Goal: Task Accomplishment & Management: Manage account settings

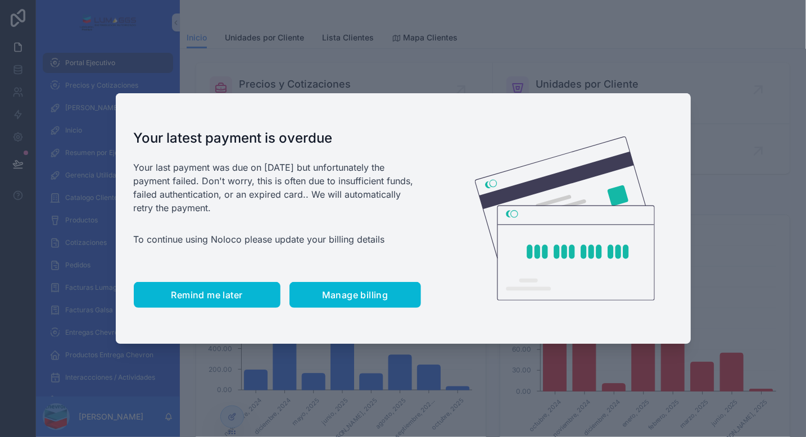
click at [210, 296] on span "Remind me later" at bounding box center [206, 294] width 71 height 11
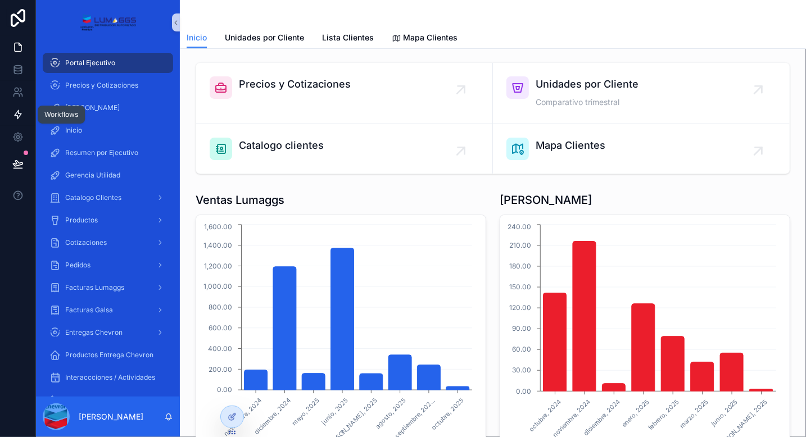
click at [16, 115] on icon at bounding box center [17, 114] width 11 height 11
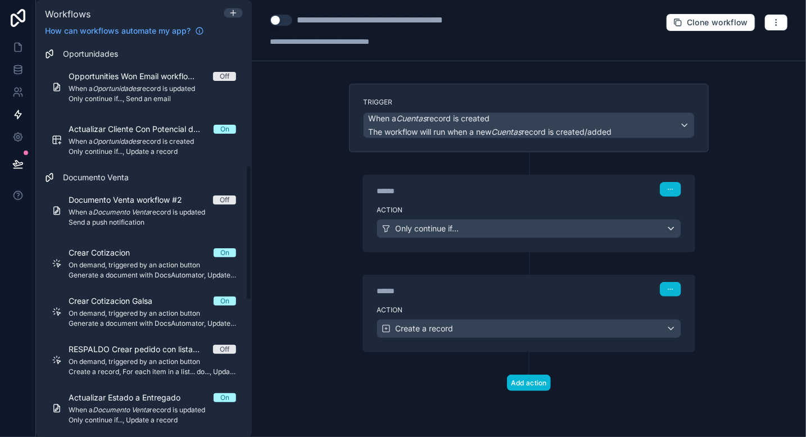
scroll to position [354, 0]
click at [234, 13] on icon at bounding box center [233, 12] width 9 height 9
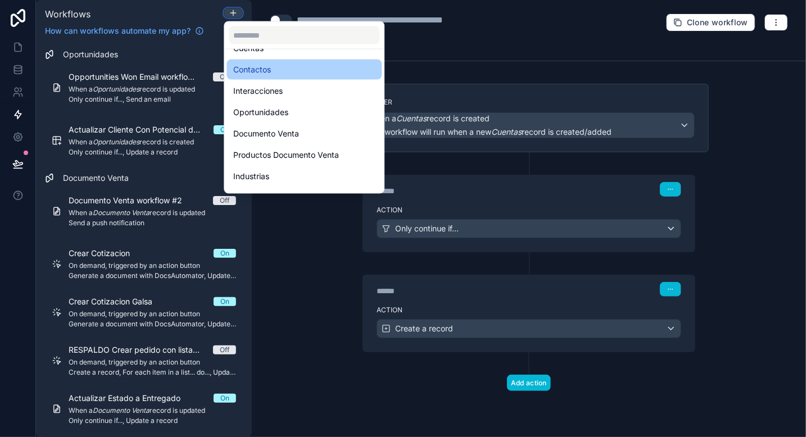
scroll to position [65, 0]
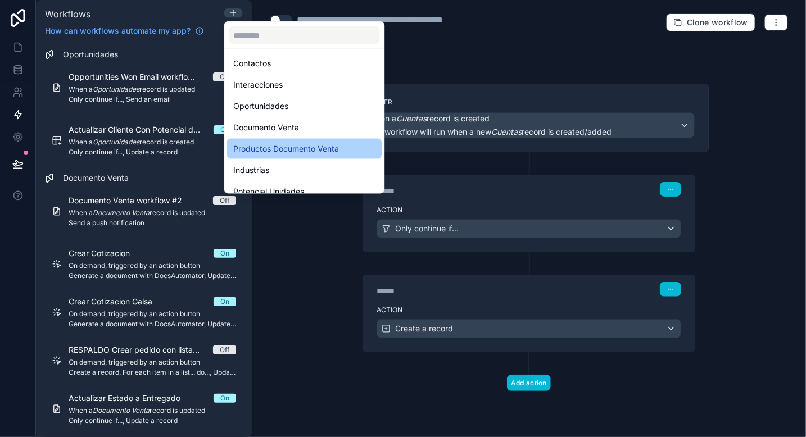
click at [298, 152] on span "Productos Documento Venta" at bounding box center [286, 148] width 106 height 13
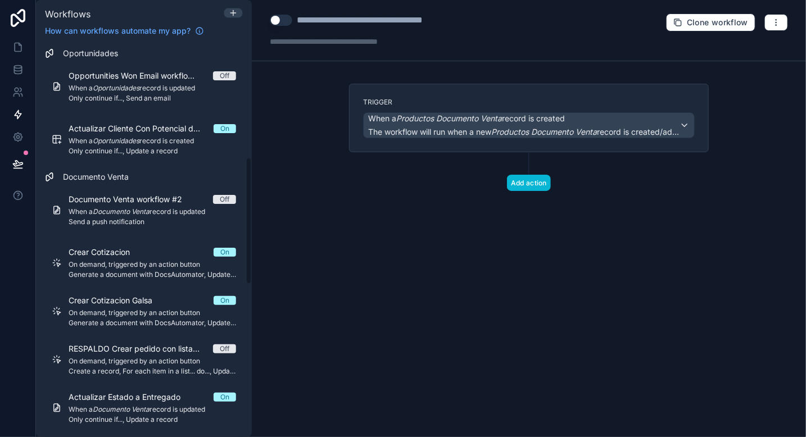
scroll to position [353, 0]
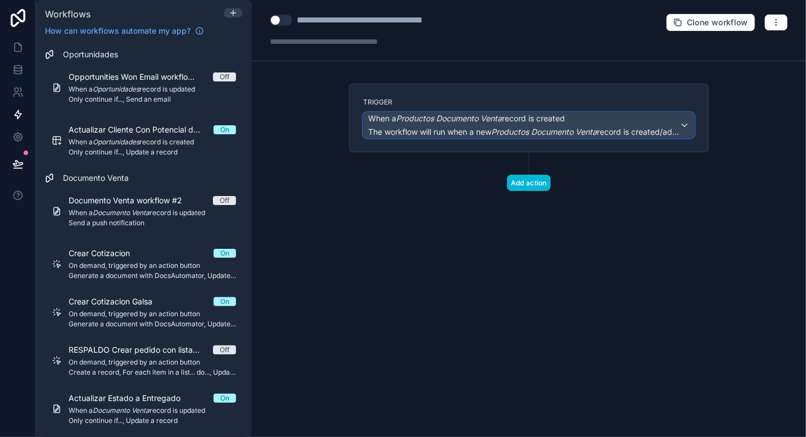
click at [402, 126] on span "The workflow will run when a new Productos Documento Venta record is created/ad…" at bounding box center [523, 131] width 311 height 11
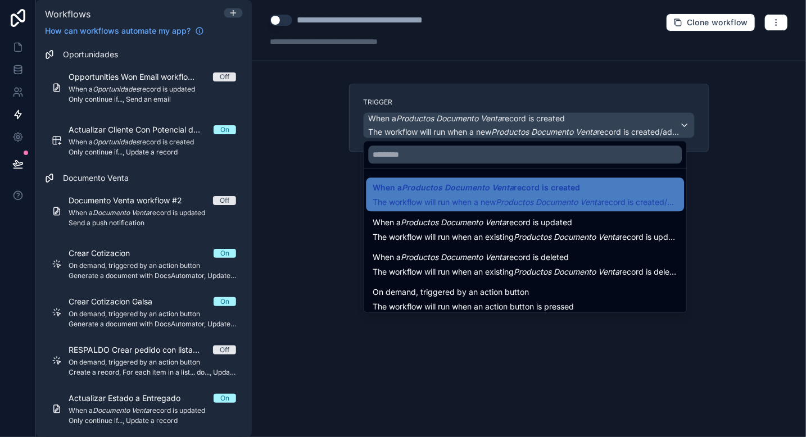
click at [329, 19] on div at bounding box center [403, 218] width 806 height 437
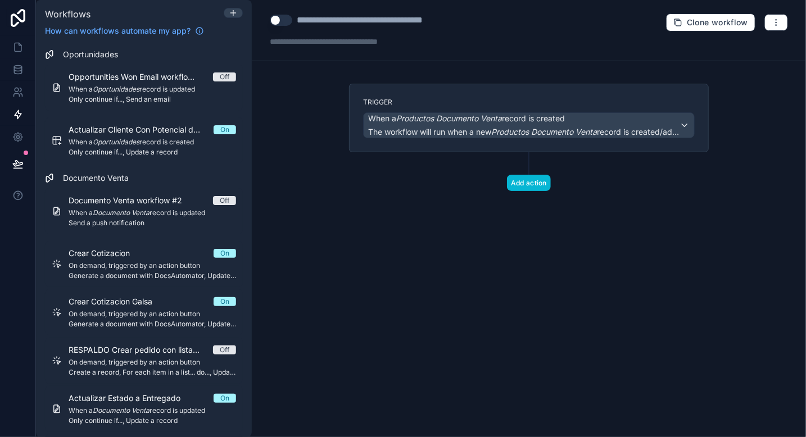
click at [329, 19] on div "**********" at bounding box center [389, 19] width 184 height 13
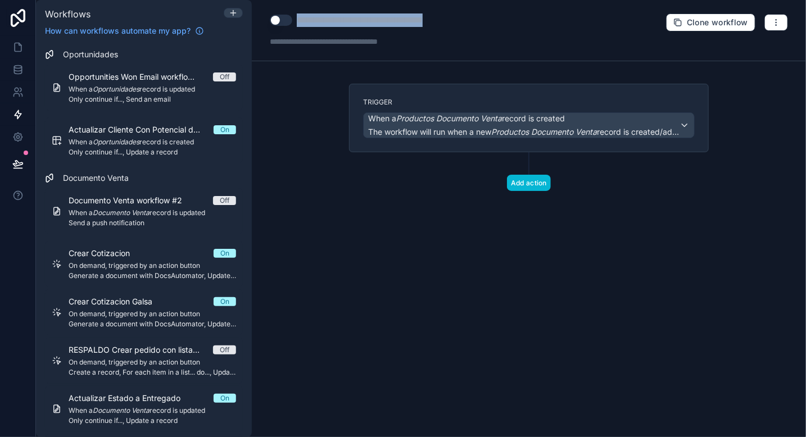
copy div "**********"
click at [774, 26] on icon "button" at bounding box center [776, 22] width 9 height 9
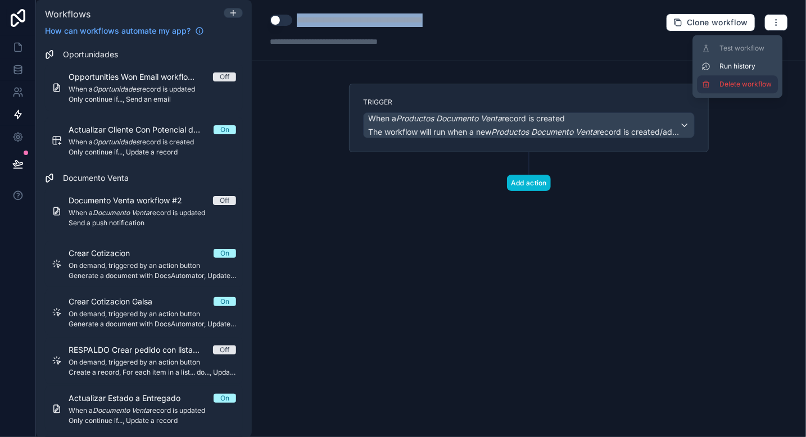
click at [723, 83] on span "Delete workflow" at bounding box center [746, 84] width 54 height 9
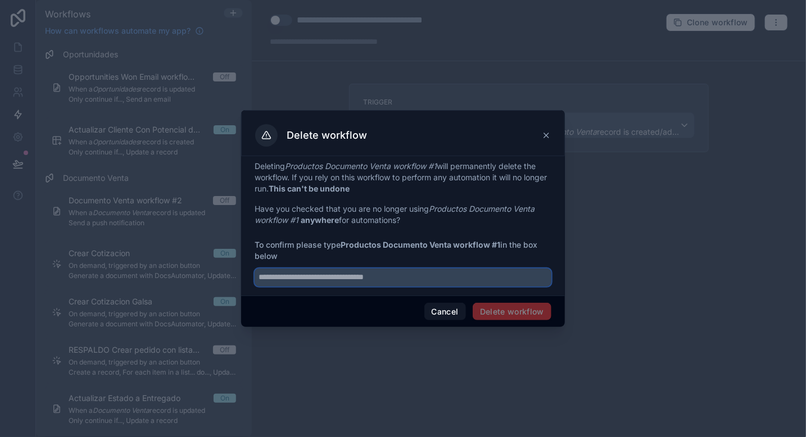
paste input "**********"
type input "**********"
click at [513, 315] on button "Delete workflow" at bounding box center [512, 312] width 79 height 18
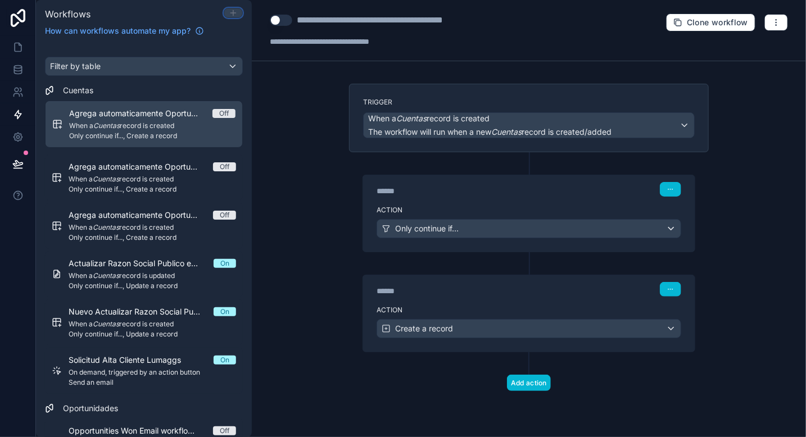
click at [234, 8] on icon at bounding box center [233, 12] width 9 height 9
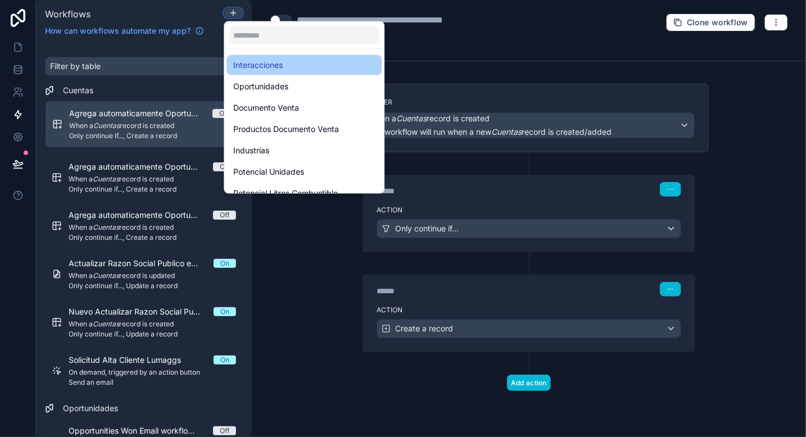
scroll to position [83, 0]
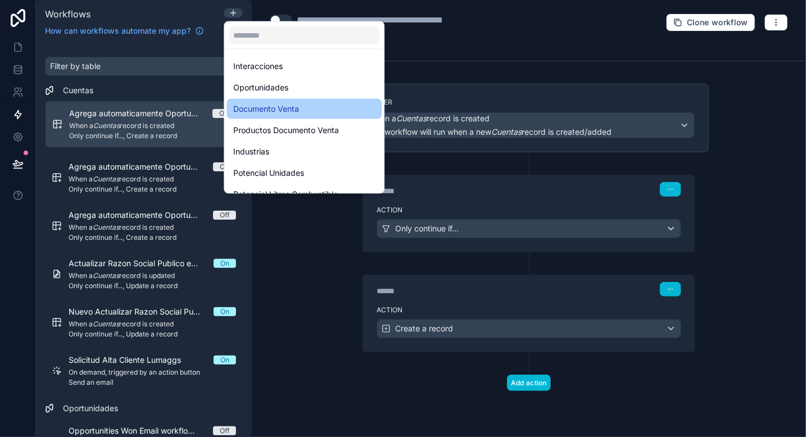
click at [275, 112] on span "Documento Venta" at bounding box center [266, 108] width 66 height 13
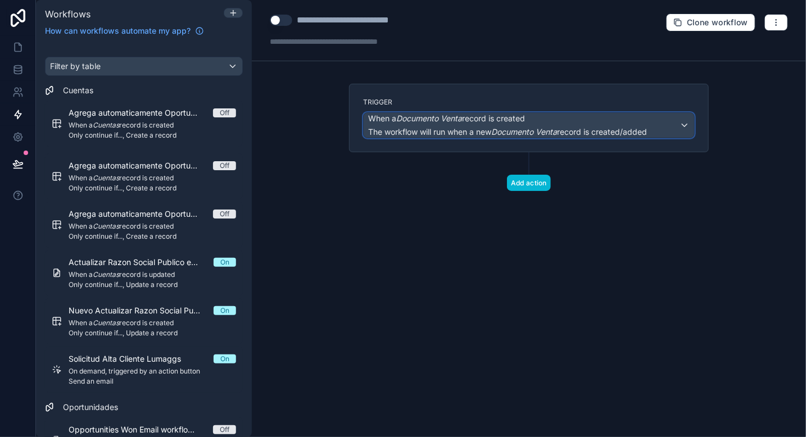
click at [447, 127] on span "The workflow will run when a new Documento Venta record is created/added" at bounding box center [507, 132] width 279 height 10
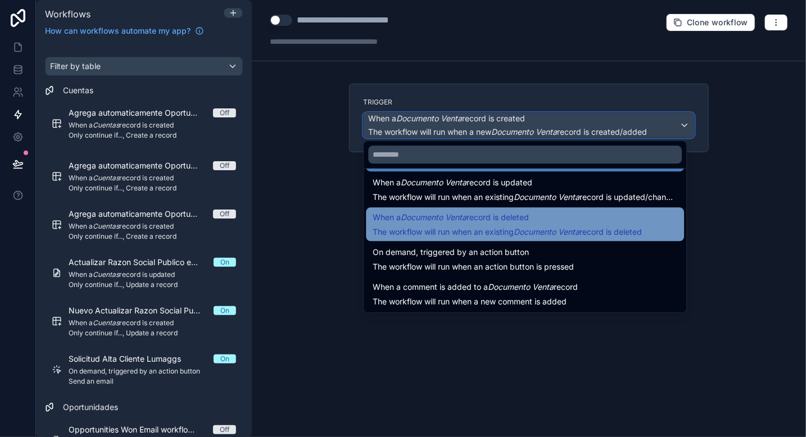
scroll to position [40, 0]
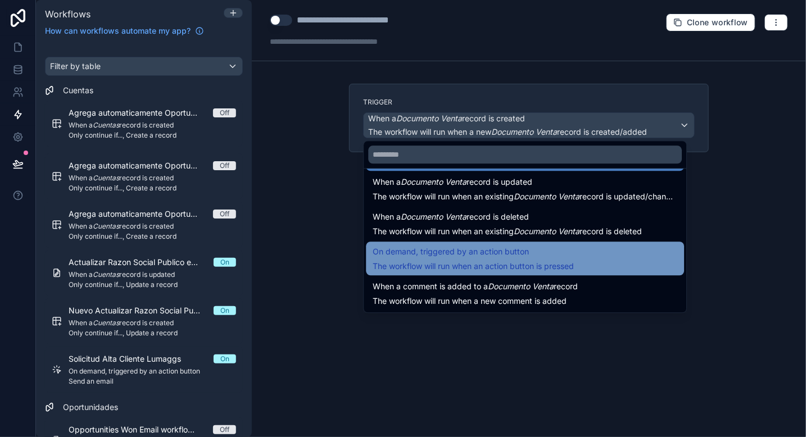
click at [554, 256] on span "On demand, triggered by an action button" at bounding box center [473, 251] width 201 height 13
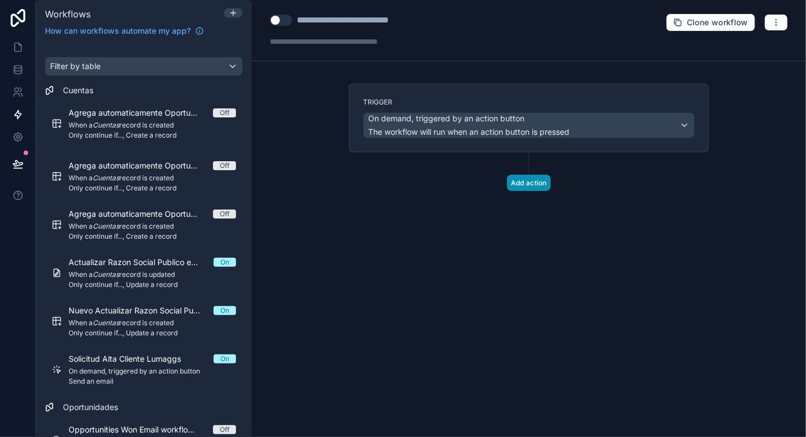
click at [526, 182] on button "Add action" at bounding box center [529, 183] width 44 height 16
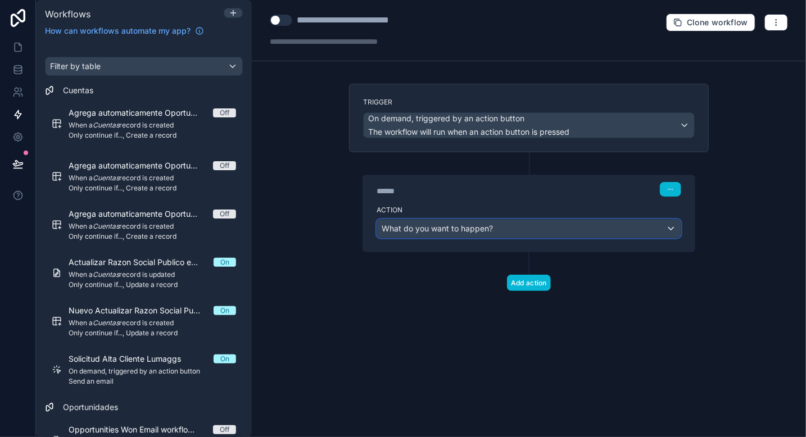
click at [443, 230] on span "What do you want to happen?" at bounding box center [437, 229] width 111 height 10
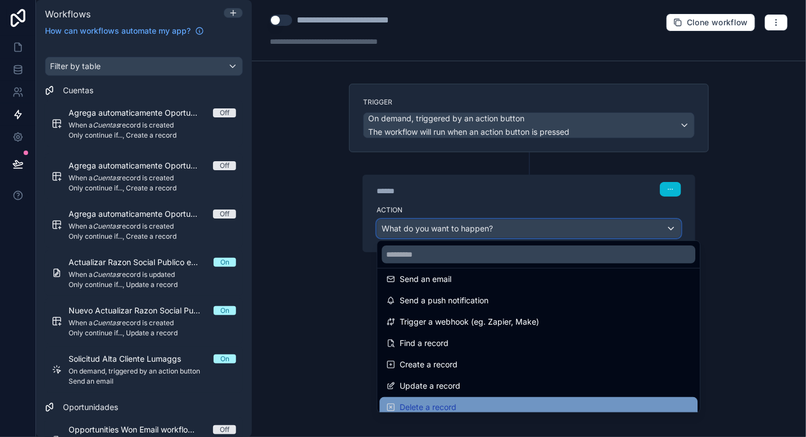
scroll to position [0, 0]
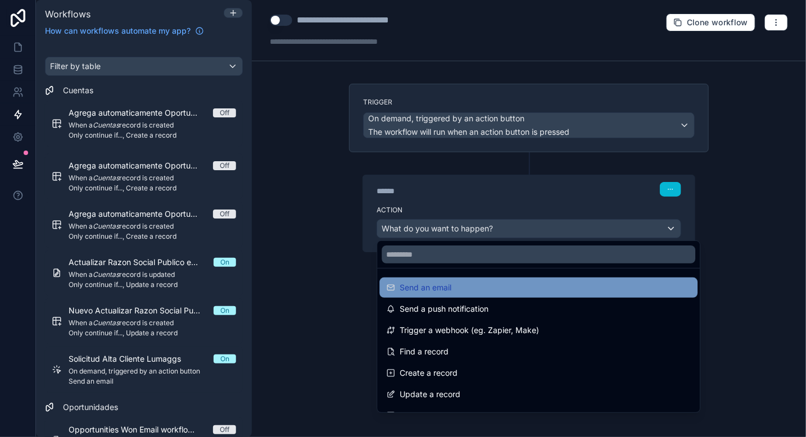
click at [434, 287] on span "Send an email" at bounding box center [426, 287] width 52 height 13
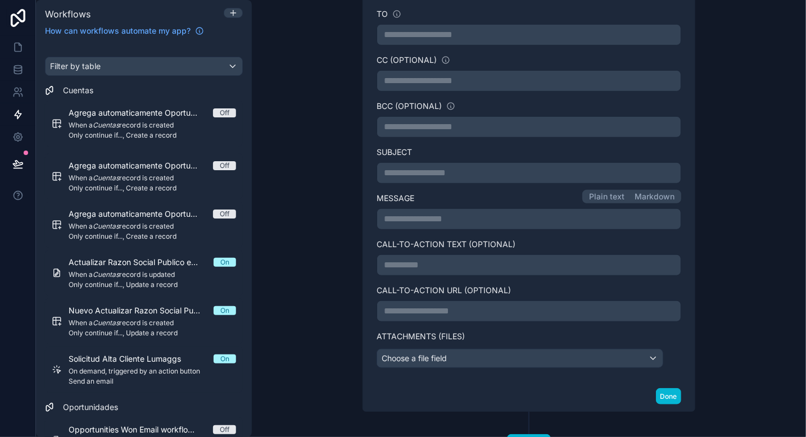
scroll to position [256, 0]
click at [396, 216] on p "**********" at bounding box center [529, 220] width 290 height 13
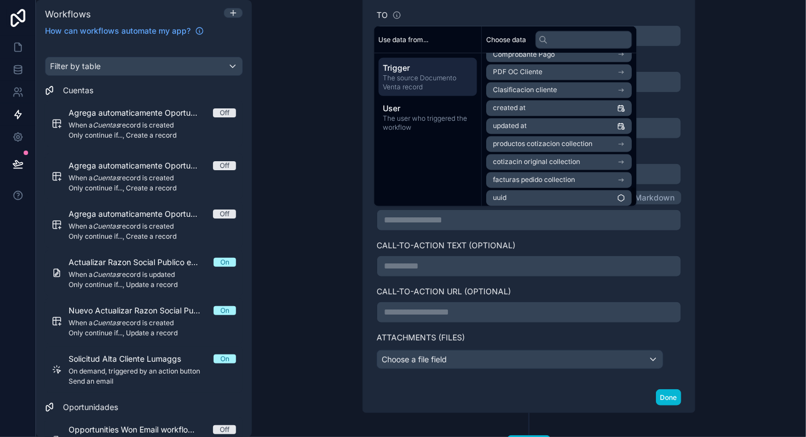
scroll to position [1005, 0]
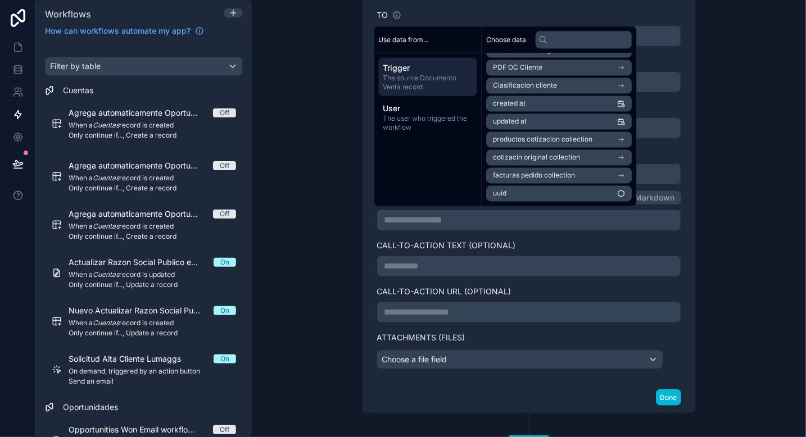
click at [528, 140] on span "productos cotizacion collection" at bounding box center [542, 139] width 99 height 9
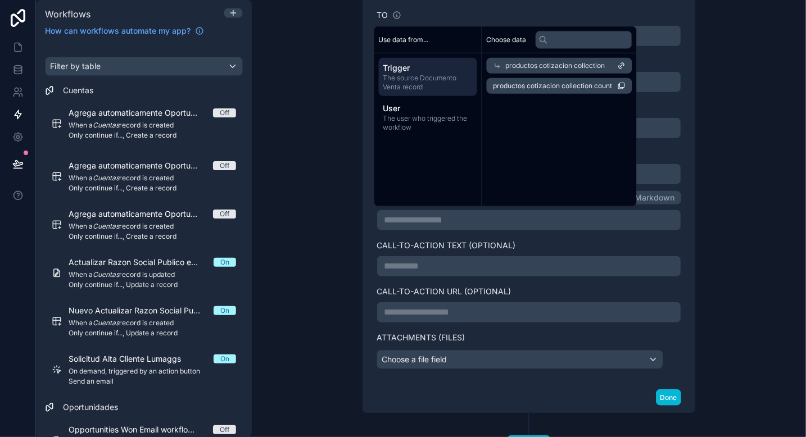
scroll to position [0, 0]
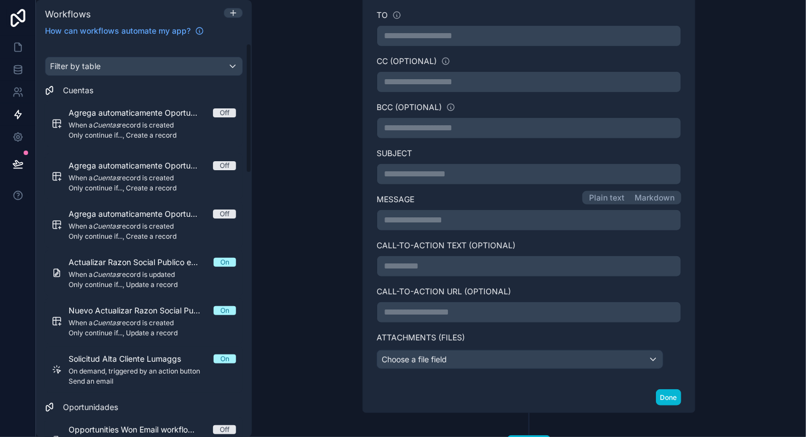
click at [301, 242] on div "**********" at bounding box center [529, 218] width 554 height 437
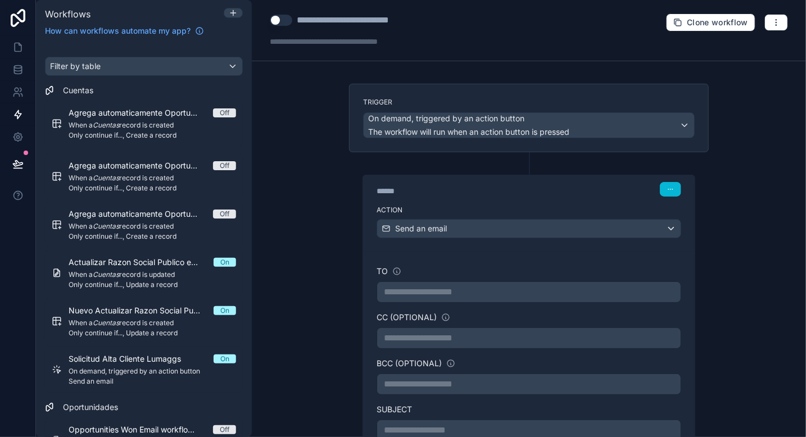
click at [389, 20] on div "**********" at bounding box center [367, 19] width 141 height 13
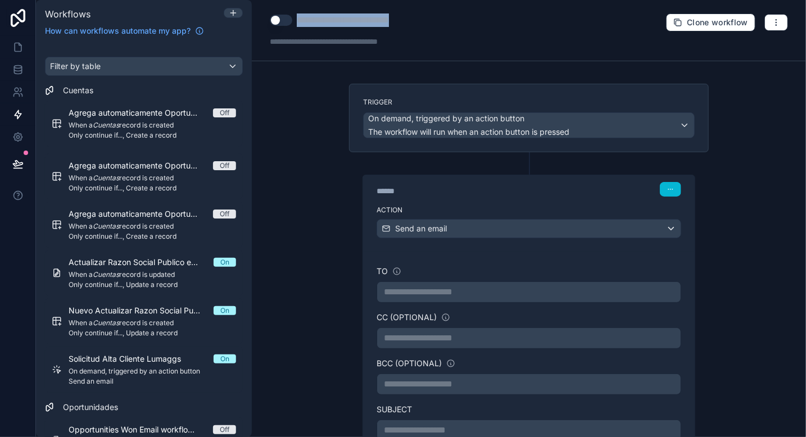
type div "**********"
click at [329, 64] on div "**********" at bounding box center [529, 218] width 554 height 437
click at [20, 69] on icon at bounding box center [17, 69] width 11 height 11
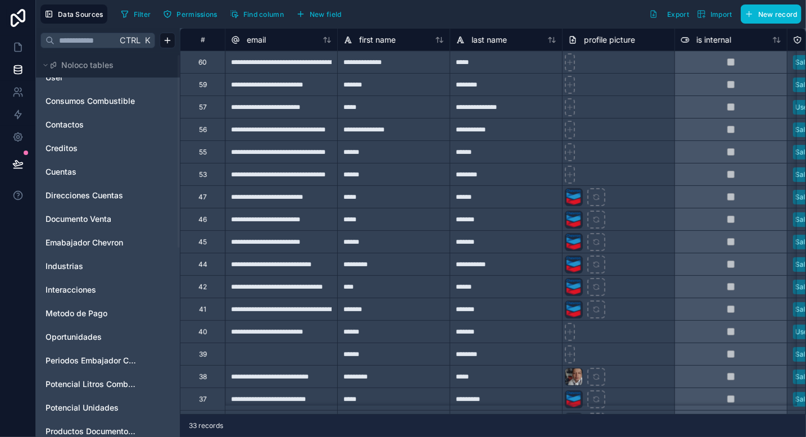
scroll to position [3, 0]
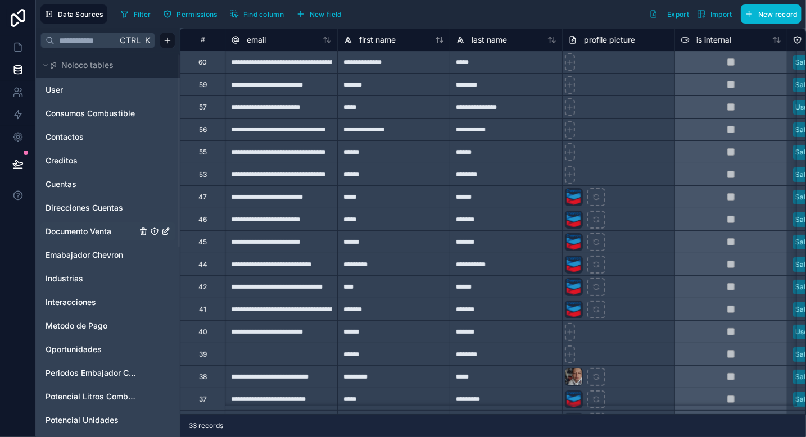
click at [95, 232] on span "Documento Venta" at bounding box center [79, 231] width 66 height 11
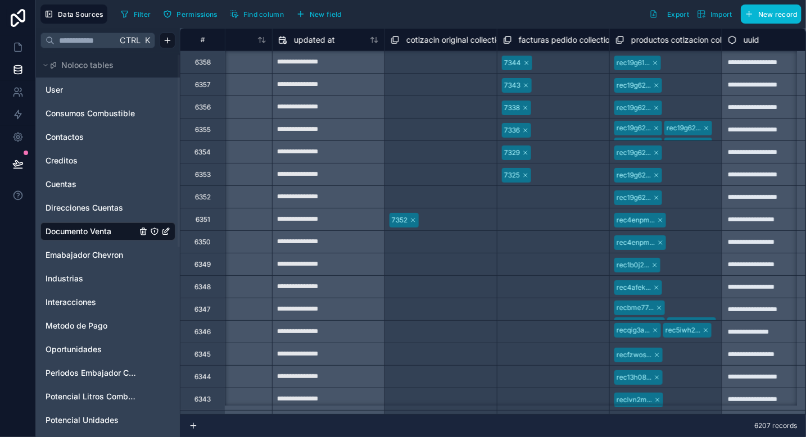
scroll to position [0, 6509]
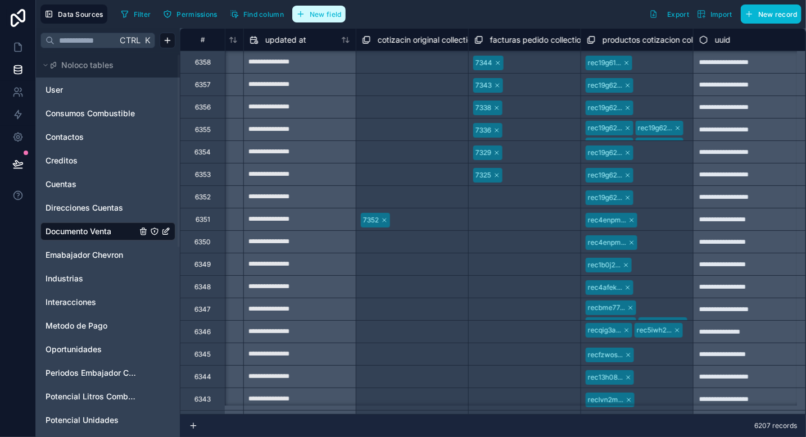
click at [324, 14] on span "New field" at bounding box center [326, 14] width 32 height 8
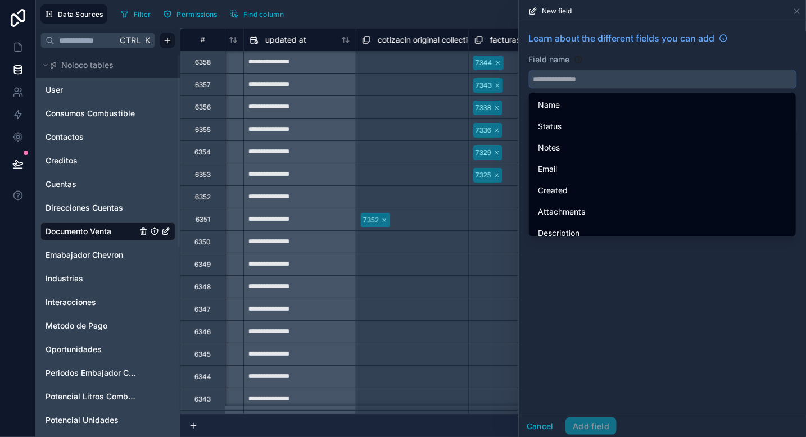
click at [549, 74] on input "text" at bounding box center [663, 79] width 268 height 18
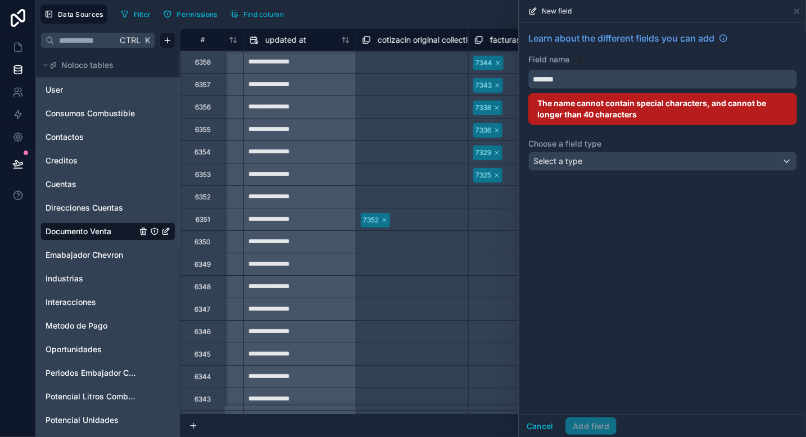
click at [528, 70] on button "******" at bounding box center [662, 79] width 269 height 19
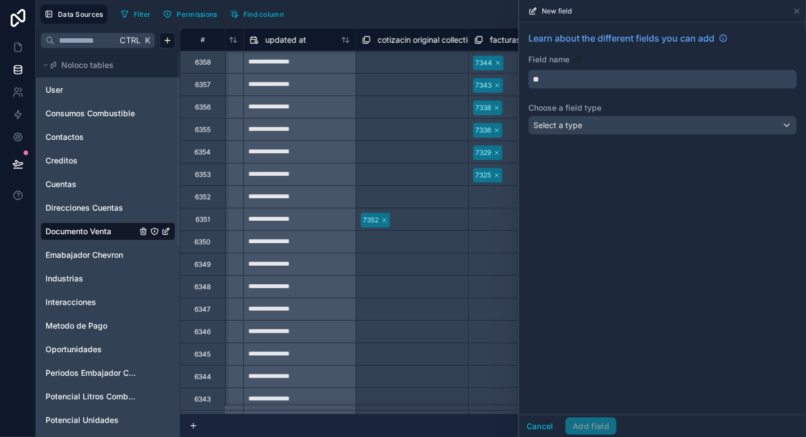
type input "*"
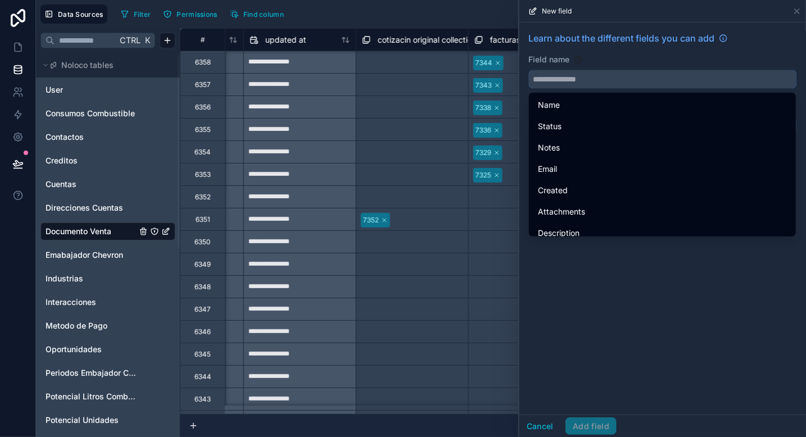
type input "*"
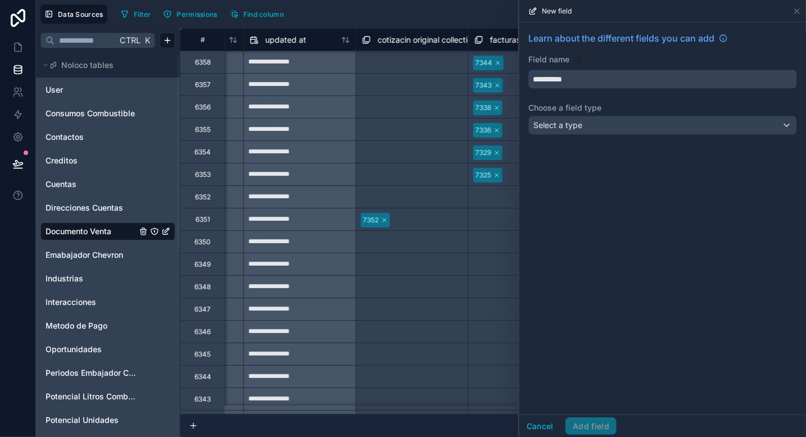
click at [528, 70] on button "*********" at bounding box center [662, 79] width 269 height 19
type input "**********"
click at [555, 124] on span "Select a type" at bounding box center [557, 125] width 49 height 10
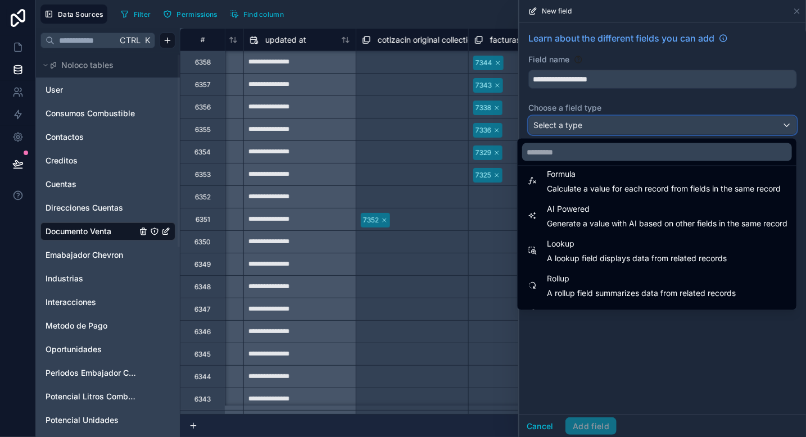
scroll to position [310, 0]
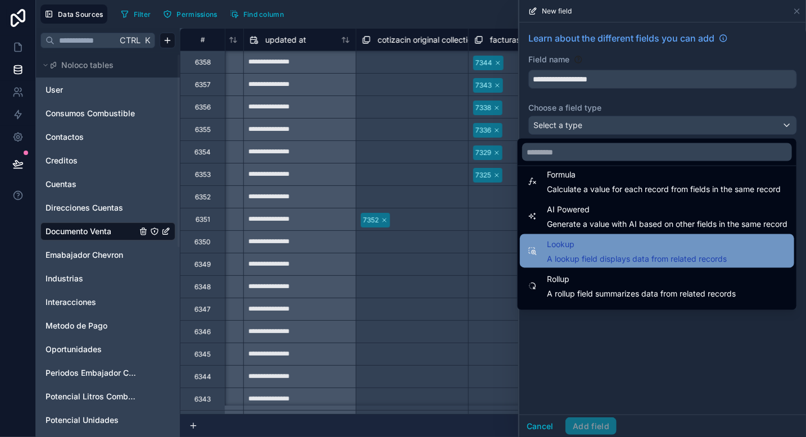
click at [607, 255] on span "A lookup field displays data from related records" at bounding box center [637, 258] width 180 height 11
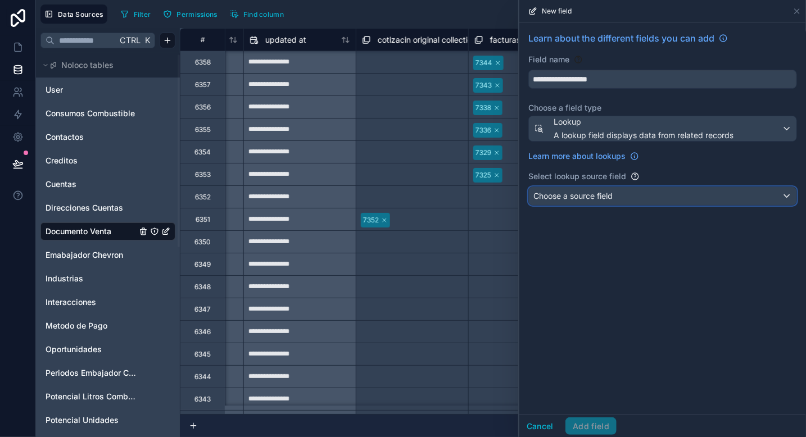
click at [586, 200] on span "Choose a source field" at bounding box center [572, 196] width 79 height 10
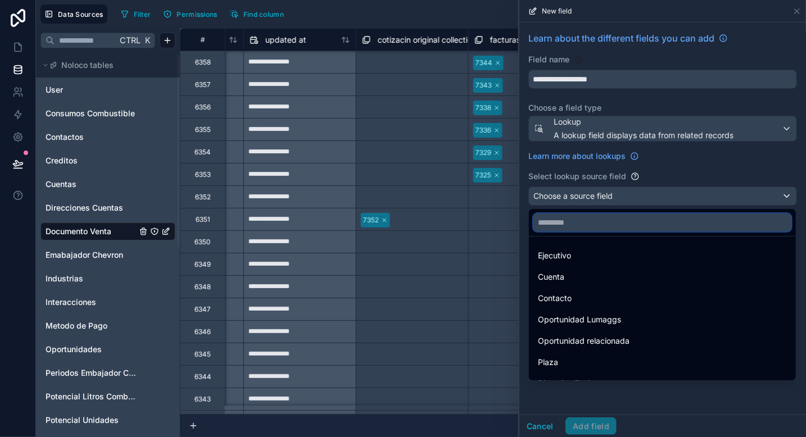
click at [576, 228] on input "text" at bounding box center [662, 223] width 258 height 18
type input "*"
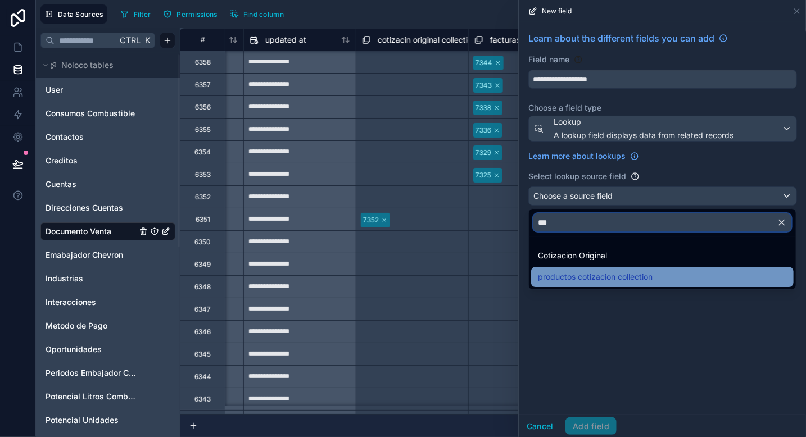
type input "***"
click at [600, 278] on span "productos cotizacion collection" at bounding box center [595, 276] width 115 height 13
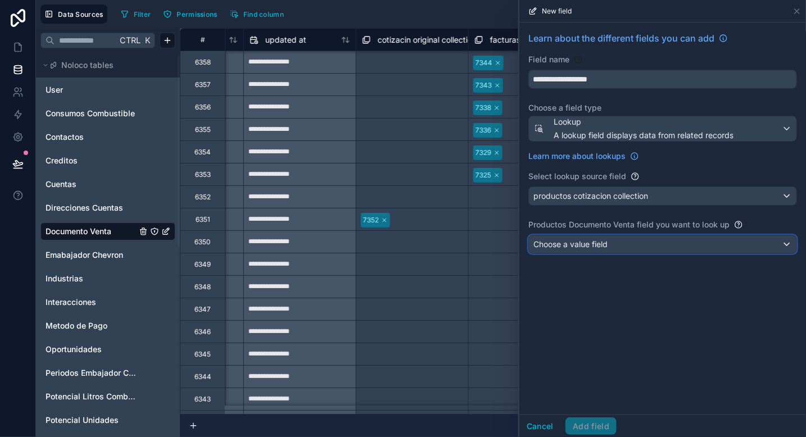
click at [560, 241] on span "Choose a value field" at bounding box center [570, 244] width 74 height 10
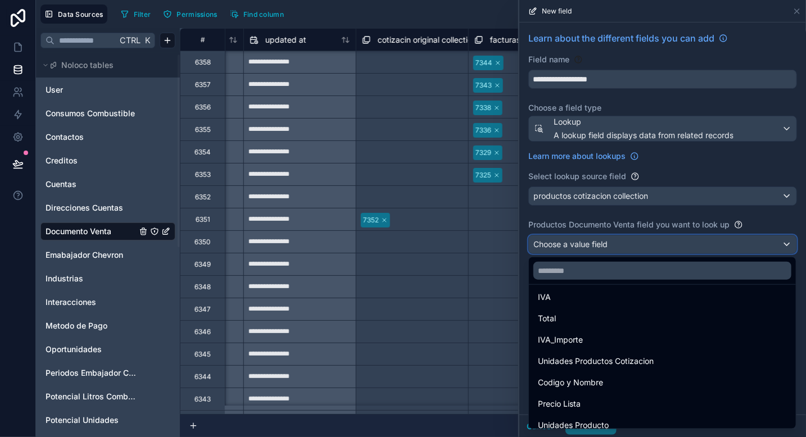
scroll to position [71, 0]
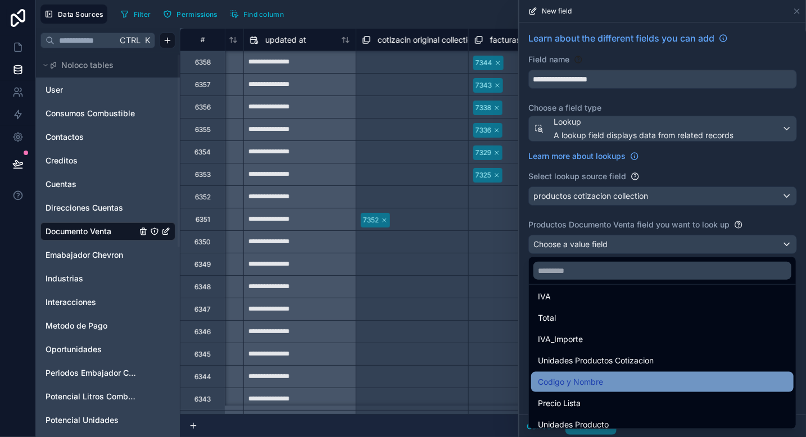
click at [577, 384] on span "Codigo y Nombre" at bounding box center [570, 381] width 65 height 13
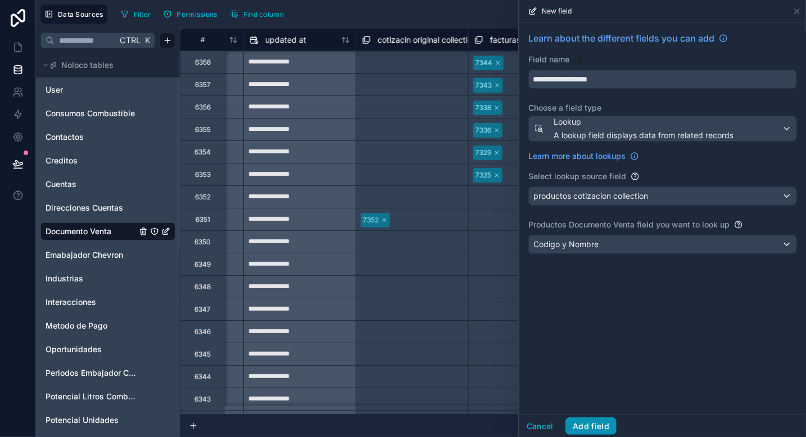
click at [594, 422] on button "Add field" at bounding box center [590, 427] width 51 height 18
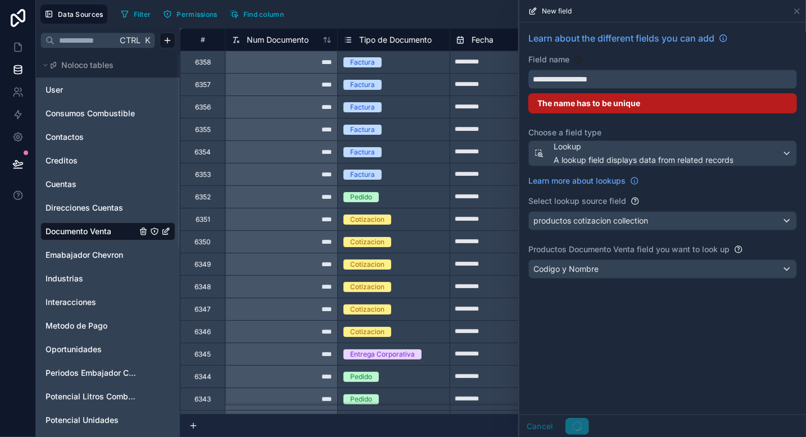
click at [636, 78] on input "**********" at bounding box center [663, 79] width 268 height 18
click at [528, 70] on button "**********" at bounding box center [662, 79] width 269 height 19
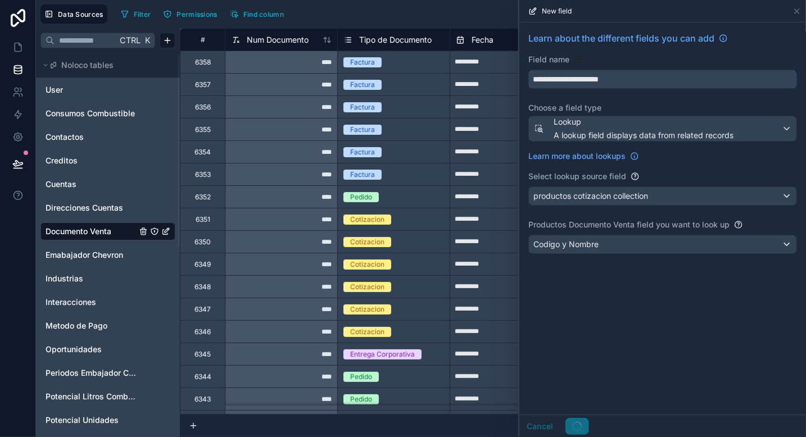
click at [528, 70] on button "**********" at bounding box center [662, 79] width 269 height 19
type input "**********"
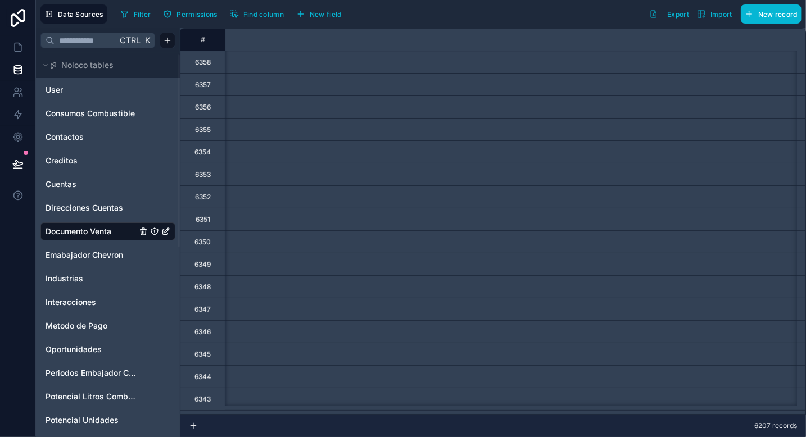
scroll to position [0, 1162]
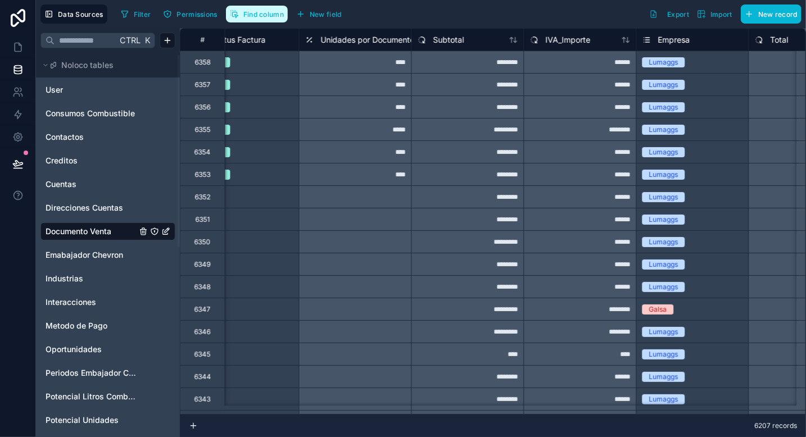
click at [257, 13] on span "Find column" at bounding box center [263, 14] width 40 height 8
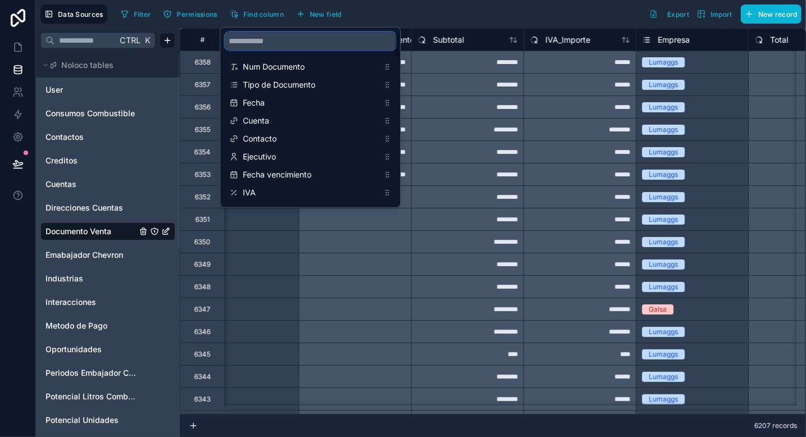
click at [256, 42] on input "scrollable content" at bounding box center [310, 41] width 171 height 18
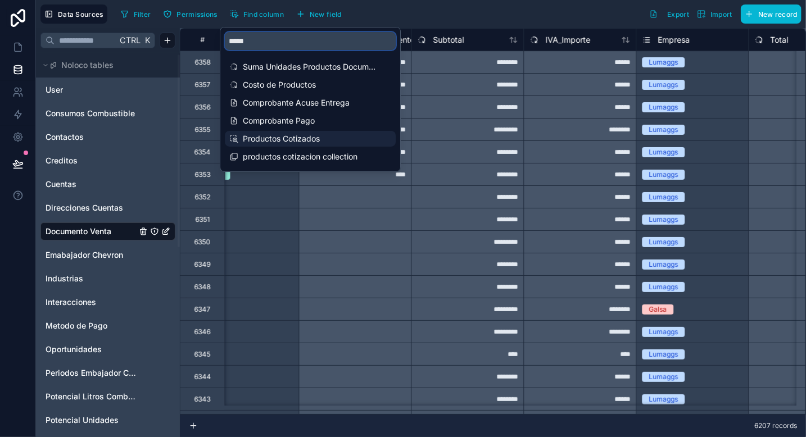
type input "*****"
click at [308, 139] on span "Productos Cotizados" at bounding box center [311, 138] width 136 height 11
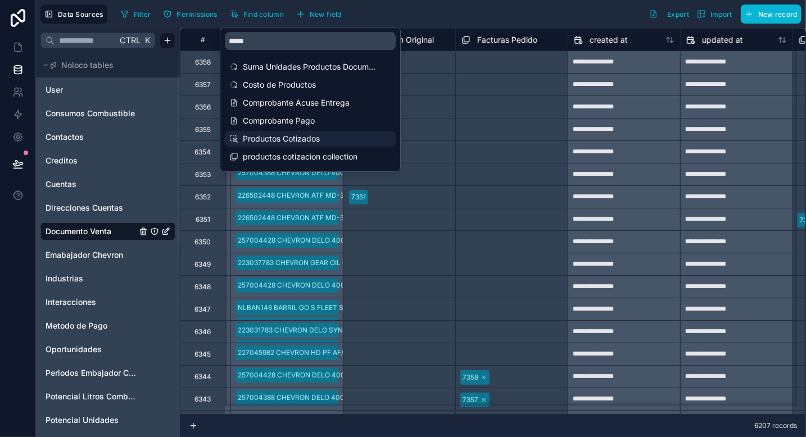
scroll to position [0, 6182]
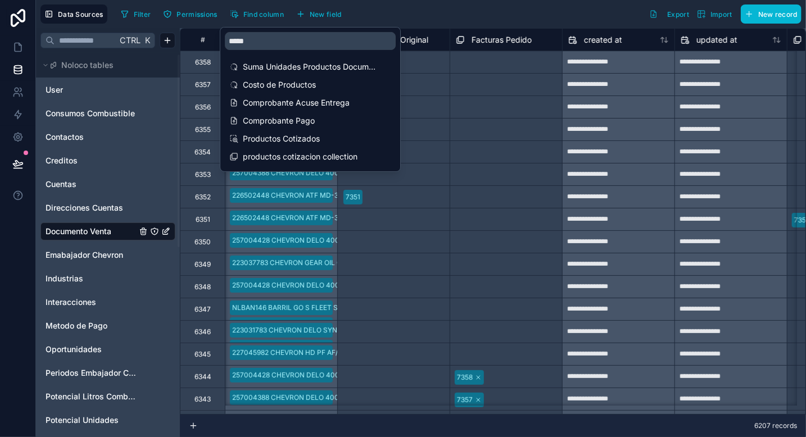
click at [432, 8] on div "Filter Permissions Find column New field Export Import New record" at bounding box center [458, 13] width 685 height 19
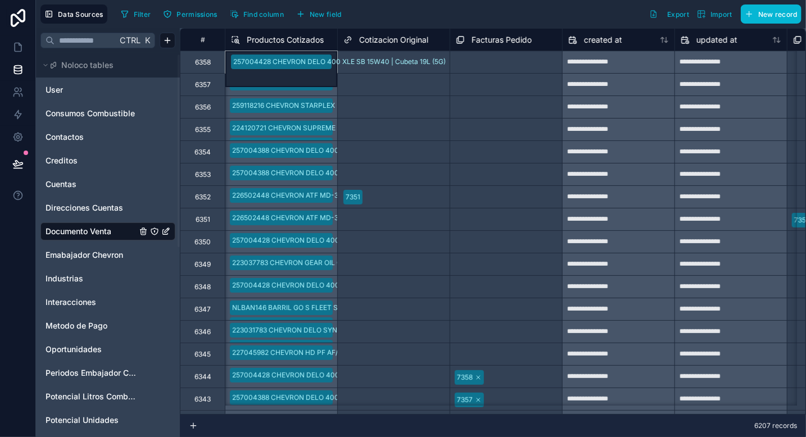
click at [299, 63] on div "257004428 CHEVRON DELO 400 XLE SB 15W40 | Cubeta 19L (5G)" at bounding box center [281, 62] width 112 height 22
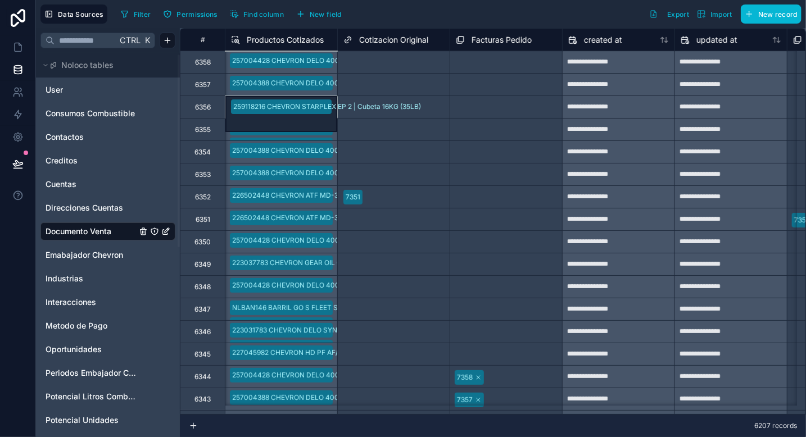
click at [280, 106] on div "259118216 CHEVRON STARPLEX EP 2 | Cubeta 16KG (35LB)" at bounding box center [281, 107] width 112 height 22
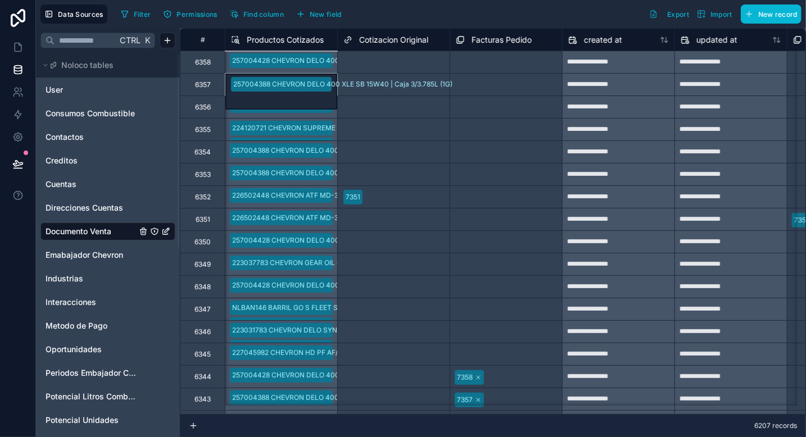
click at [279, 87] on div "257004388 CHEVRON DELO 400 XLE SB 15W40 | Caja 3/3.785L (1G)" at bounding box center [281, 84] width 112 height 22
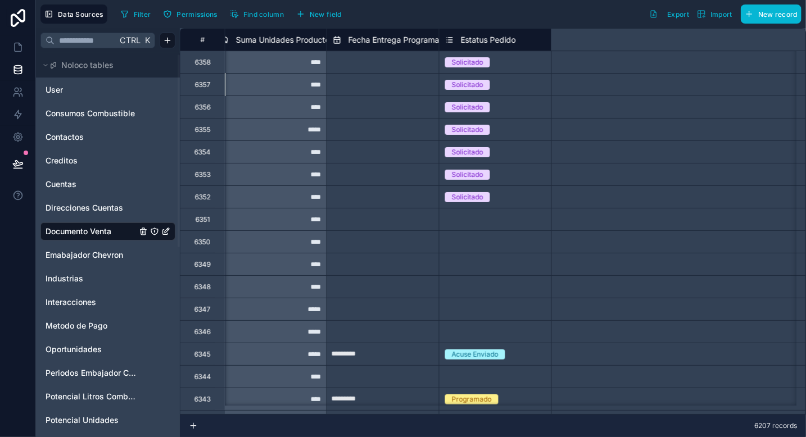
scroll to position [0, 2401]
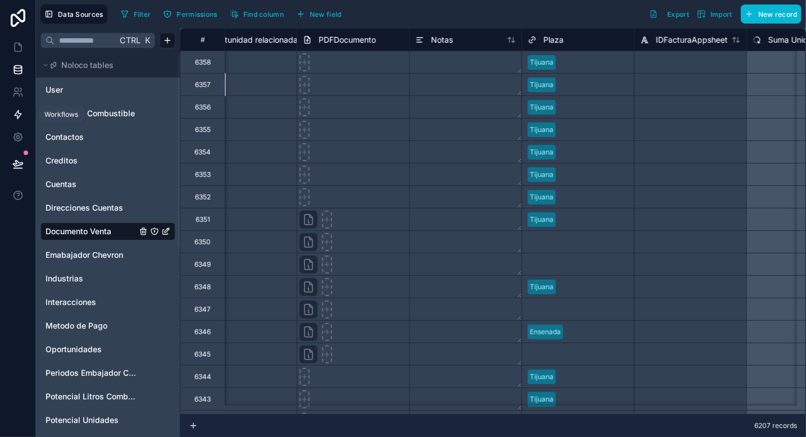
click at [20, 113] on icon at bounding box center [17, 114] width 11 height 11
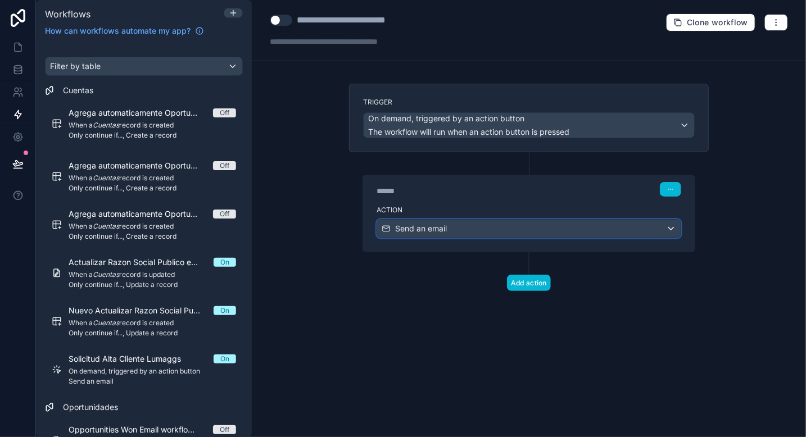
click at [497, 230] on div "Send an email" at bounding box center [528, 229] width 303 height 18
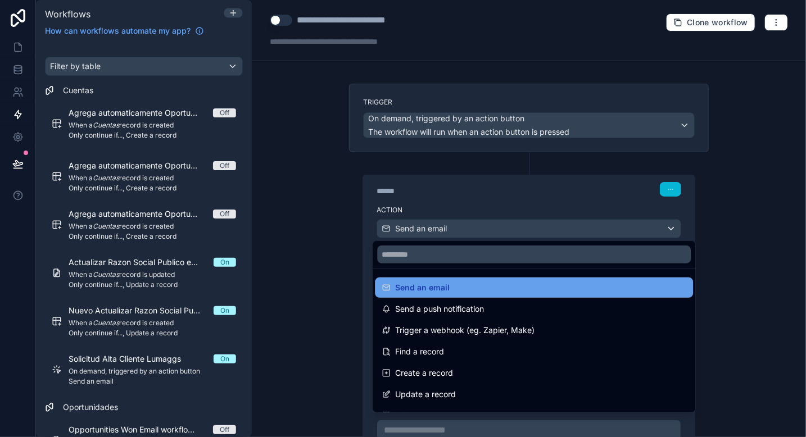
click at [454, 287] on div "Send an email" at bounding box center [534, 287] width 305 height 13
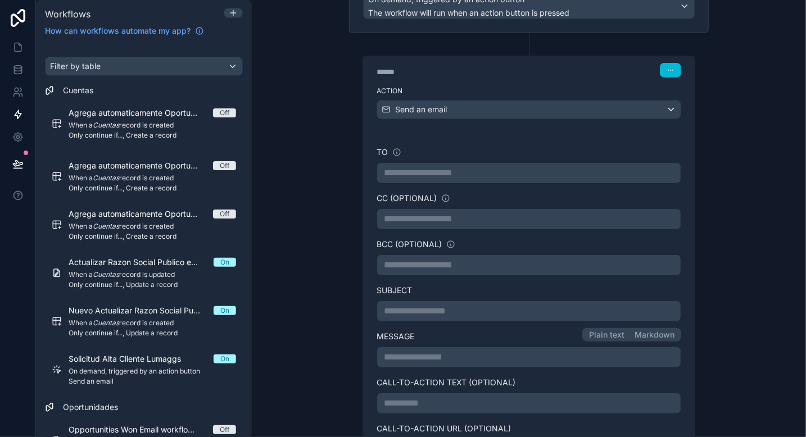
scroll to position [121, 0]
click at [418, 310] on p "**********" at bounding box center [529, 309] width 290 height 13
click at [417, 352] on p "**********" at bounding box center [529, 355] width 290 height 13
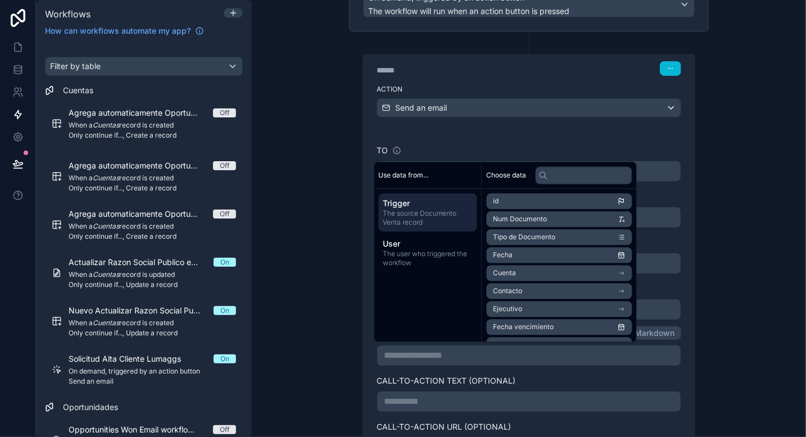
click at [527, 218] on span "Num Documento" at bounding box center [520, 219] width 54 height 9
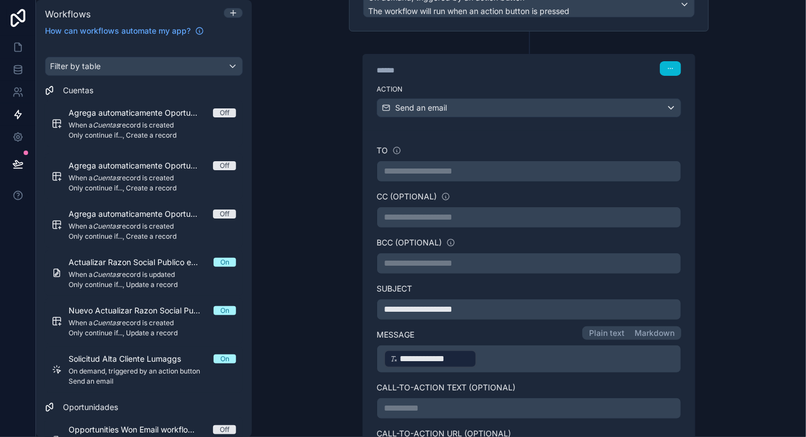
click at [491, 354] on p "**********" at bounding box center [529, 359] width 290 height 20
click at [491, 355] on p "**********" at bounding box center [529, 359] width 290 height 20
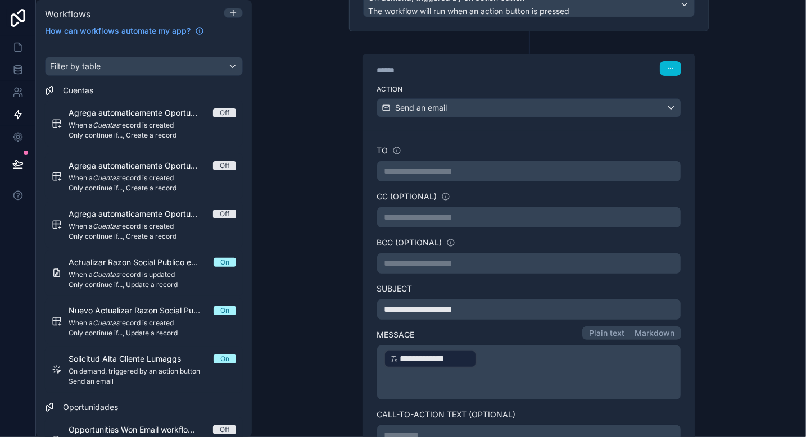
click at [482, 355] on p "**********" at bounding box center [529, 359] width 290 height 20
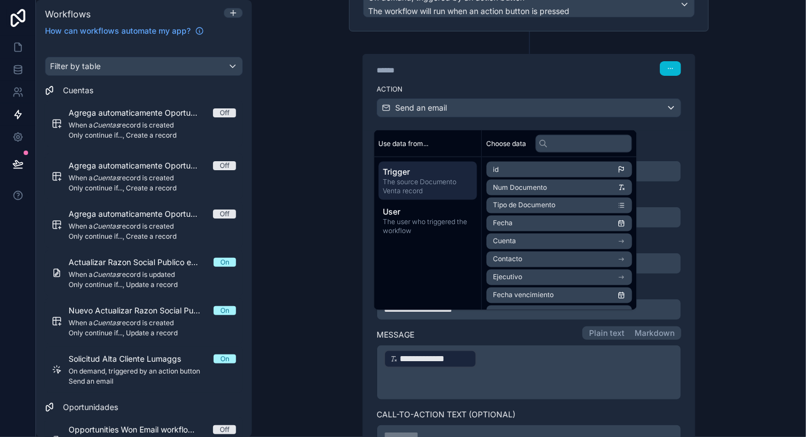
scroll to position [336, 0]
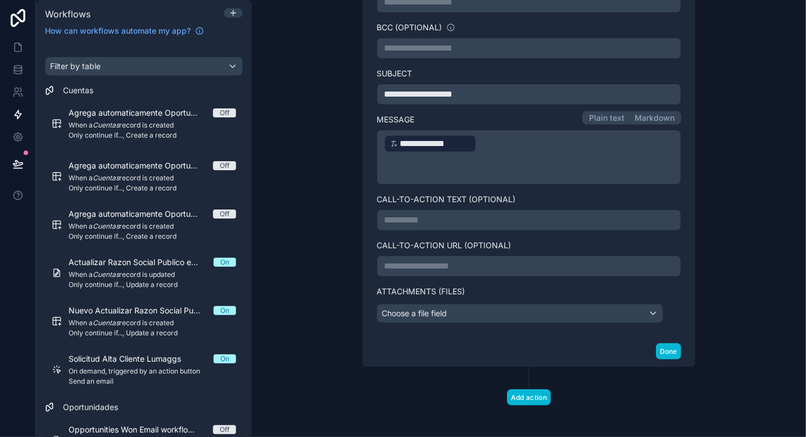
click at [483, 142] on p "**********" at bounding box center [529, 144] width 290 height 20
click at [650, 113] on button "Markdown" at bounding box center [653, 118] width 51 height 10
click at [477, 143] on p "**********" at bounding box center [529, 144] width 290 height 20
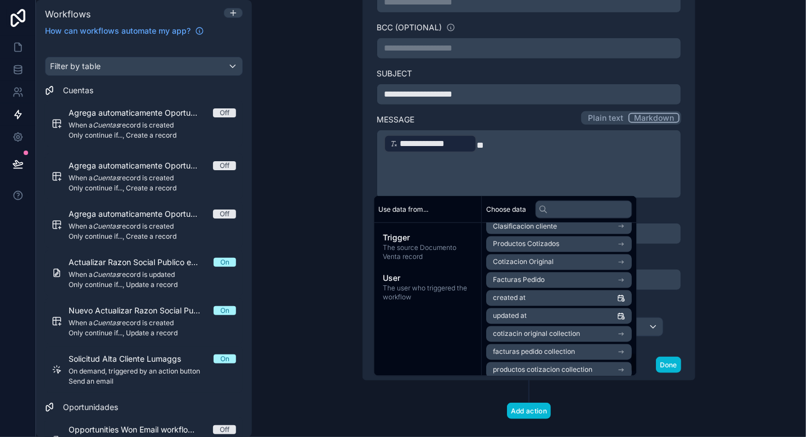
scroll to position [998, 0]
click at [544, 242] on span "Productos Cotizados" at bounding box center [526, 245] width 66 height 9
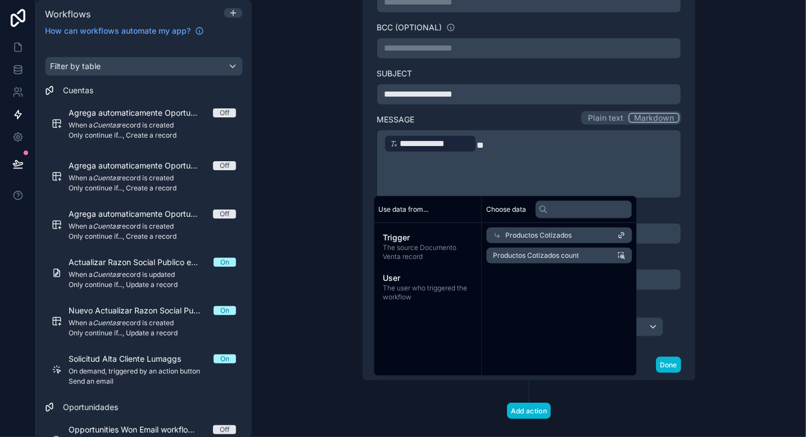
click at [544, 234] on span "Productos Cotizados" at bounding box center [539, 235] width 66 height 9
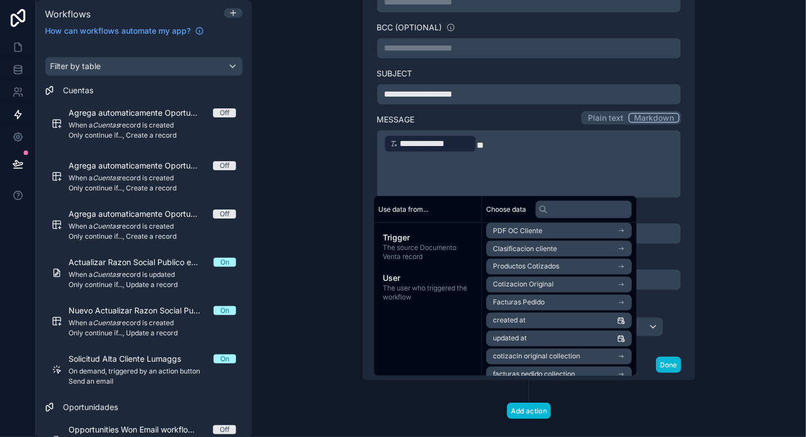
scroll to position [975, 0]
click at [540, 269] on span "Productos Cotizados" at bounding box center [526, 268] width 66 height 9
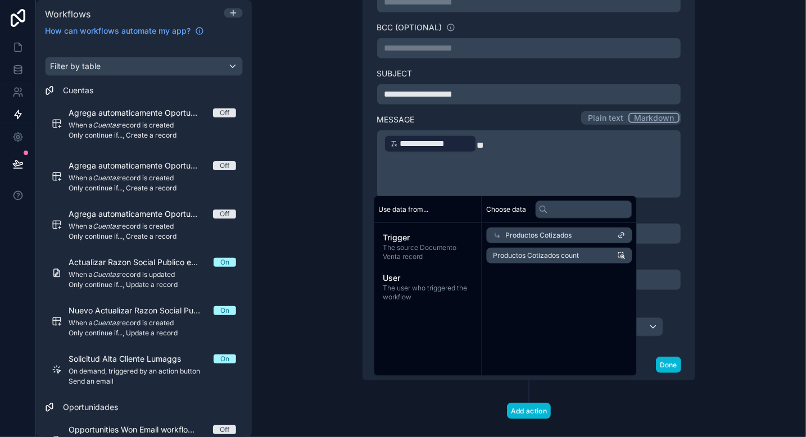
click at [519, 257] on span "Productos Cotizados count" at bounding box center [536, 255] width 86 height 9
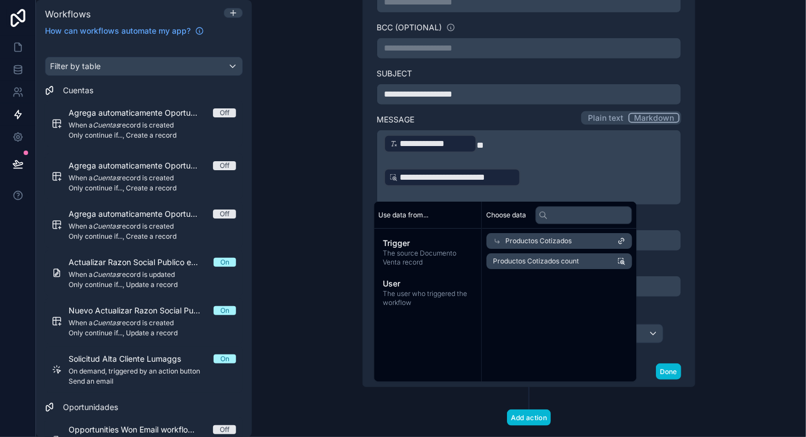
click at [518, 244] on span "Productos Cotizados" at bounding box center [539, 241] width 66 height 9
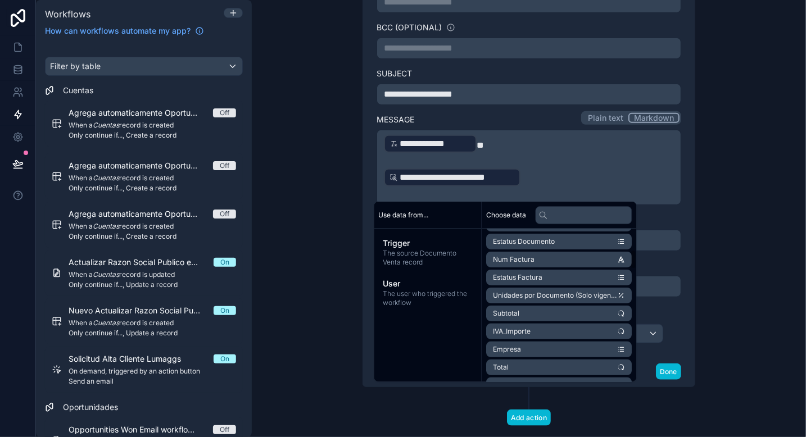
scroll to position [162, 0]
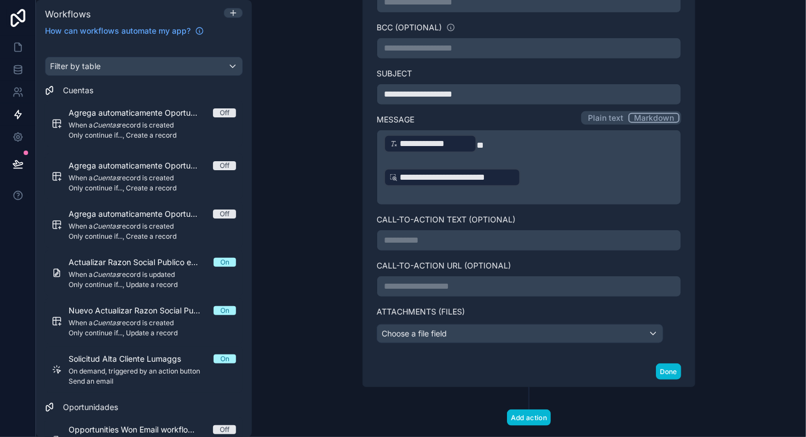
click at [542, 188] on p "﻿" at bounding box center [529, 194] width 290 height 13
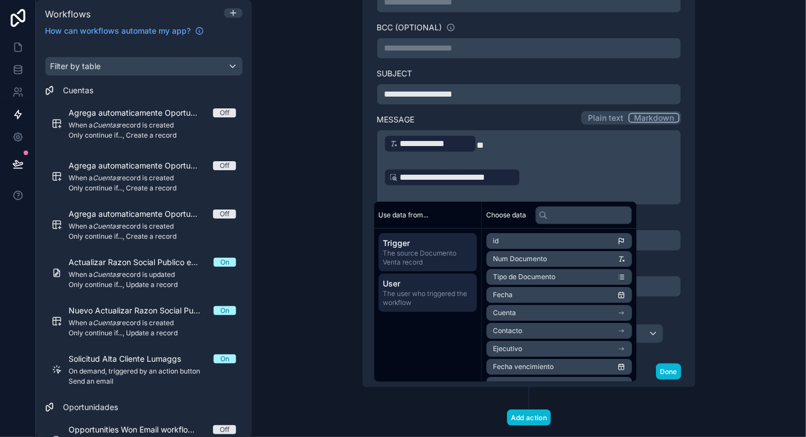
click at [420, 296] on span "The user who triggered the workflow" at bounding box center [427, 298] width 89 height 18
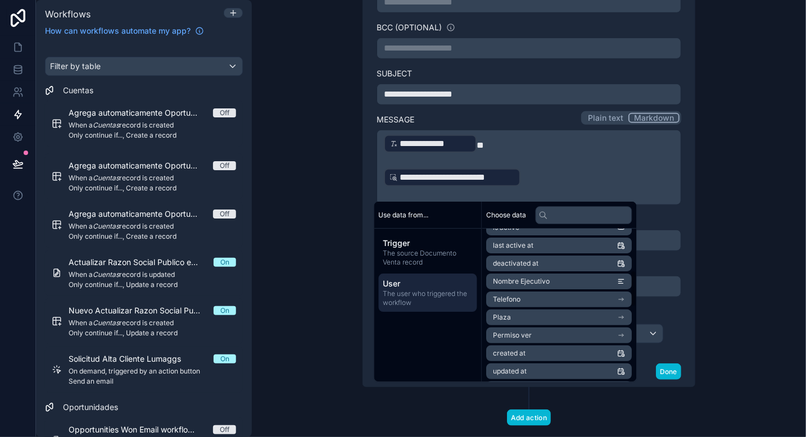
scroll to position [175, 0]
click at [416, 250] on span "The source Documento Venta record" at bounding box center [427, 258] width 89 height 18
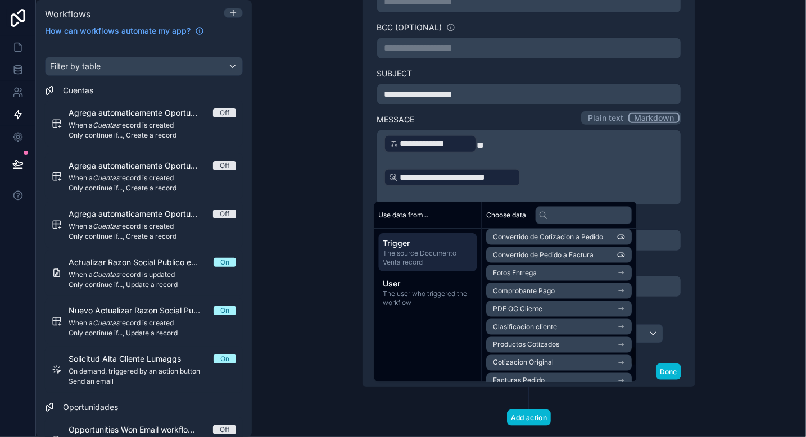
scroll to position [906, 0]
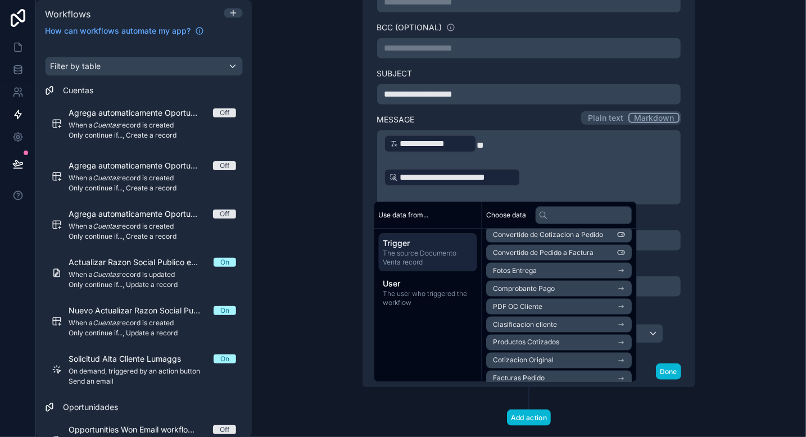
click at [579, 314] on li "PDF OC Cliente" at bounding box center [560, 306] width 146 height 16
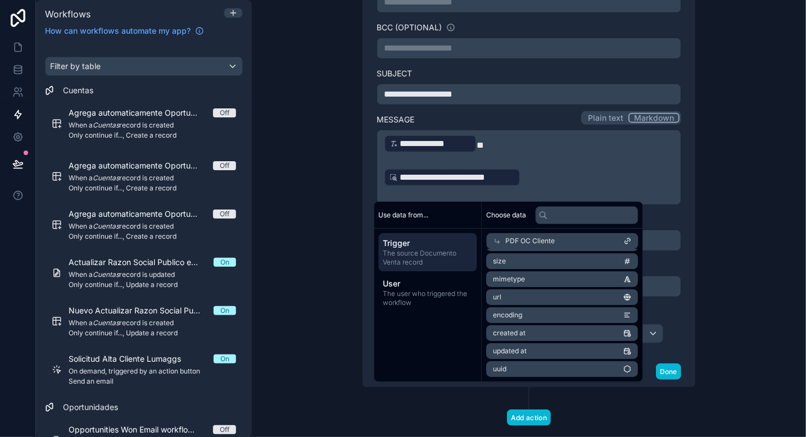
scroll to position [36, 0]
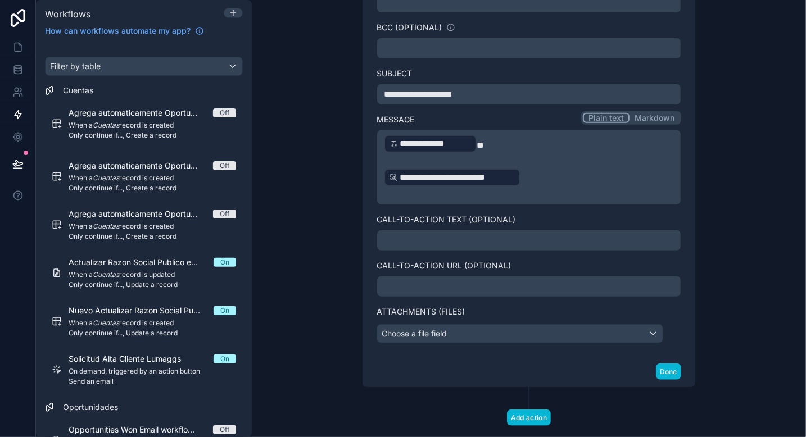
click at [598, 116] on button "Plain text" at bounding box center [606, 118] width 47 height 10
click at [528, 178] on p "**********" at bounding box center [529, 177] width 290 height 20
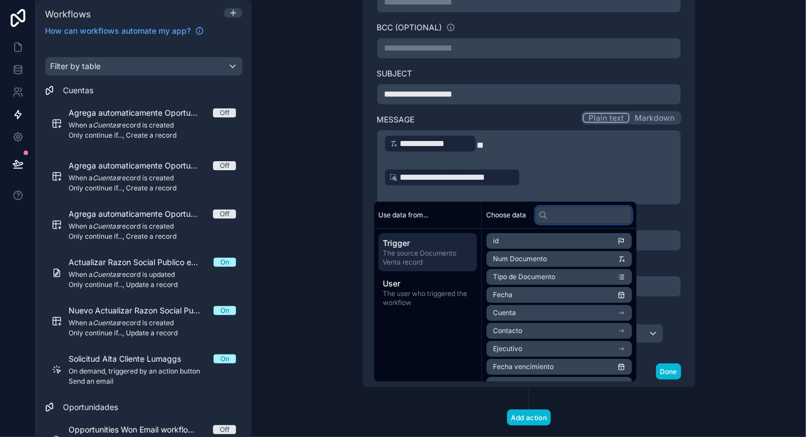
click at [573, 212] on input "text" at bounding box center [584, 215] width 97 height 18
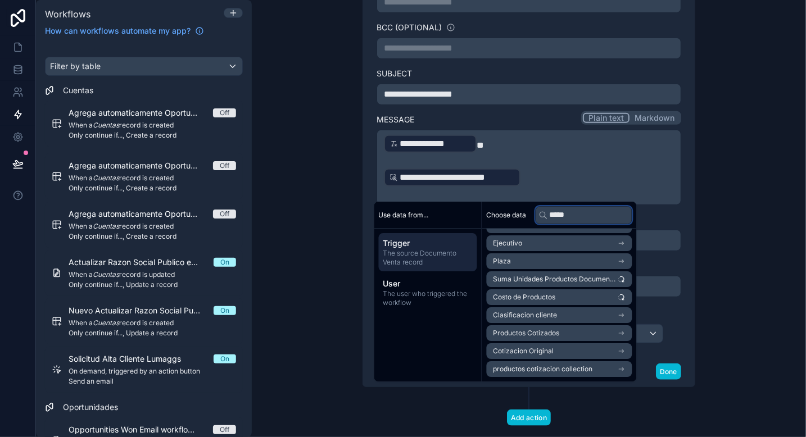
type input "*****"
click at [573, 334] on li "Productos Cotizados" at bounding box center [560, 333] width 146 height 16
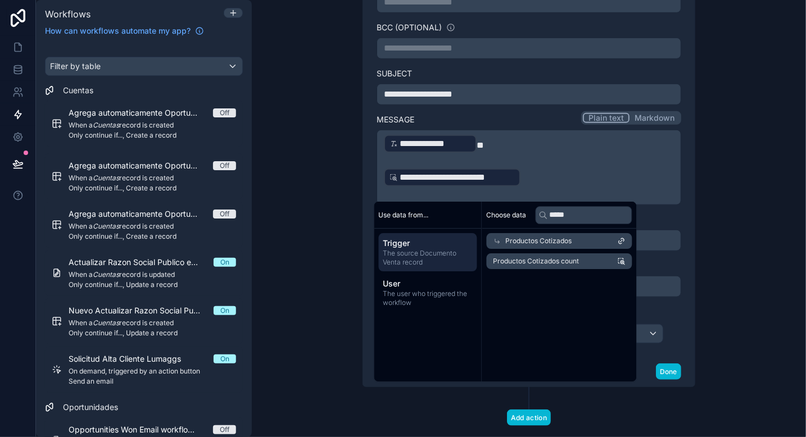
scroll to position [0, 0]
click at [571, 242] on span "Productos Cotizados" at bounding box center [539, 241] width 66 height 9
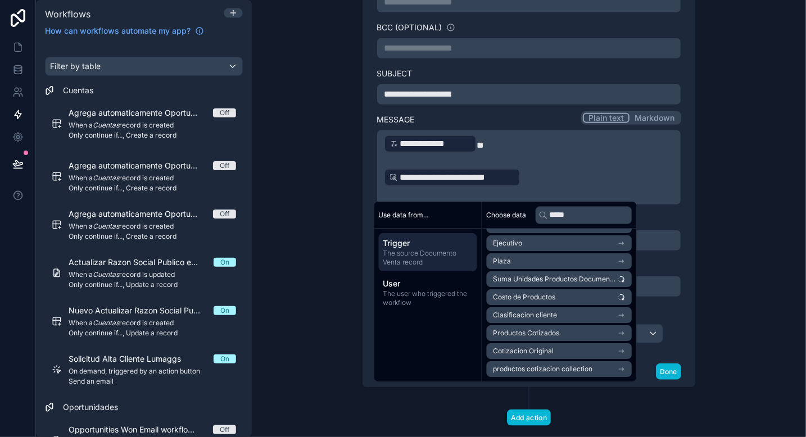
scroll to position [8, 0]
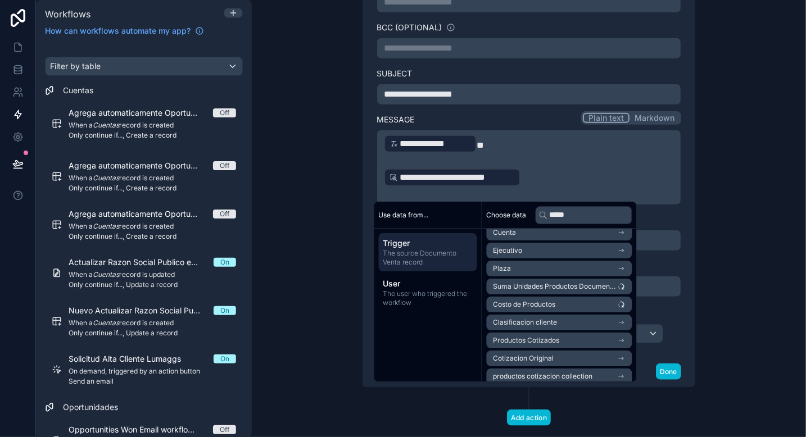
click at [561, 339] on li "Productos Cotizados" at bounding box center [560, 341] width 146 height 16
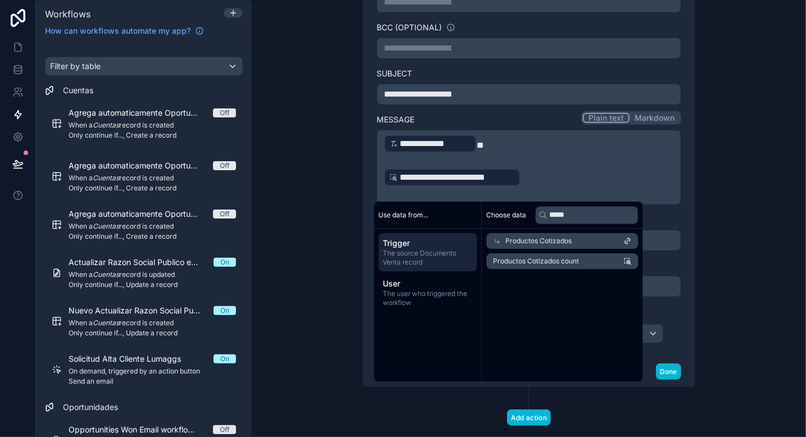
scroll to position [0, 0]
click at [536, 262] on span "Productos Cotizados count" at bounding box center [536, 261] width 86 height 9
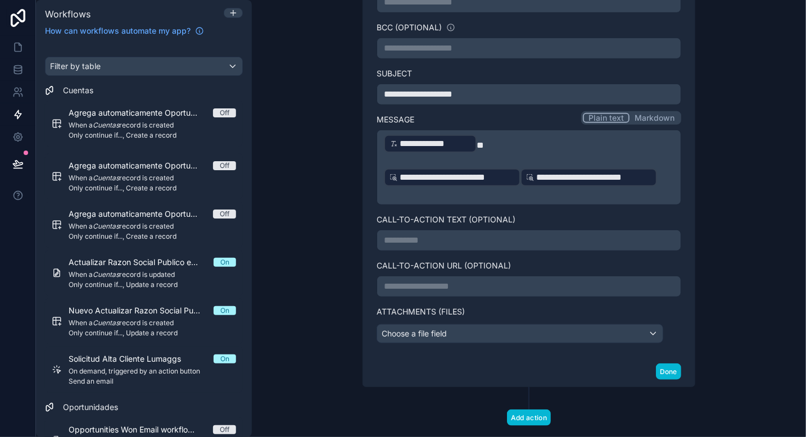
click at [658, 173] on p "**********" at bounding box center [529, 177] width 290 height 20
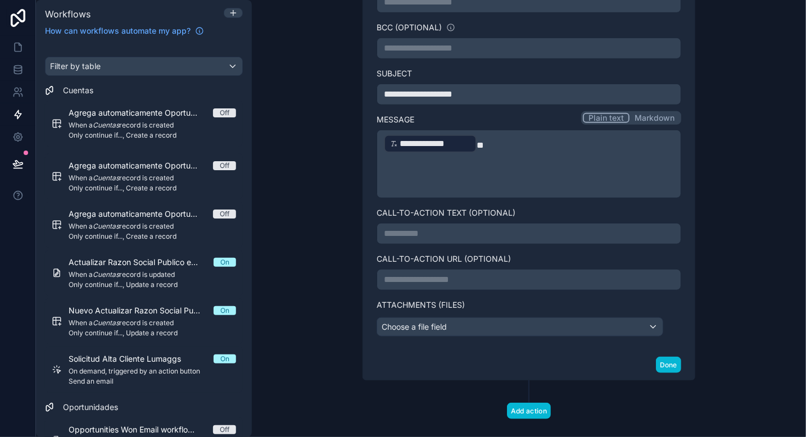
click at [330, 305] on div "**********" at bounding box center [529, 218] width 554 height 437
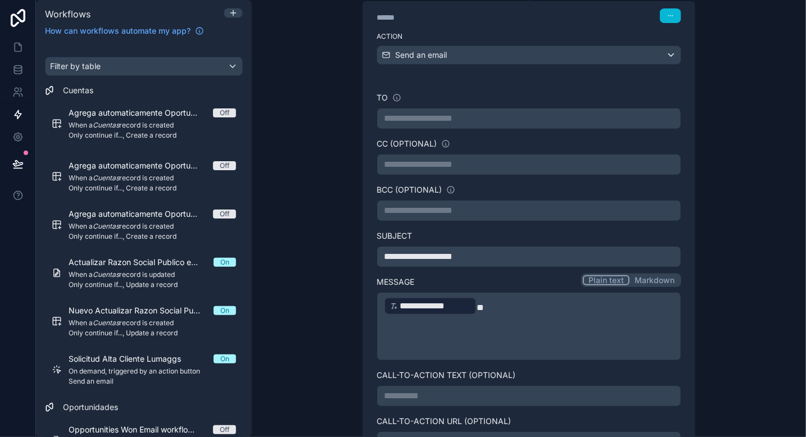
scroll to position [171, 0]
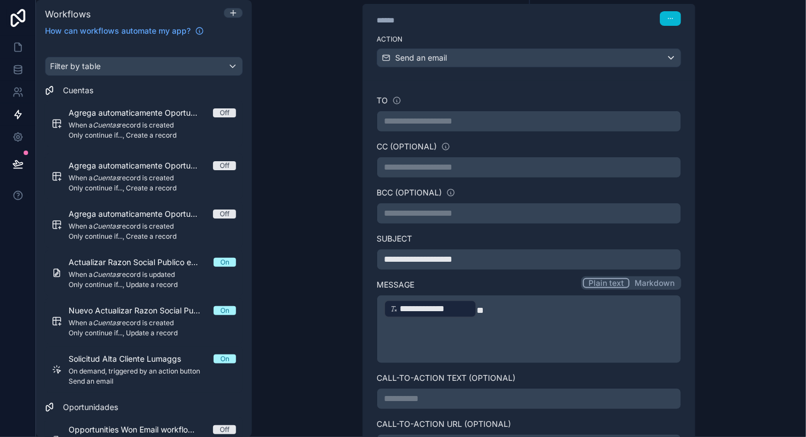
click at [342, 316] on div "**********" at bounding box center [529, 267] width 378 height 708
click at [18, 46] on icon at bounding box center [17, 47] width 11 height 11
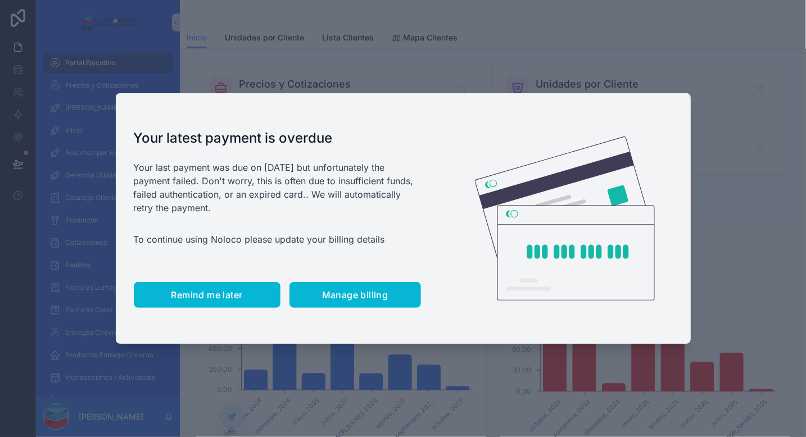
click at [199, 300] on span "Remind me later" at bounding box center [206, 294] width 71 height 11
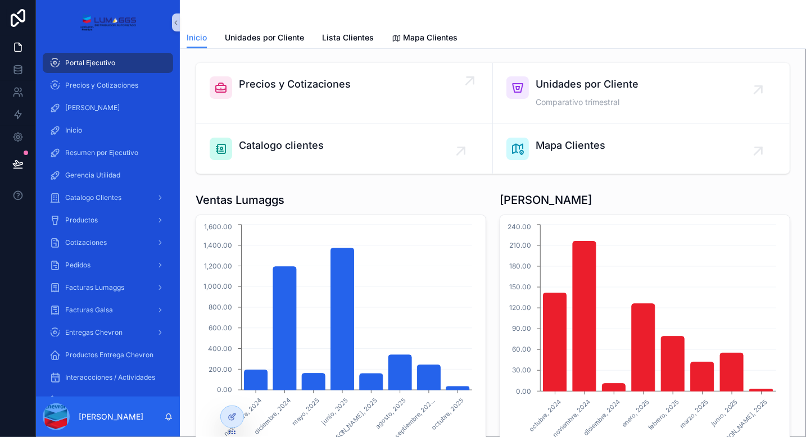
click at [288, 98] on div "Precios y Cotizaciones" at bounding box center [295, 87] width 112 height 22
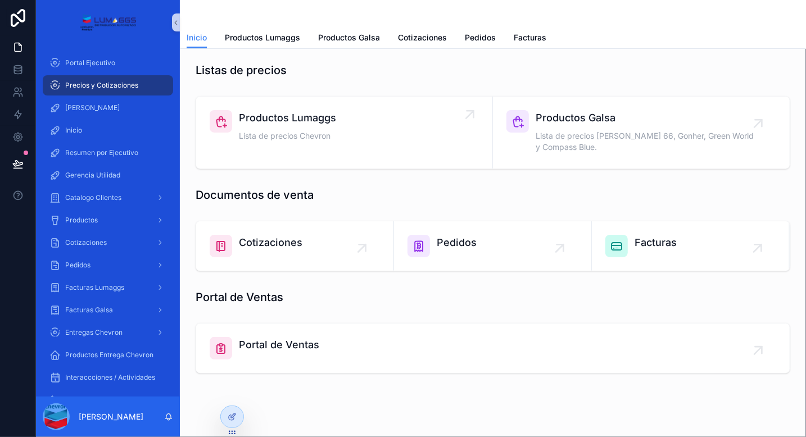
click at [333, 127] on div "Productos Lumaggs Lista de precios Chevron" at bounding box center [287, 127] width 97 height 34
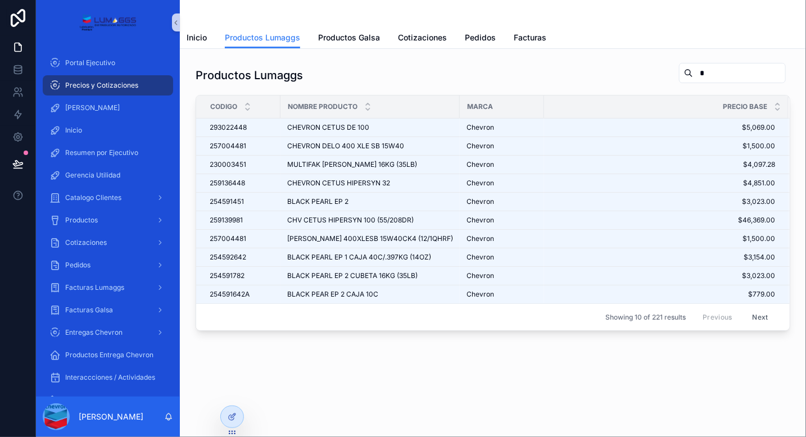
click at [698, 75] on input "*" at bounding box center [739, 73] width 92 height 16
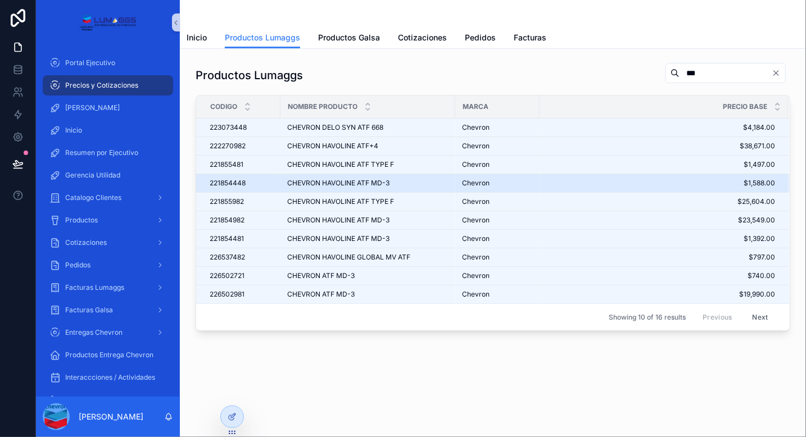
type input "***"
click at [584, 182] on span "$1,588.00" at bounding box center [657, 183] width 235 height 9
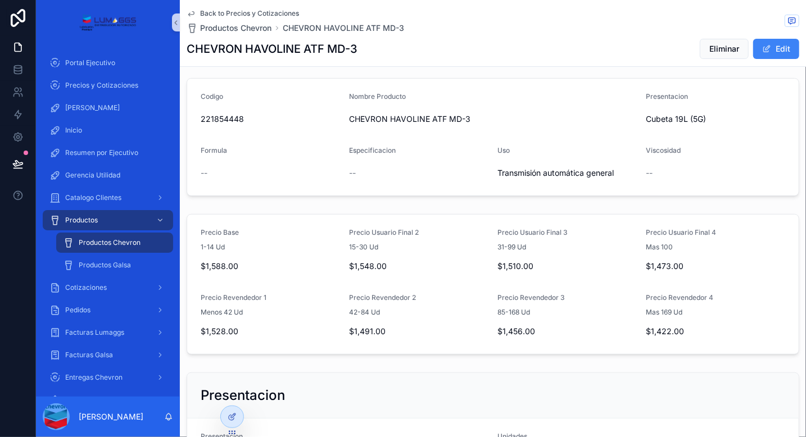
scroll to position [81, 0]
click at [11, 47] on link at bounding box center [17, 47] width 35 height 22
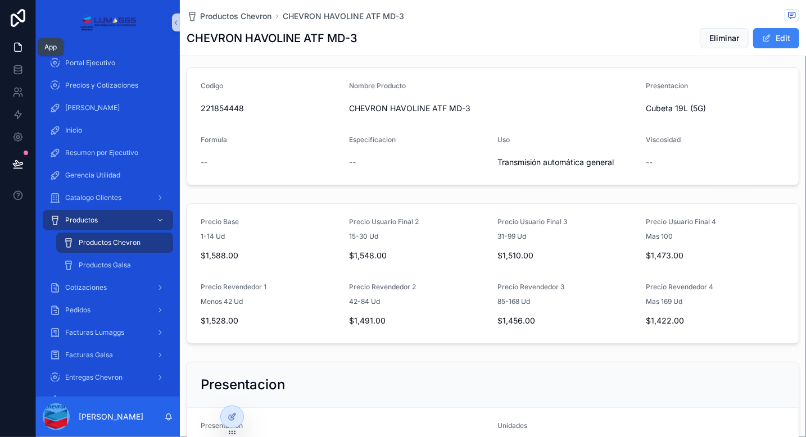
scroll to position [70, 0]
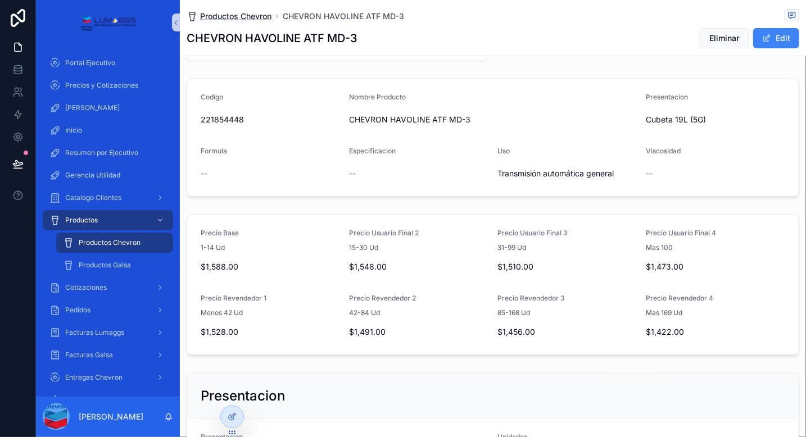
click at [227, 16] on span "Productos Chevron" at bounding box center [235, 16] width 71 height 11
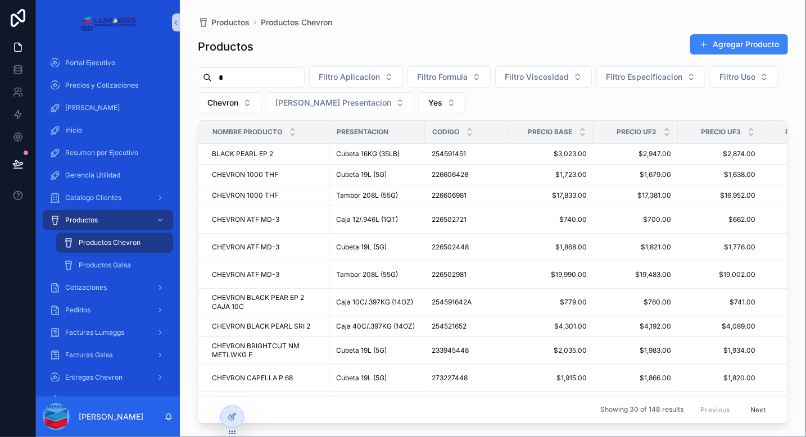
click at [265, 80] on input "*" at bounding box center [258, 78] width 92 height 16
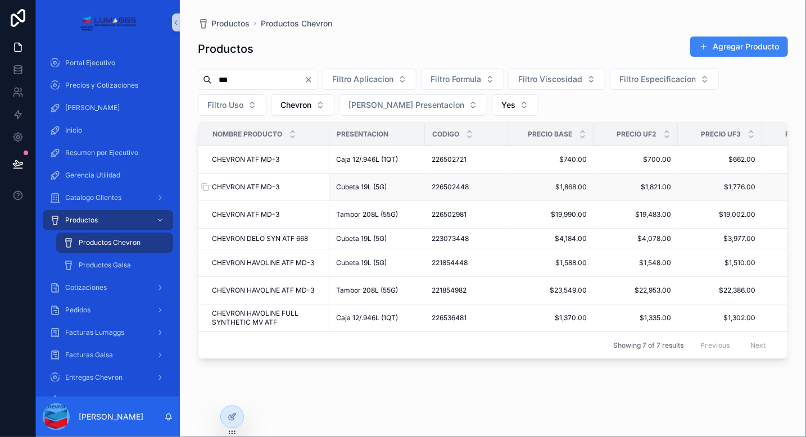
type input "***"
click at [310, 187] on div "CHEVRON ATF MD-3 CHEVRON ATF MD-3" at bounding box center [267, 187] width 111 height 9
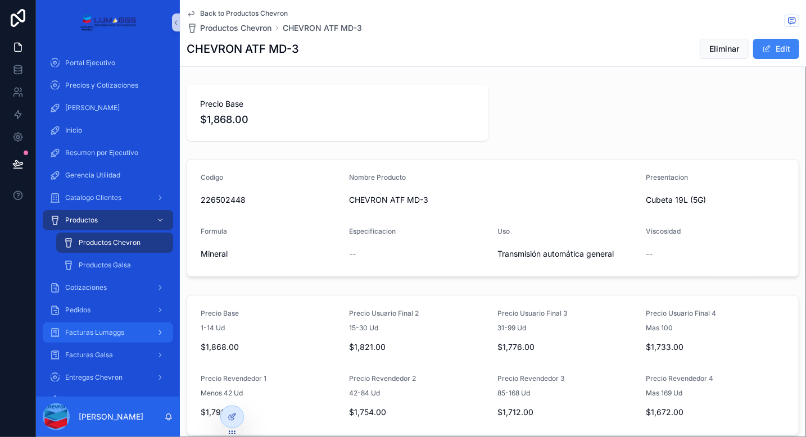
click at [102, 332] on span "Facturas Lumaggs" at bounding box center [94, 332] width 59 height 9
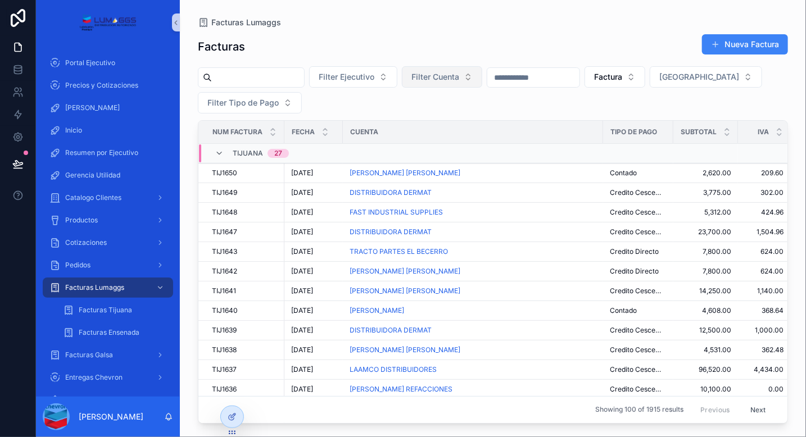
click at [459, 79] on span "Filter Cuenta" at bounding box center [435, 76] width 48 height 11
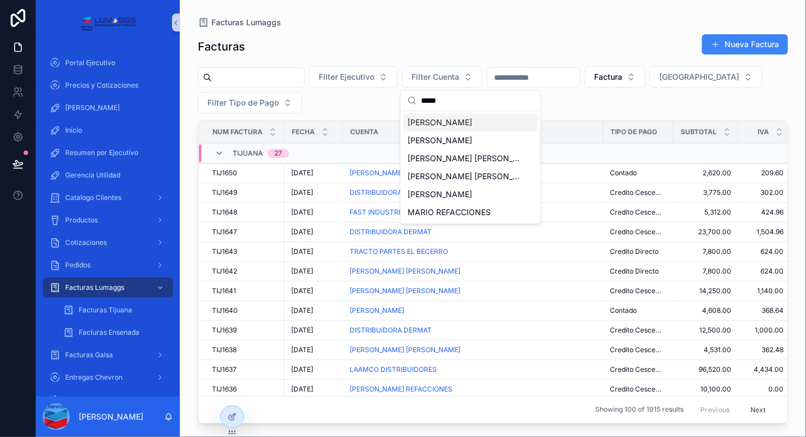
type input "*****"
click at [451, 130] on div "[PERSON_NAME]" at bounding box center [470, 123] width 135 height 18
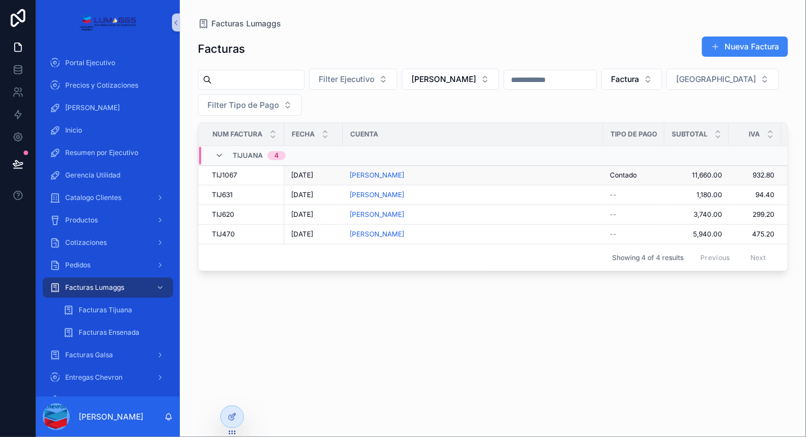
click at [456, 175] on div "[PERSON_NAME]" at bounding box center [473, 175] width 247 height 9
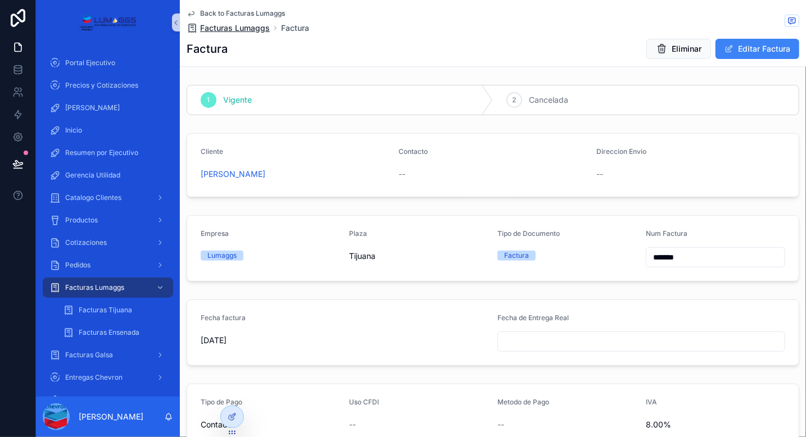
click at [244, 26] on span "Facturas Lumaggs" at bounding box center [235, 27] width 70 height 11
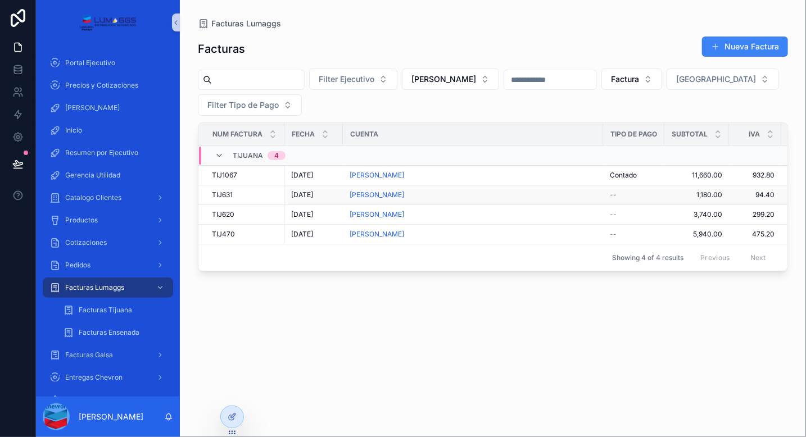
click at [465, 194] on div "[PERSON_NAME]" at bounding box center [473, 195] width 247 height 9
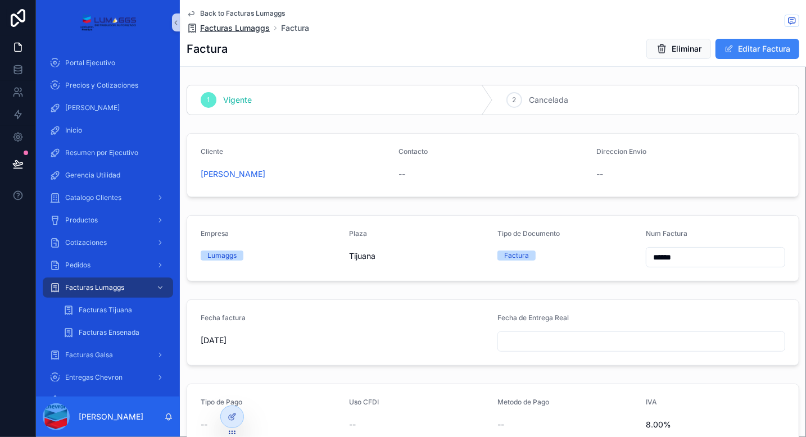
click at [237, 29] on span "Facturas Lumaggs" at bounding box center [235, 27] width 70 height 11
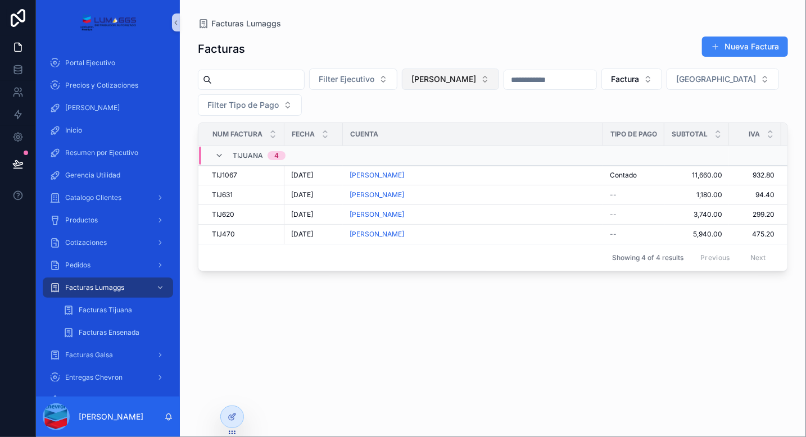
click at [476, 83] on span "[PERSON_NAME]" at bounding box center [443, 79] width 65 height 11
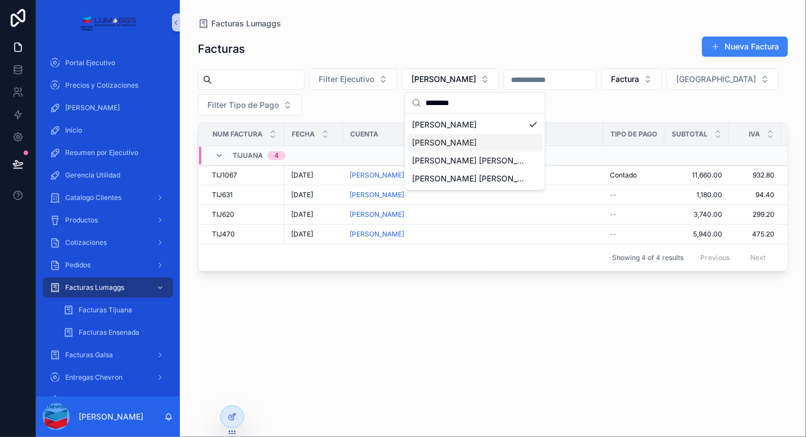
type input "********"
click at [473, 143] on span "[PERSON_NAME]" at bounding box center [444, 142] width 65 height 11
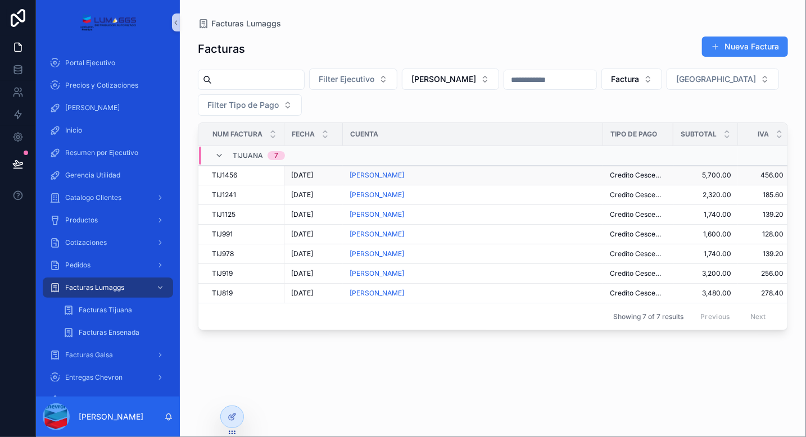
click at [461, 174] on div "[PERSON_NAME]" at bounding box center [473, 175] width 247 height 9
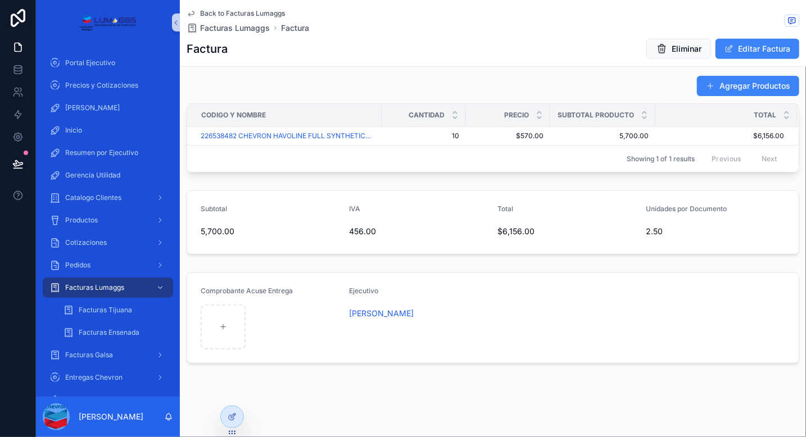
scroll to position [390, 0]
click at [228, 29] on span "Facturas Lumaggs" at bounding box center [235, 27] width 70 height 11
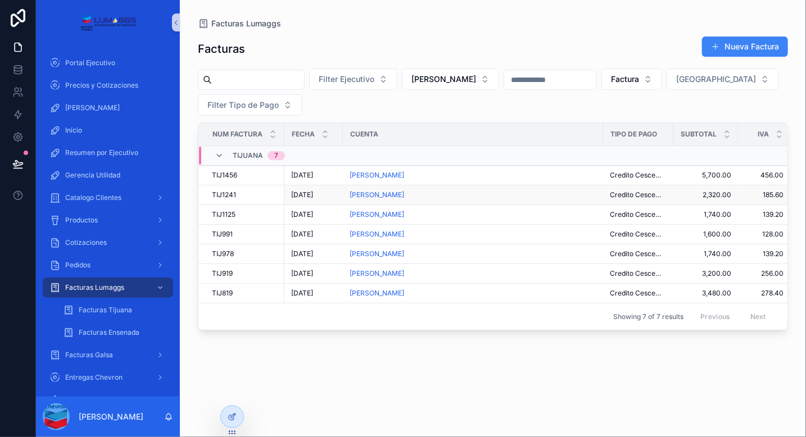
click at [471, 196] on div "[PERSON_NAME]" at bounding box center [473, 195] width 247 height 9
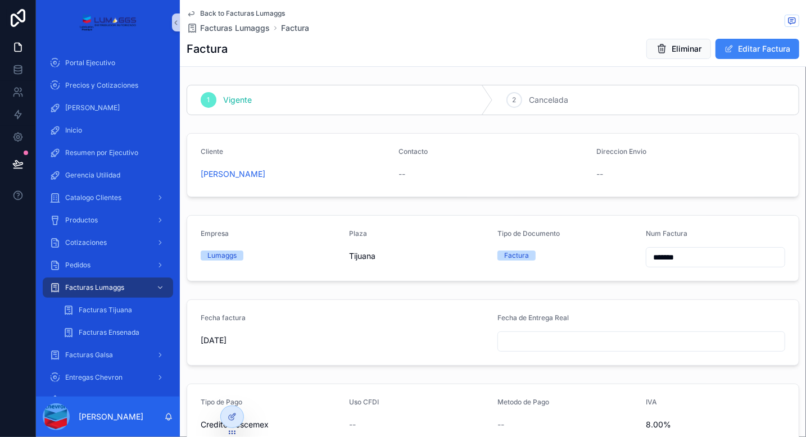
click at [313, 191] on form "Cliente MARIO ESPINO MUÑOZ Contacto -- Direccion Envio --" at bounding box center [492, 165] width 611 height 63
click at [256, 13] on span "Back to Facturas Lumaggs" at bounding box center [242, 13] width 85 height 9
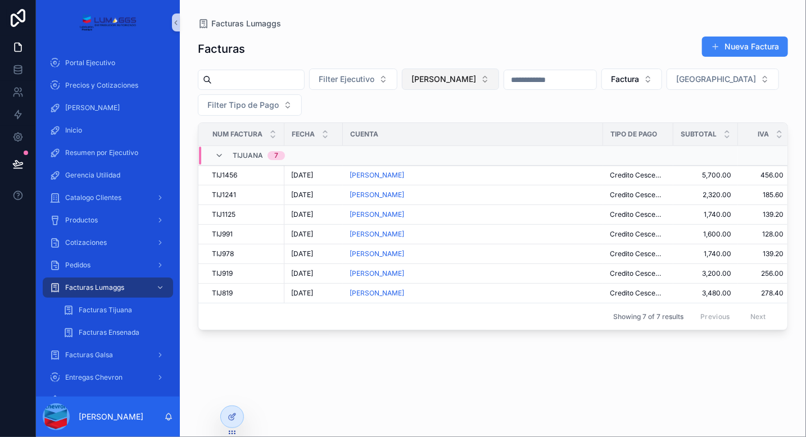
click at [474, 79] on span "[PERSON_NAME]" at bounding box center [443, 79] width 65 height 11
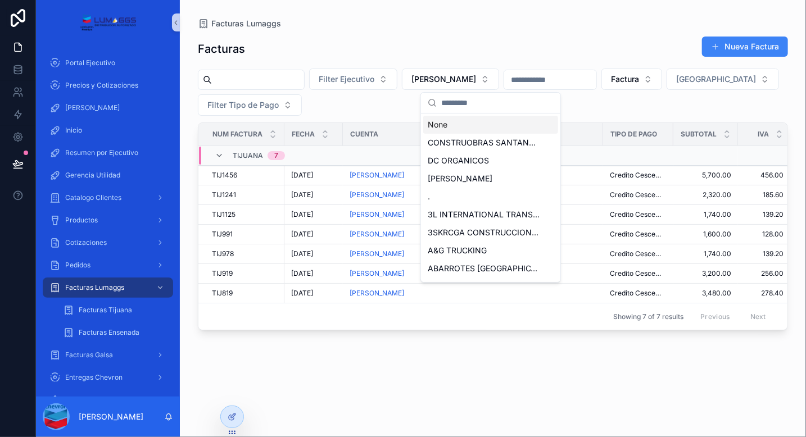
click at [461, 102] on input "scrollable content" at bounding box center [497, 103] width 112 height 20
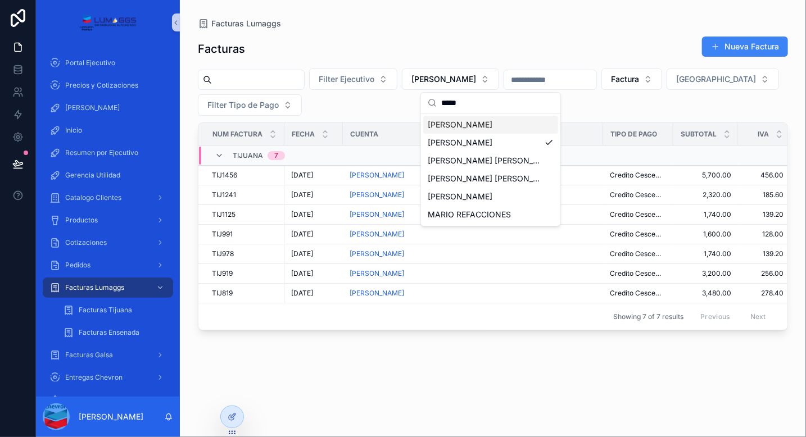
type input "*****"
click at [464, 120] on span "[PERSON_NAME]" at bounding box center [460, 124] width 65 height 11
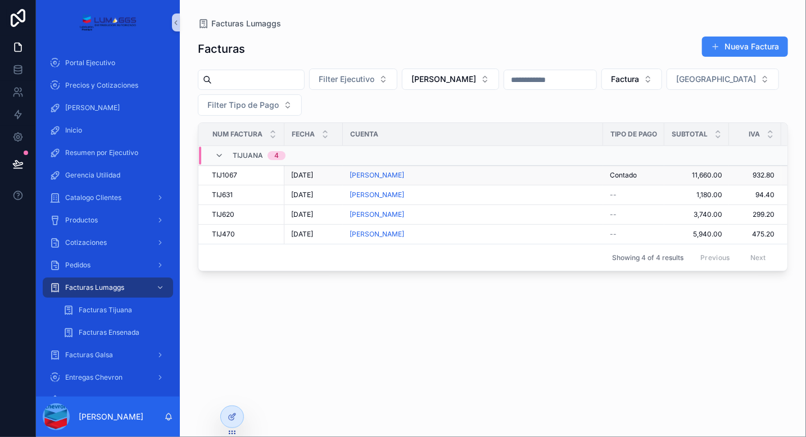
click at [453, 174] on div "[PERSON_NAME]" at bounding box center [473, 175] width 247 height 9
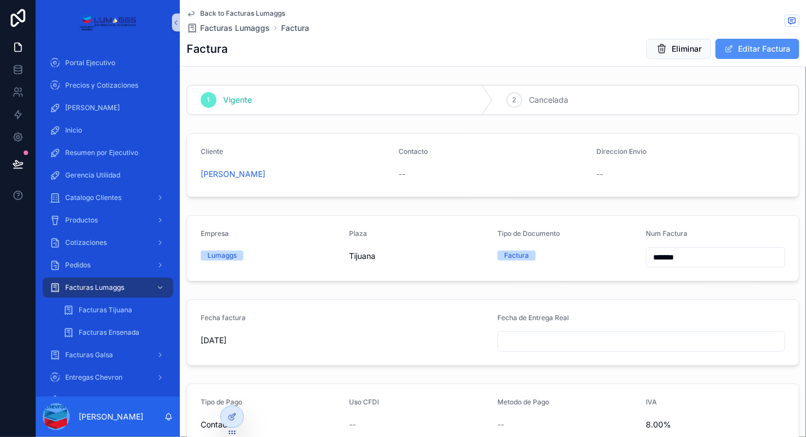
click at [739, 47] on button "Editar Factura" at bounding box center [757, 49] width 84 height 20
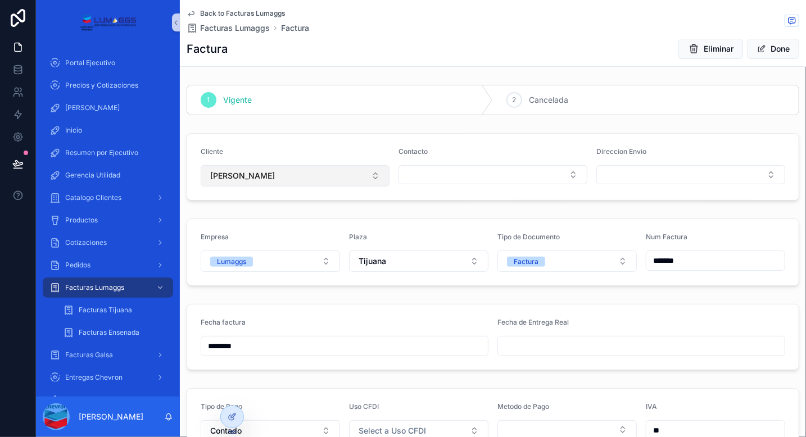
click at [336, 179] on button "[PERSON_NAME]" at bounding box center [295, 175] width 189 height 21
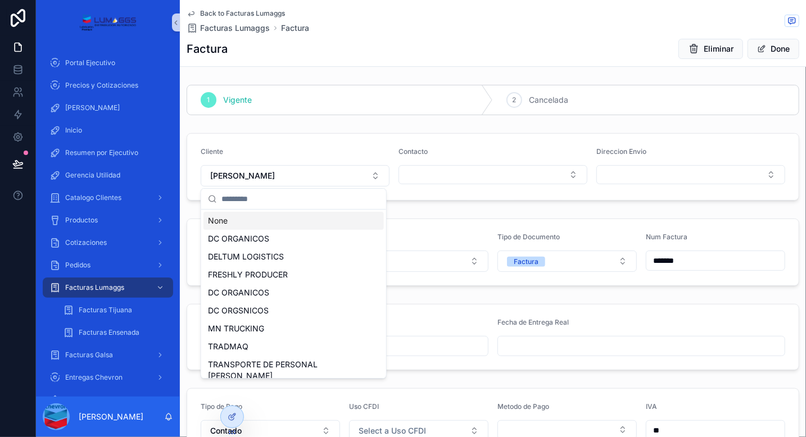
click at [293, 200] on input "scrollable content" at bounding box center [300, 199] width 158 height 20
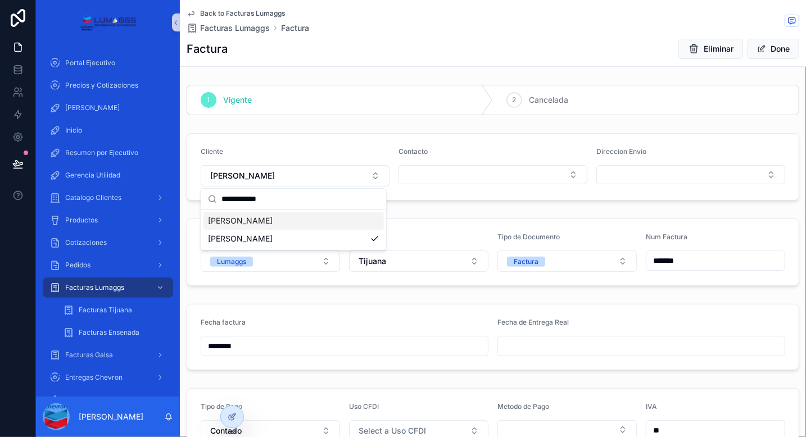
type input "**********"
click at [273, 221] on span "[PERSON_NAME]" at bounding box center [240, 220] width 65 height 11
click at [769, 49] on button "Done" at bounding box center [774, 49] width 52 height 20
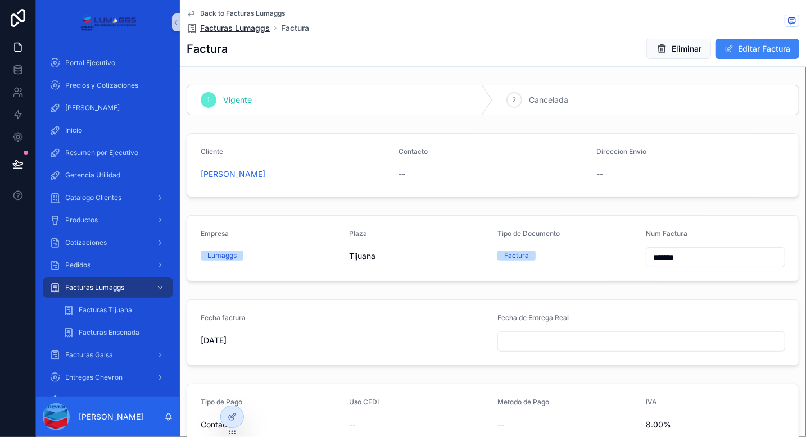
click at [234, 29] on span "Facturas Lumaggs" at bounding box center [235, 27] width 70 height 11
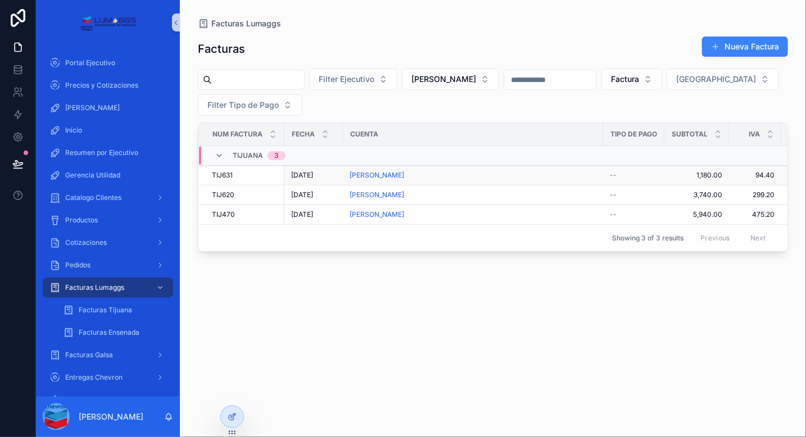
click at [440, 173] on div "[PERSON_NAME]" at bounding box center [473, 175] width 247 height 9
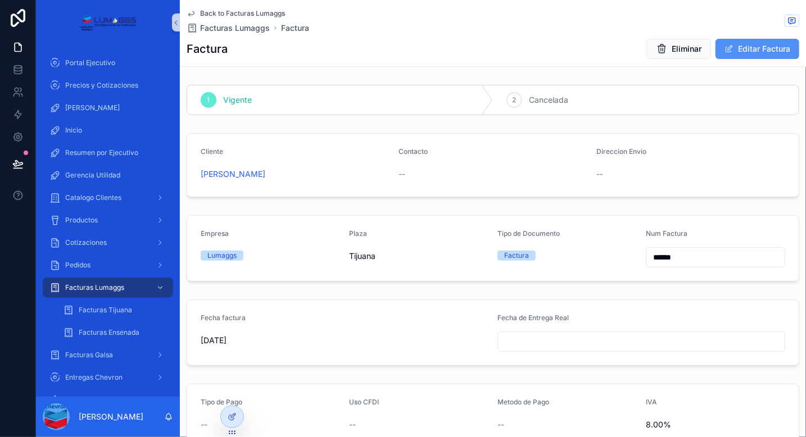
click at [742, 49] on button "Editar Factura" at bounding box center [757, 49] width 84 height 20
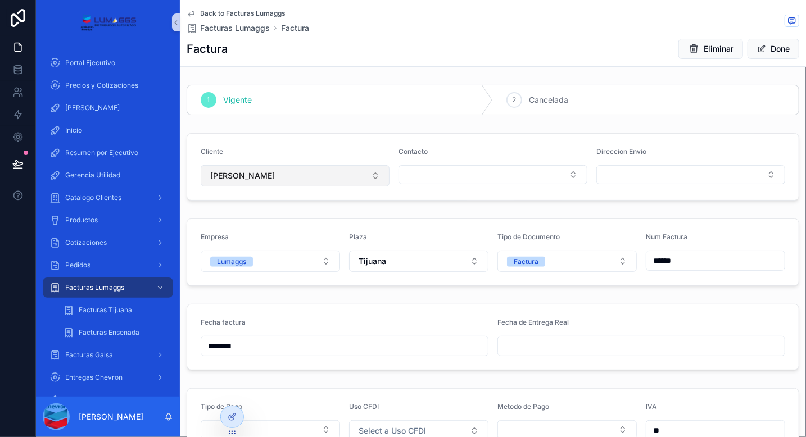
click at [350, 177] on button "[PERSON_NAME]" at bounding box center [295, 175] width 189 height 21
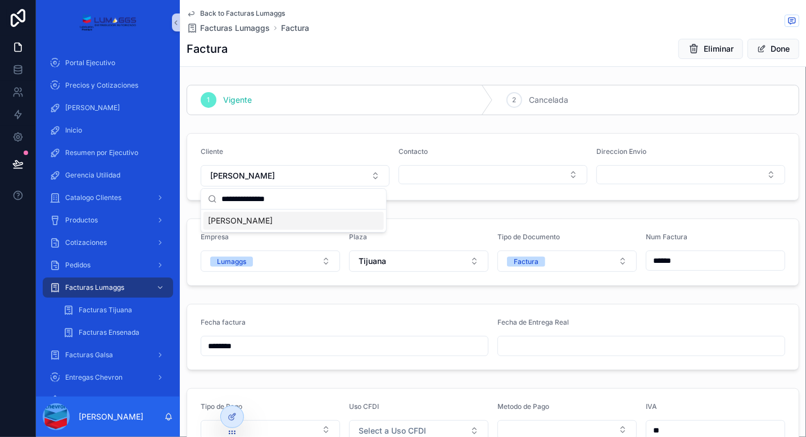
type input "**********"
click at [273, 215] on span "[PERSON_NAME]" at bounding box center [240, 220] width 65 height 11
click at [767, 49] on button "Done" at bounding box center [774, 49] width 52 height 20
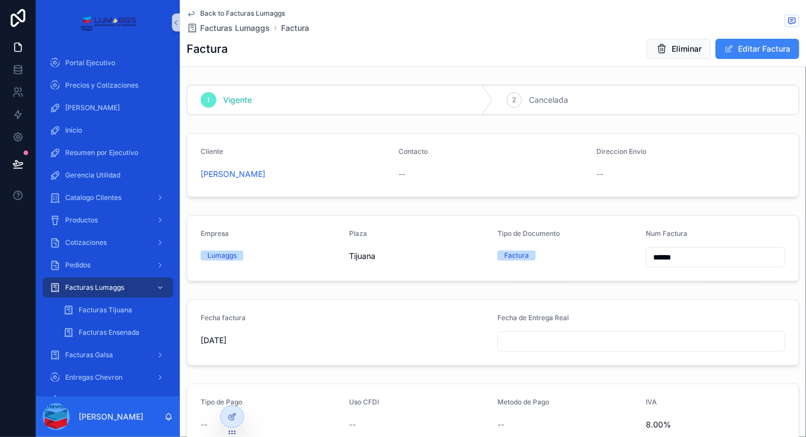
click at [312, 215] on div "Empresa Lumaggs Plaza Tijuana Tipo de Documento Factura Num Factura ******" at bounding box center [493, 248] width 613 height 66
click at [238, 12] on span "Back to Facturas Lumaggs" at bounding box center [242, 13] width 85 height 9
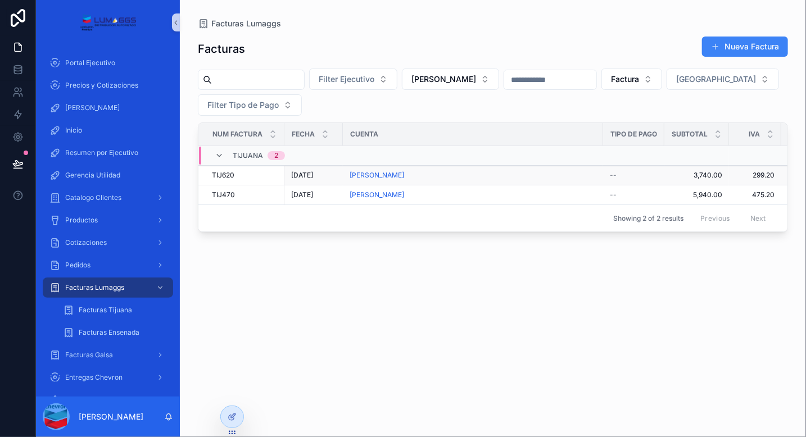
click at [416, 173] on div "[PERSON_NAME]" at bounding box center [473, 175] width 247 height 9
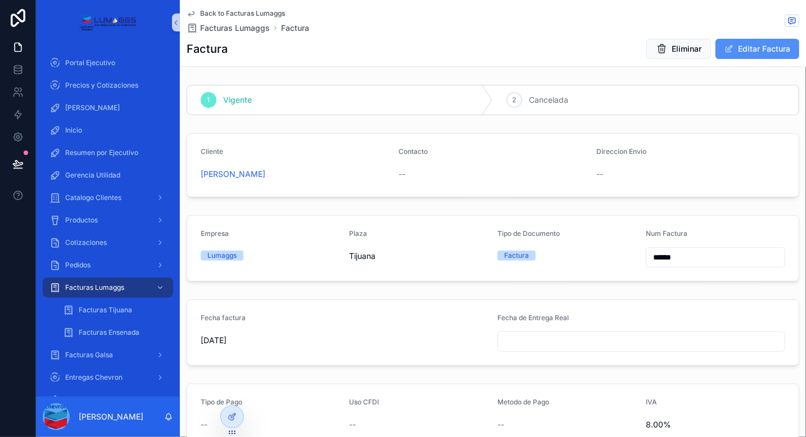
click at [764, 47] on button "Editar Factura" at bounding box center [757, 49] width 84 height 20
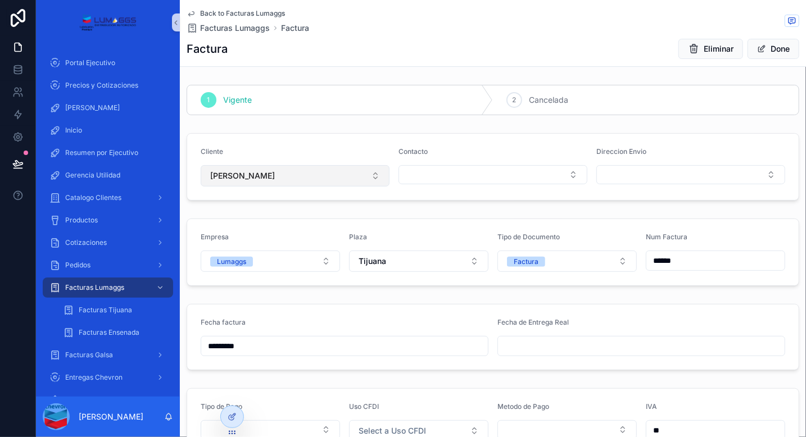
click at [338, 181] on button "[PERSON_NAME]" at bounding box center [295, 175] width 189 height 21
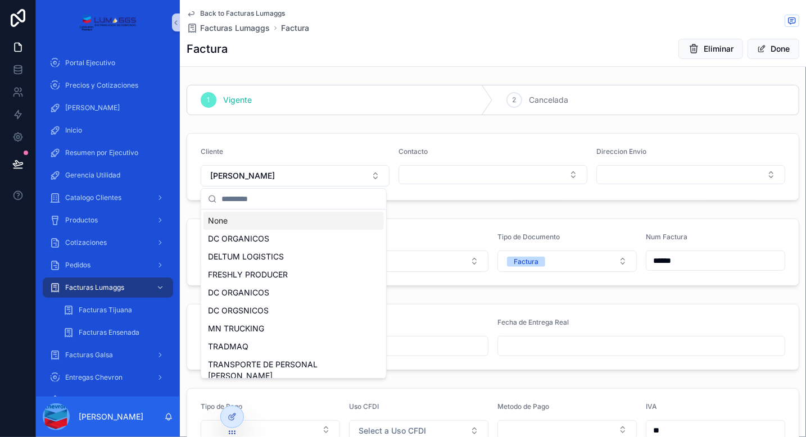
click at [298, 202] on input "scrollable content" at bounding box center [300, 199] width 158 height 20
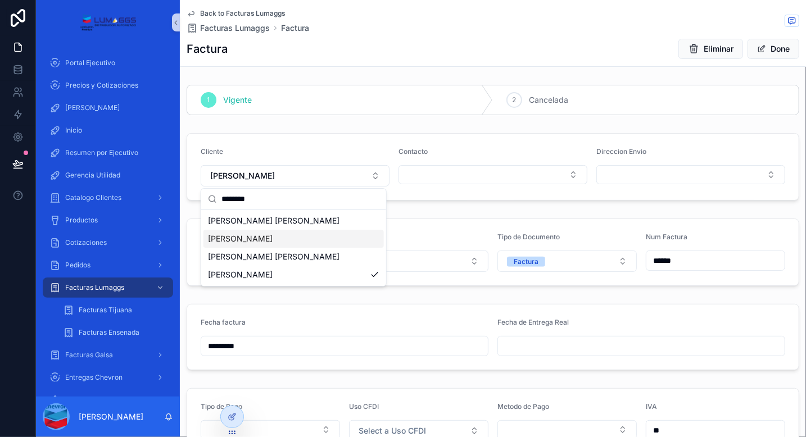
type input "********"
click at [273, 239] on span "[PERSON_NAME]" at bounding box center [240, 238] width 65 height 11
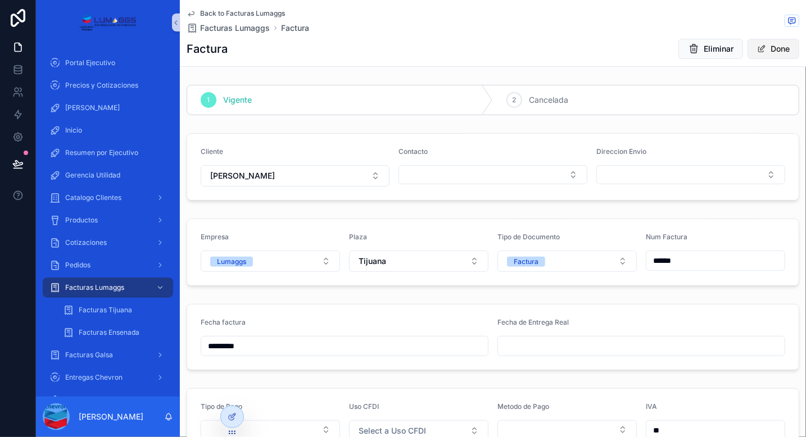
click at [758, 47] on button "Done" at bounding box center [774, 49] width 52 height 20
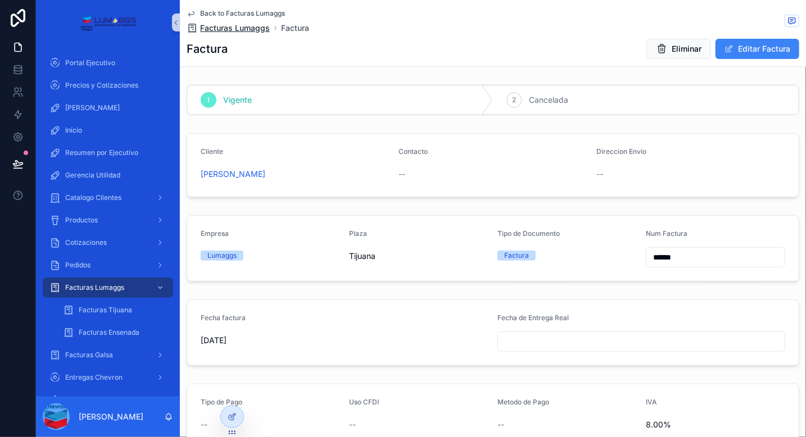
click at [239, 29] on span "Facturas Lumaggs" at bounding box center [235, 27] width 70 height 11
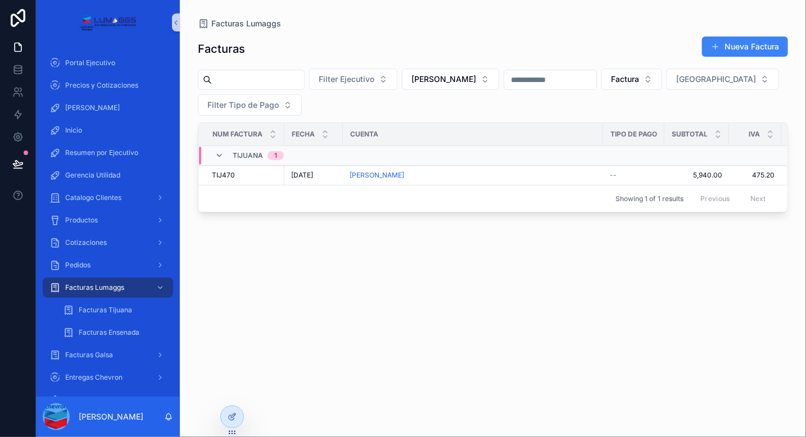
click at [286, 328] on div "Facturas Nueva Factura Filter Ejecutivo MARIO ESPINO Factura Filter Plaza Filte…" at bounding box center [493, 226] width 590 height 395
click at [454, 173] on div "[PERSON_NAME]" at bounding box center [473, 175] width 247 height 9
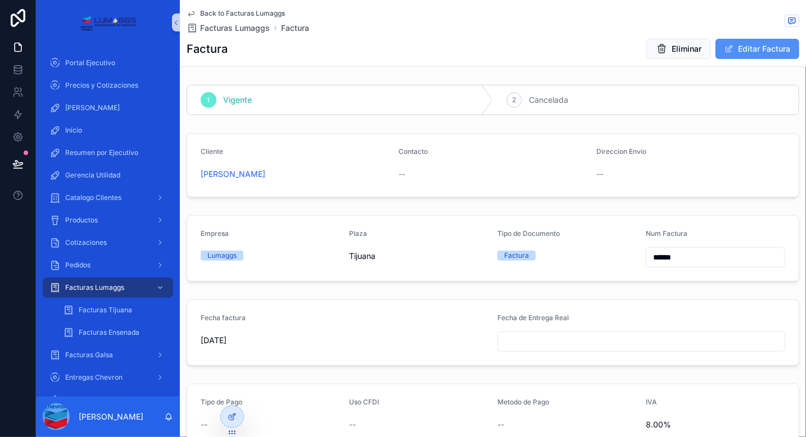
click at [733, 52] on button "Editar Factura" at bounding box center [757, 49] width 84 height 20
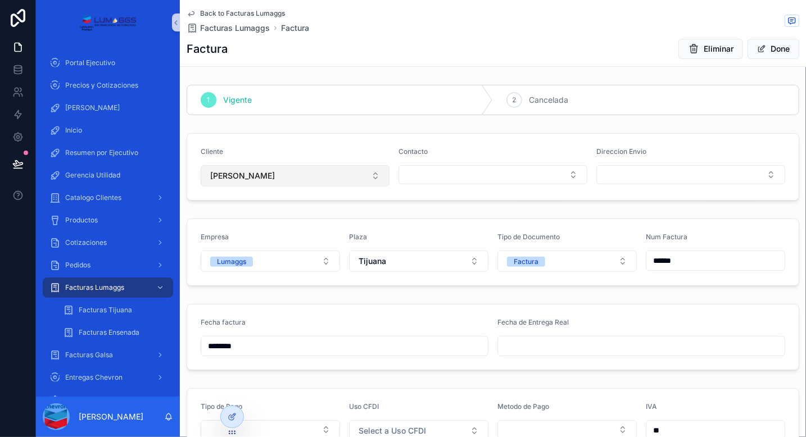
click at [325, 184] on button "[PERSON_NAME]" at bounding box center [295, 175] width 189 height 21
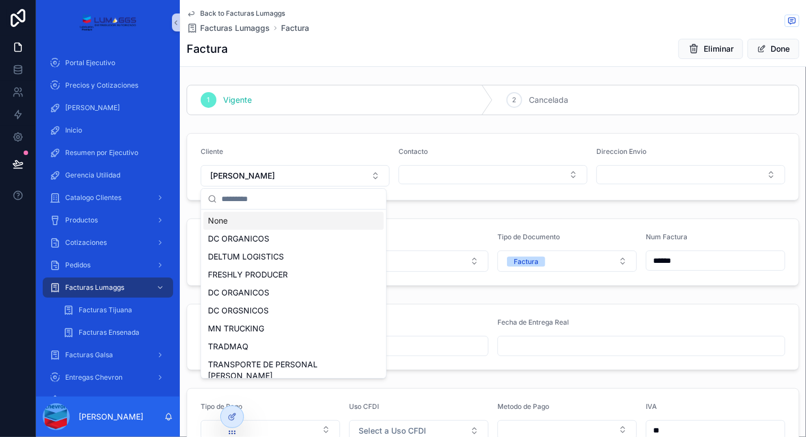
click at [274, 200] on input "scrollable content" at bounding box center [300, 199] width 158 height 20
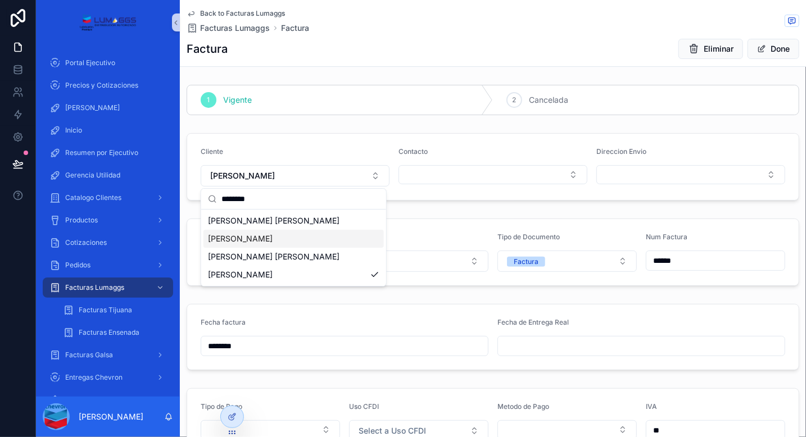
type input "********"
click at [272, 238] on span "[PERSON_NAME]" at bounding box center [240, 238] width 65 height 11
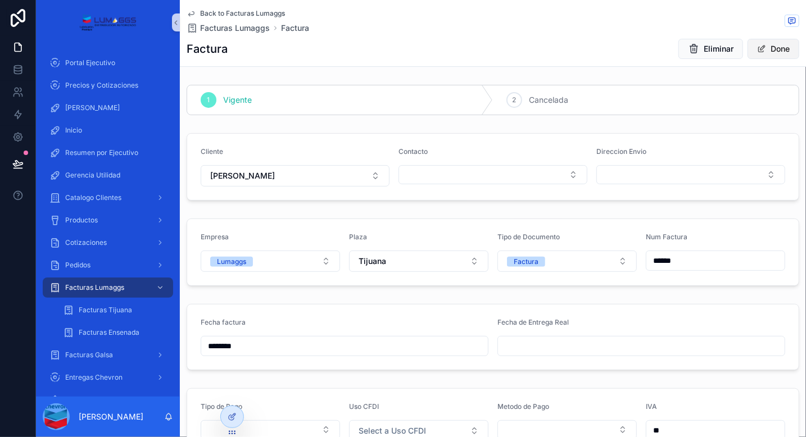
click at [759, 51] on button "Done" at bounding box center [774, 49] width 52 height 20
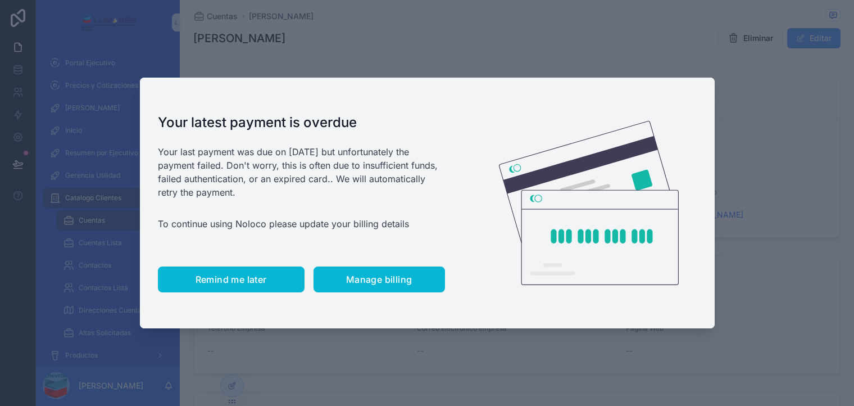
click at [222, 286] on button "Remind me later" at bounding box center [231, 279] width 147 height 26
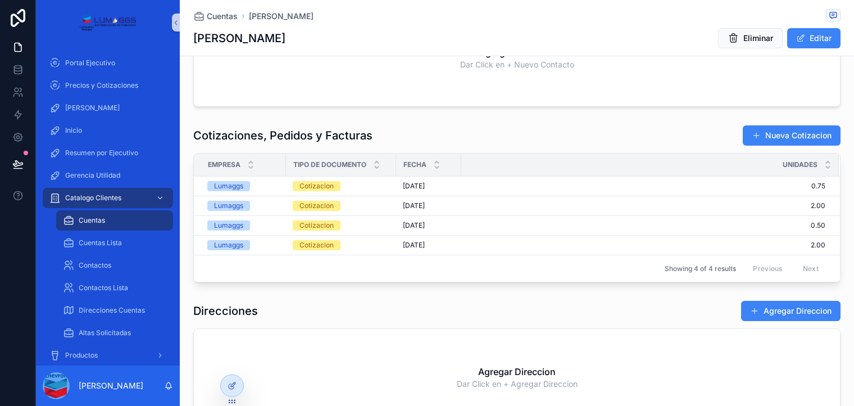
scroll to position [703, 0]
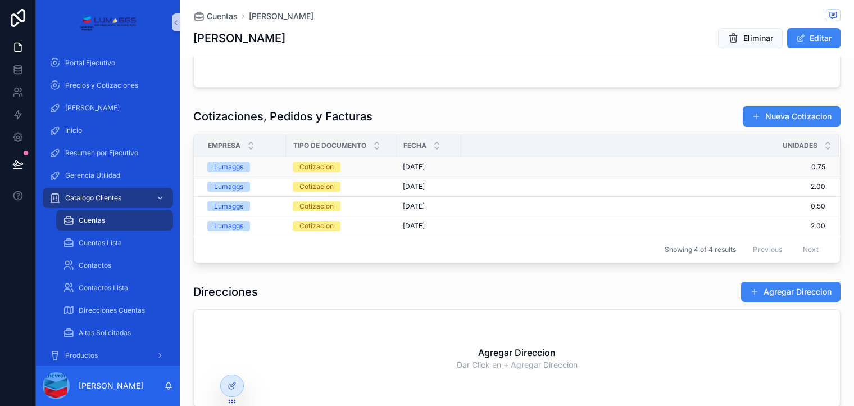
click at [479, 165] on span "0.75" at bounding box center [644, 166] width 364 height 9
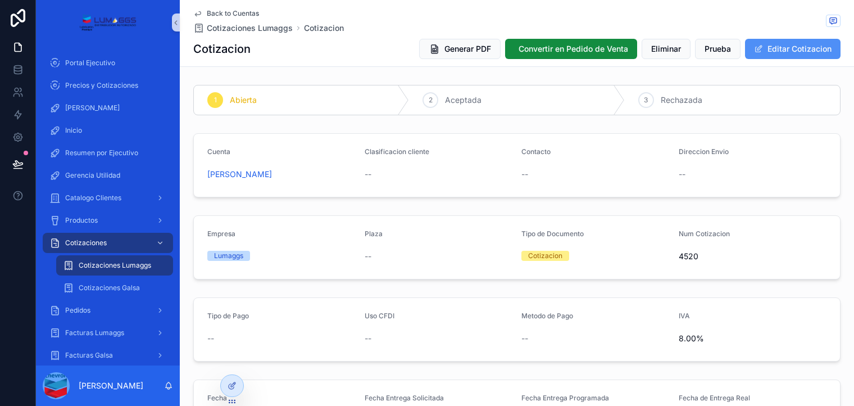
click at [764, 46] on button "Editar Cotizacion" at bounding box center [793, 49] width 96 height 20
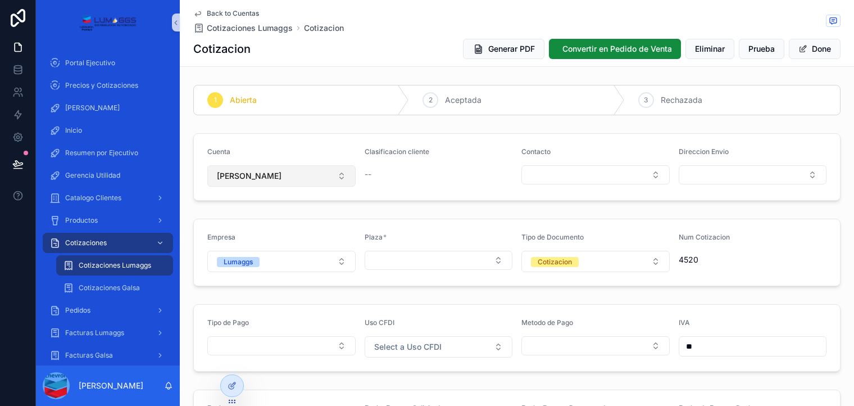
click at [309, 179] on button "[PERSON_NAME]" at bounding box center [281, 175] width 148 height 21
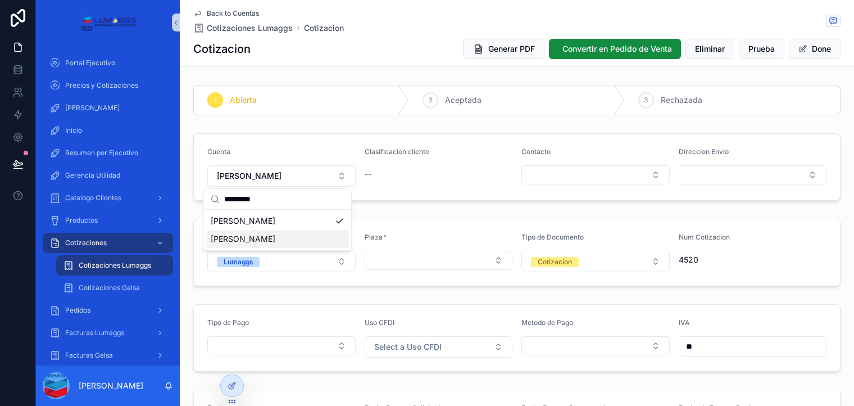
type input "*********"
click at [270, 239] on span "[PERSON_NAME]" at bounding box center [243, 238] width 65 height 11
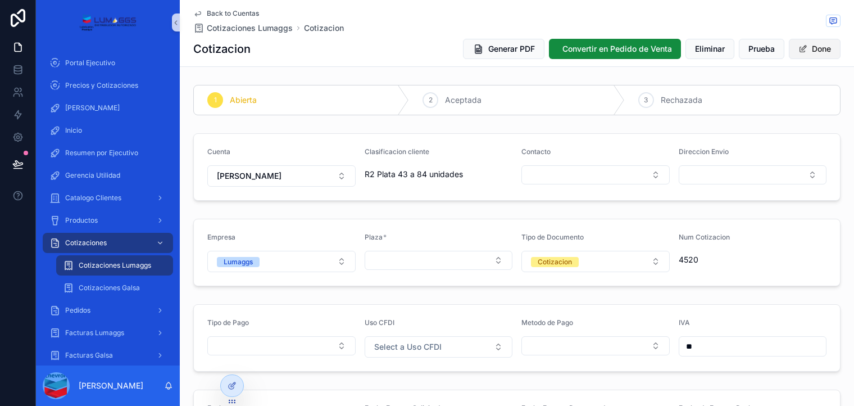
click at [810, 53] on button "Done" at bounding box center [815, 49] width 52 height 20
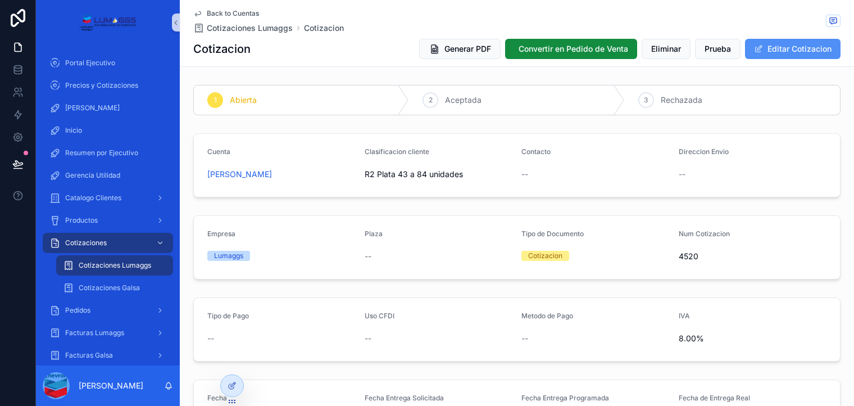
click at [787, 44] on button "Editar Cotizacion" at bounding box center [793, 49] width 96 height 20
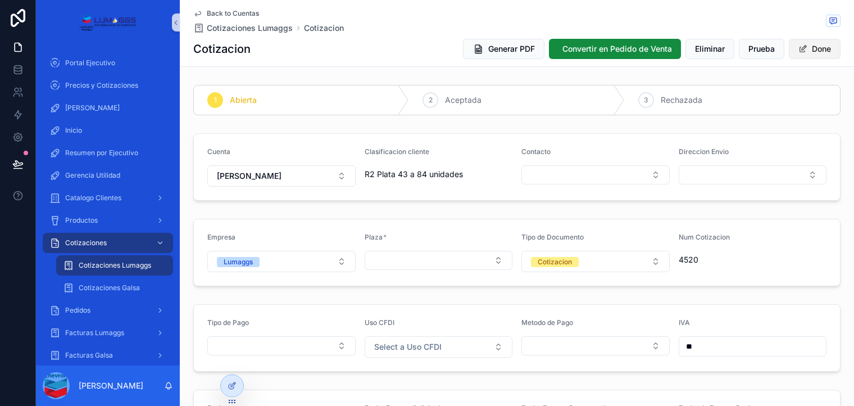
click at [809, 51] on button "Done" at bounding box center [815, 49] width 52 height 20
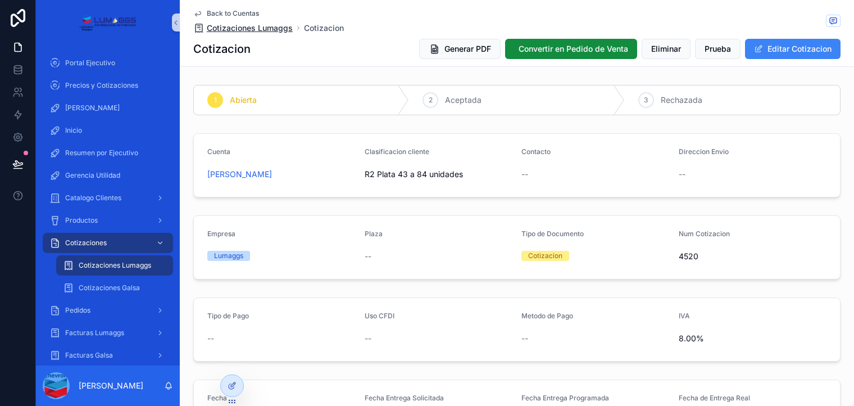
click at [253, 29] on span "Cotizaciones Lumaggs" at bounding box center [250, 27] width 86 height 11
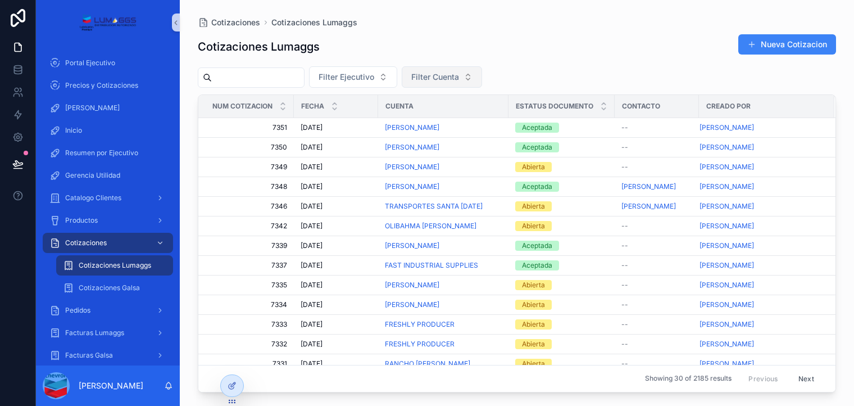
click at [459, 74] on span "Filter Cuenta" at bounding box center [435, 76] width 48 height 11
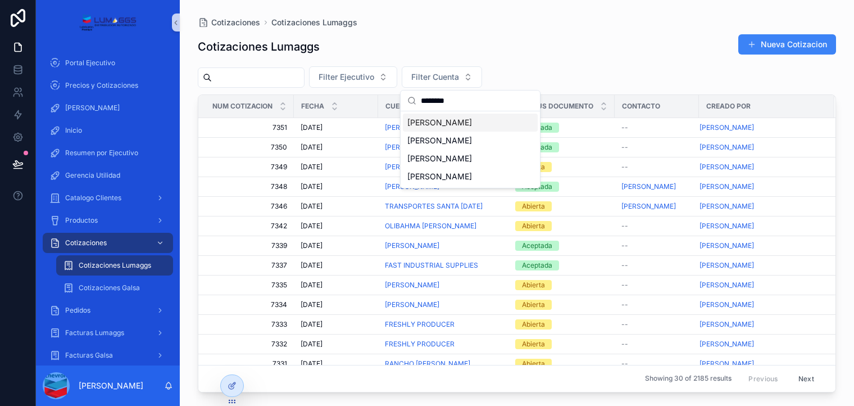
type input "********"
click at [462, 123] on span "[PERSON_NAME]" at bounding box center [439, 122] width 65 height 11
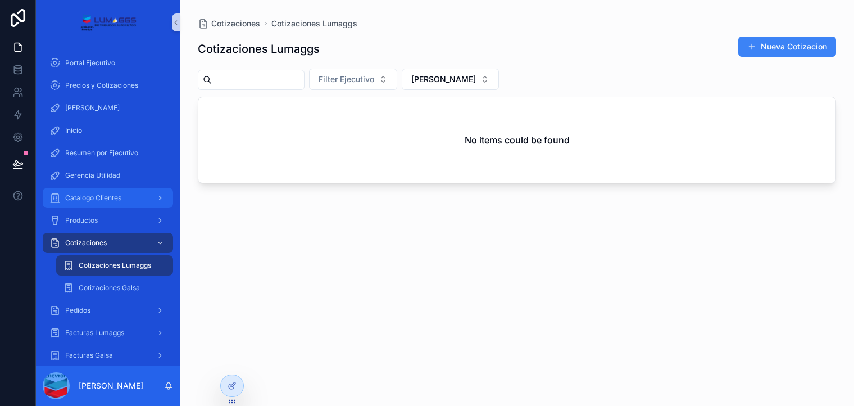
click at [117, 194] on span "Catalogo Clientes" at bounding box center [93, 197] width 56 height 9
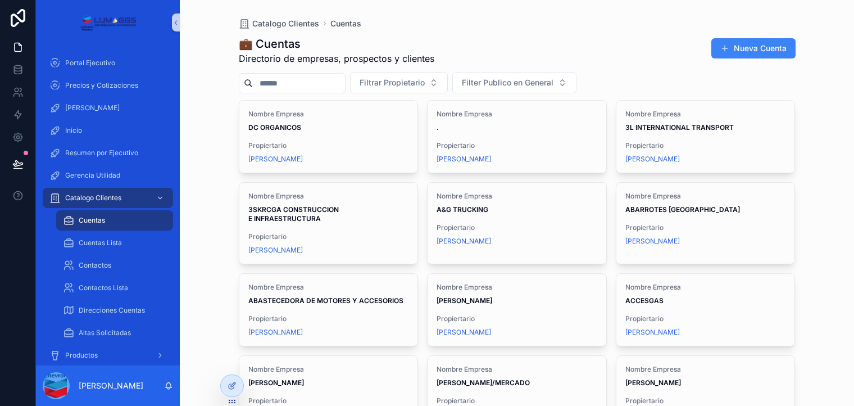
click at [296, 83] on input "scrollable content" at bounding box center [299, 83] width 92 height 16
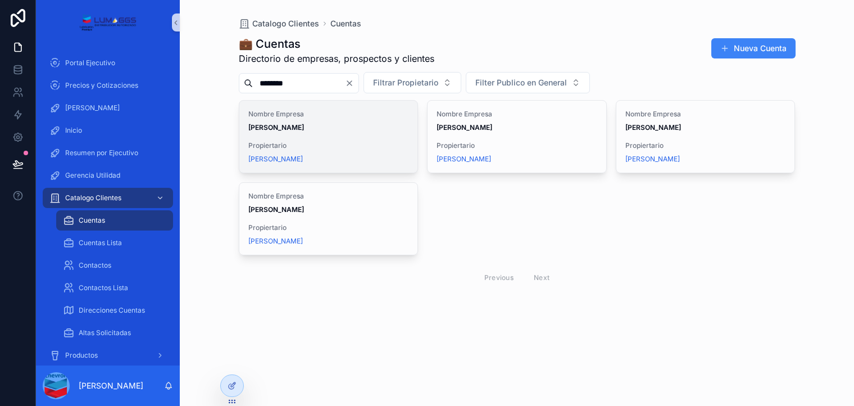
type input "********"
click at [353, 139] on div "Nombre Empresa MARIO ESPINO Propiertario Bersain Velazquez" at bounding box center [328, 137] width 179 height 72
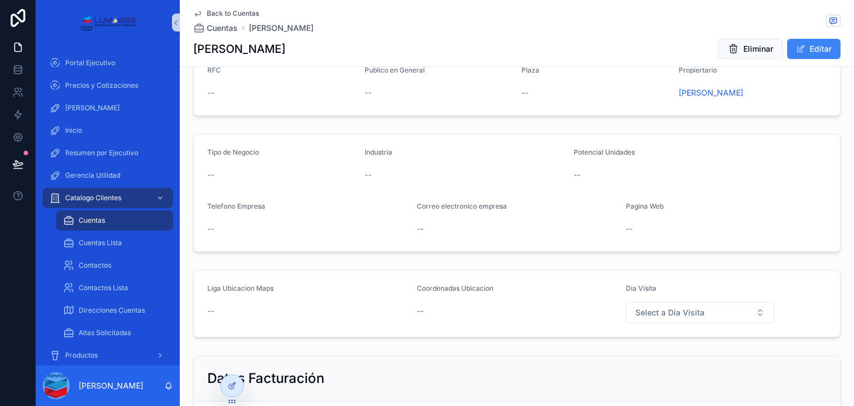
scroll to position [32, 0]
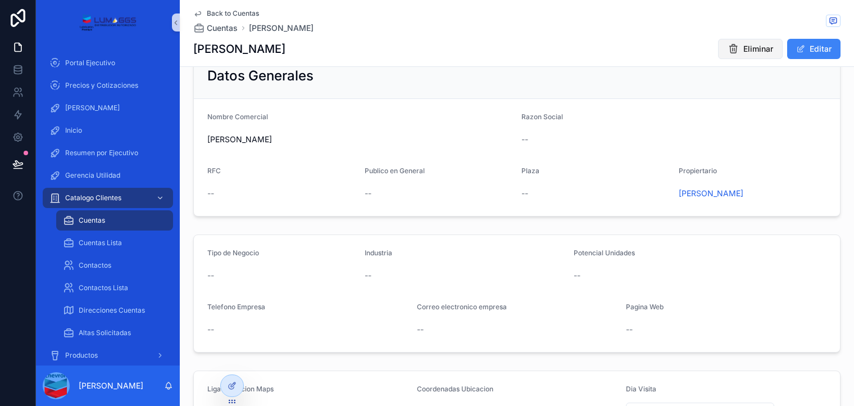
click at [743, 43] on button "Eliminar" at bounding box center [750, 49] width 65 height 20
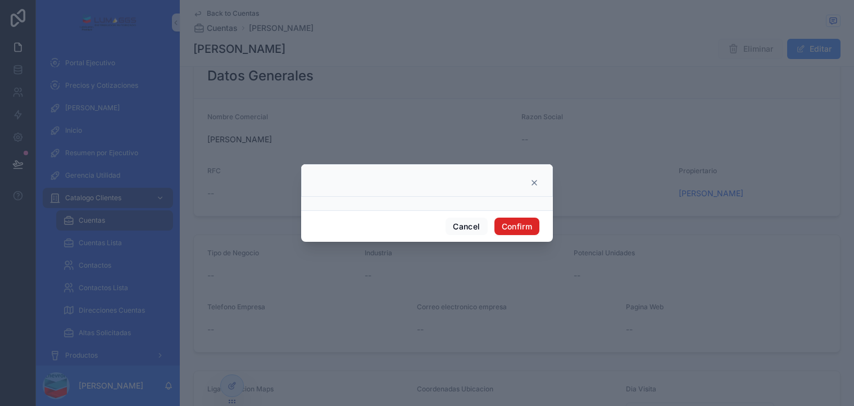
click at [524, 224] on button "Confirm" at bounding box center [517, 227] width 45 height 18
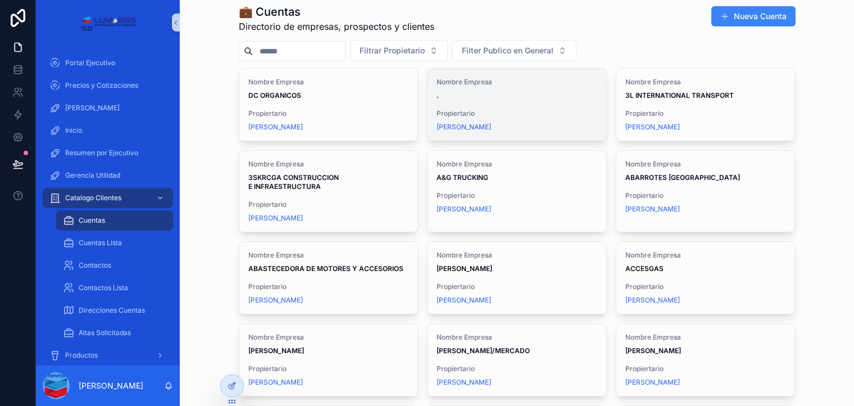
click at [538, 113] on span "Propiertario" at bounding box center [517, 113] width 161 height 9
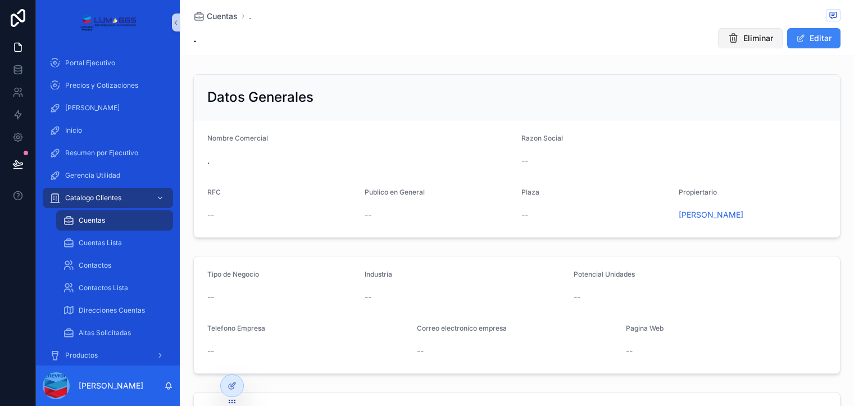
click at [749, 43] on span "Eliminar" at bounding box center [759, 38] width 30 height 11
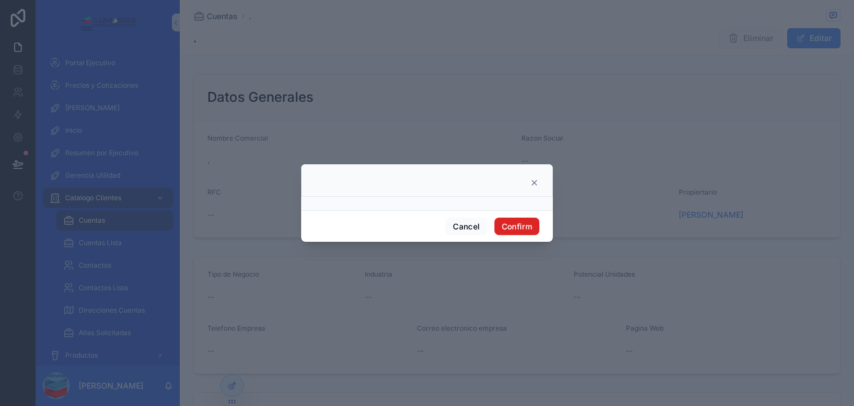
click at [513, 230] on button "Confirm" at bounding box center [517, 227] width 45 height 18
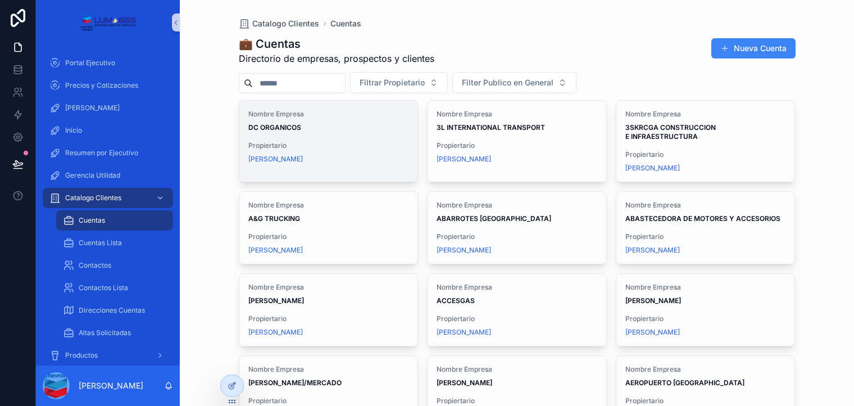
click at [365, 162] on div "Erick Vargas" at bounding box center [328, 159] width 161 height 9
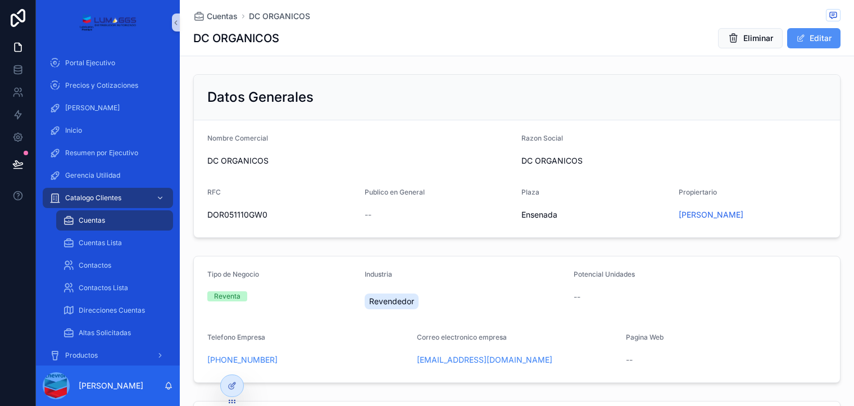
click at [812, 41] on button "Editar" at bounding box center [813, 38] width 53 height 20
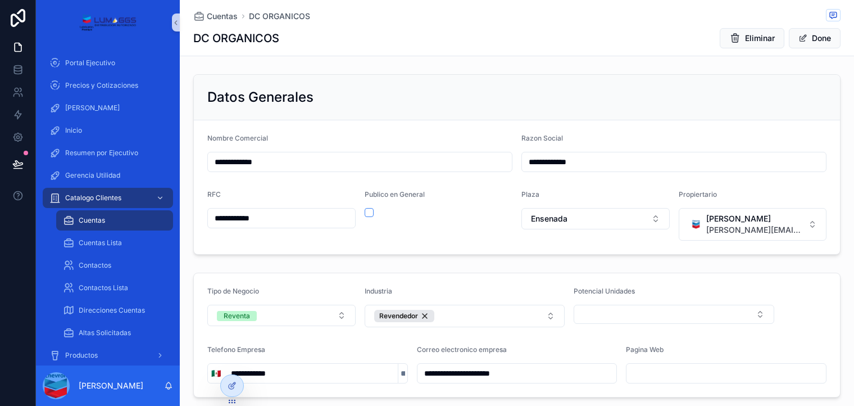
click at [208, 160] on input "**********" at bounding box center [360, 162] width 304 height 16
type input "**********"
click at [530, 160] on input "**********" at bounding box center [674, 162] width 304 height 16
type input "**********"
click at [803, 41] on button "Done" at bounding box center [815, 38] width 52 height 20
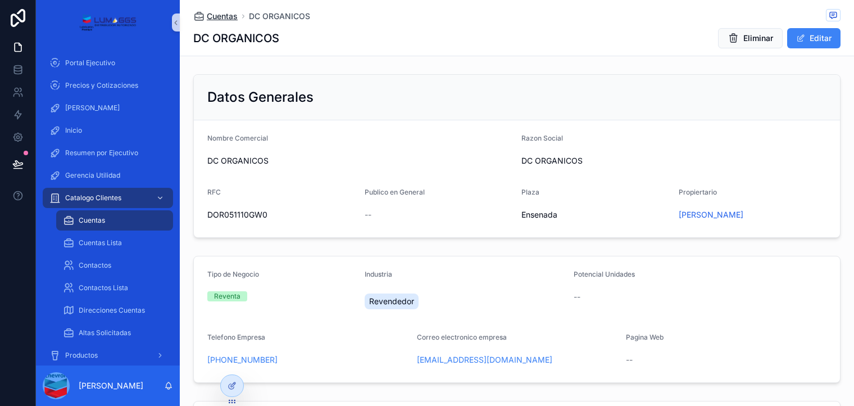
click at [211, 16] on span "Cuentas" at bounding box center [222, 16] width 31 height 11
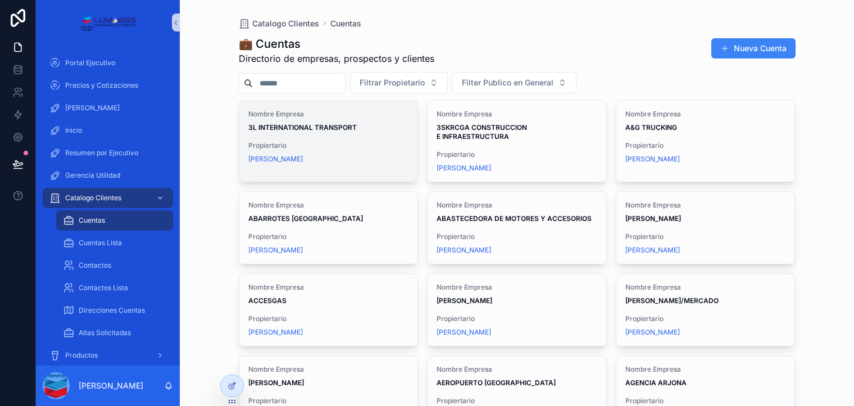
click at [357, 162] on div "Javier Ferra" at bounding box center [328, 159] width 161 height 9
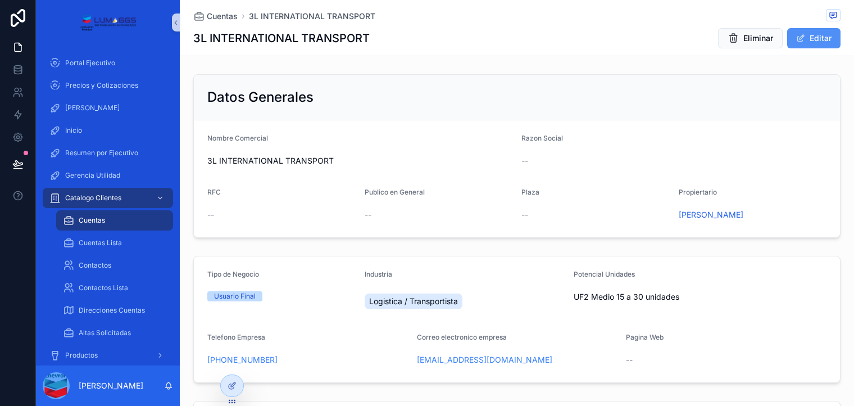
click at [802, 48] on button "Editar" at bounding box center [813, 38] width 53 height 20
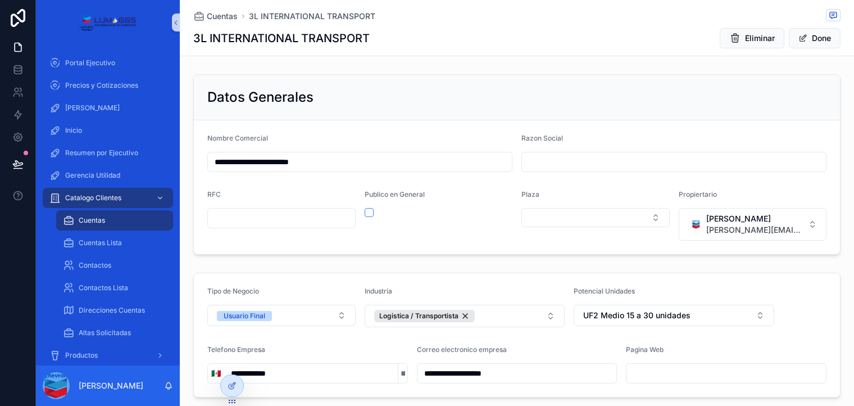
click at [208, 156] on input "**********" at bounding box center [360, 162] width 304 height 16
click at [207, 16] on span "Cuentas" at bounding box center [222, 16] width 31 height 11
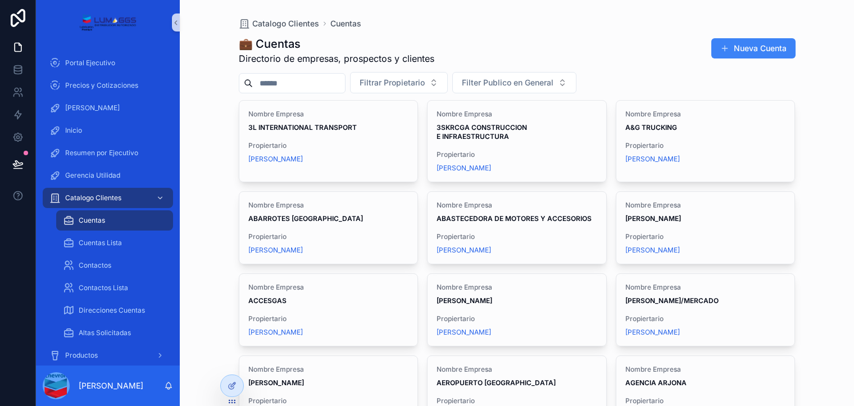
click at [810, 162] on div "Catalogo Clientes Cuentas 💼 Cuentas Directorio de empresas, prospectos y client…" at bounding box center [517, 203] width 674 height 406
click at [18, 69] on icon at bounding box center [17, 69] width 11 height 11
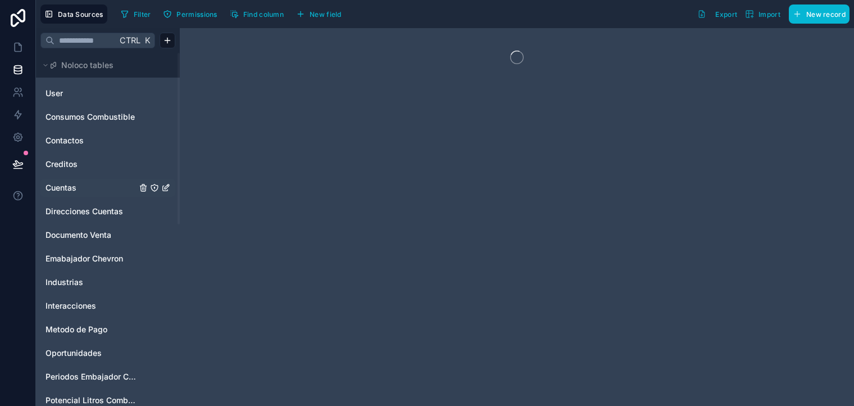
click at [67, 186] on span "Cuentas" at bounding box center [61, 187] width 31 height 11
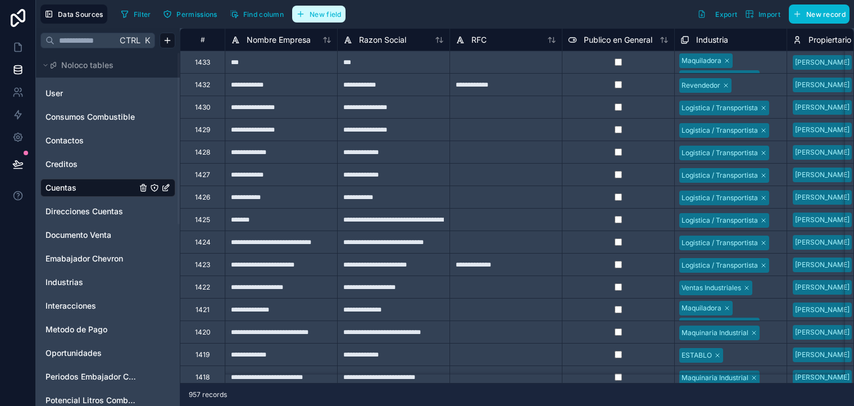
click at [329, 13] on span "New field" at bounding box center [326, 14] width 32 height 8
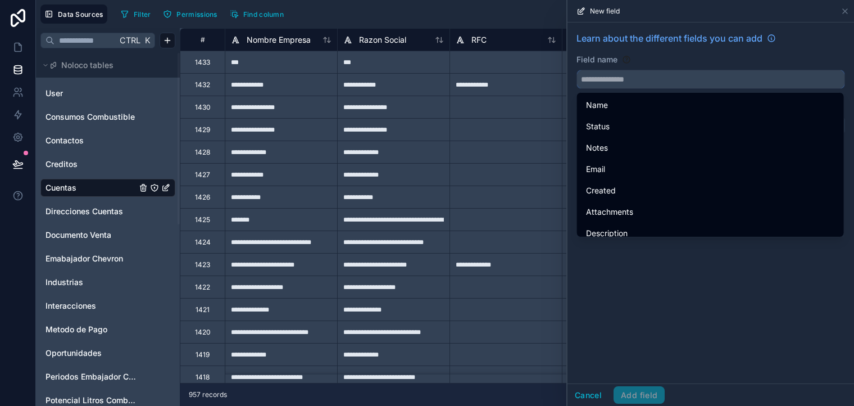
click at [588, 80] on input "text" at bounding box center [711, 79] width 268 height 18
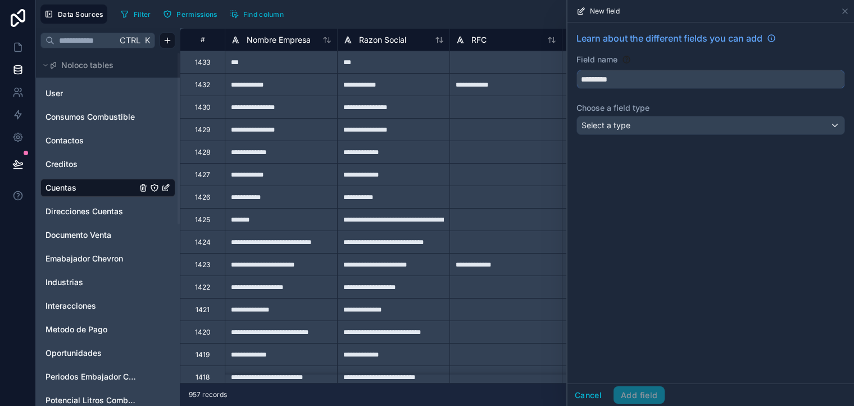
click at [577, 70] on button "********" at bounding box center [711, 79] width 269 height 19
type input "**********"
click at [599, 125] on span "Select a type" at bounding box center [606, 125] width 49 height 10
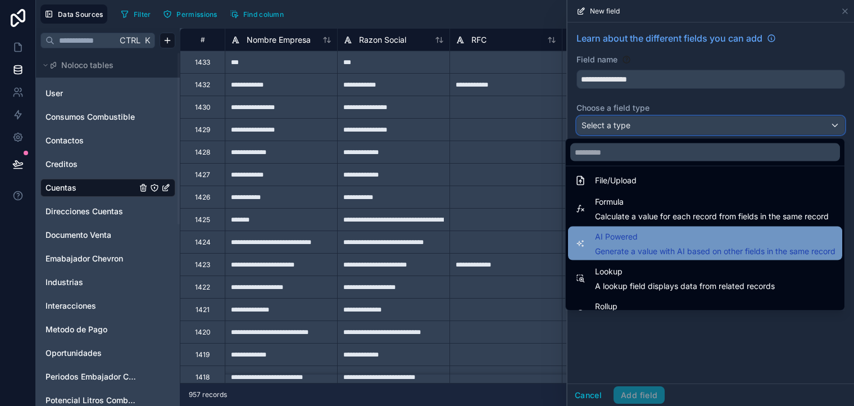
scroll to position [282, 0]
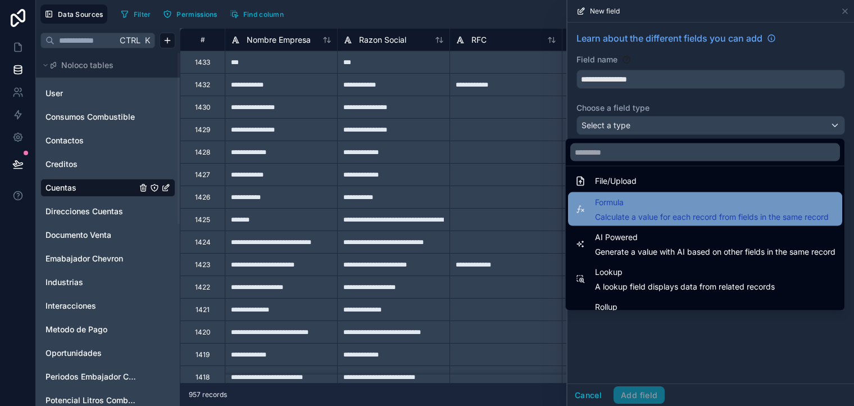
click at [665, 216] on span "Calculate a value for each record from fields in the same record" at bounding box center [712, 216] width 234 height 11
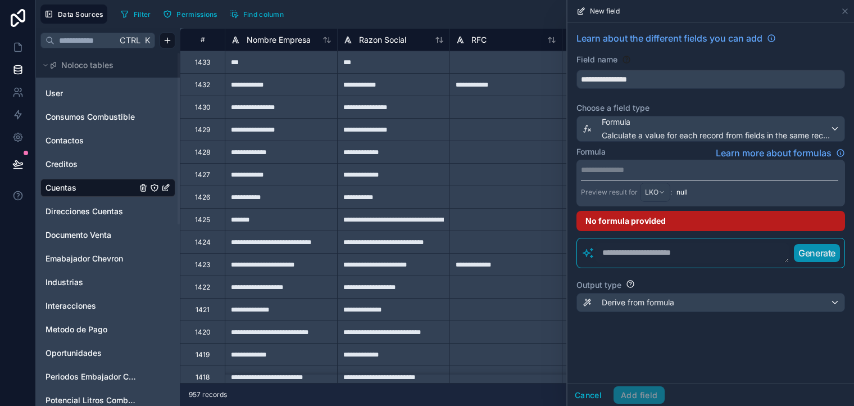
click at [636, 172] on p "**********" at bounding box center [709, 169] width 257 height 11
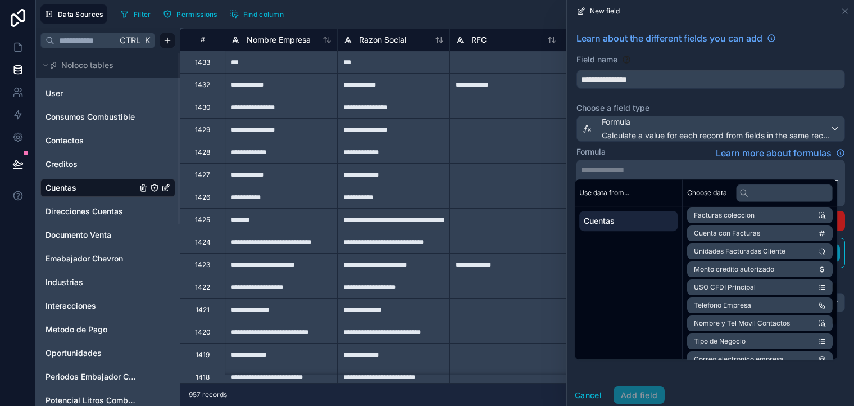
scroll to position [254, 0]
click at [733, 252] on span "Unidades Facturadas Cliente" at bounding box center [740, 252] width 92 height 9
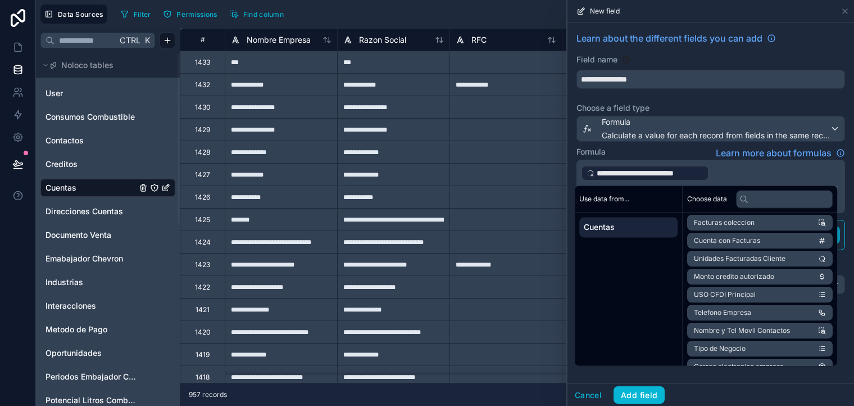
click at [726, 176] on p "**********" at bounding box center [709, 173] width 257 height 18
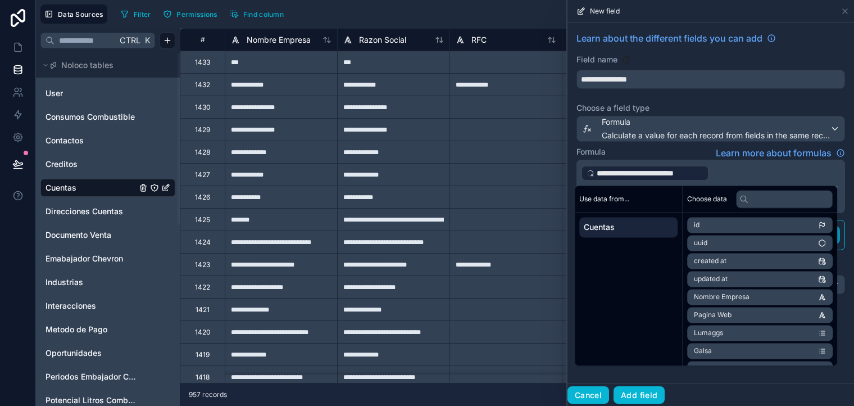
click at [589, 398] on button "Cancel" at bounding box center [589, 395] width 42 height 18
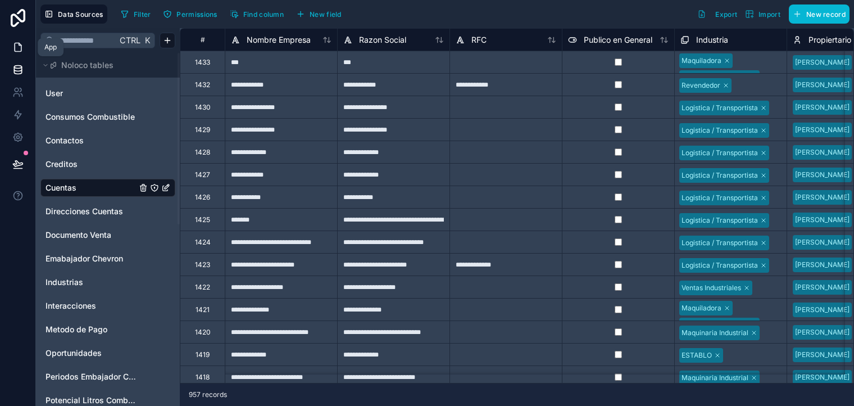
click at [21, 51] on icon at bounding box center [17, 47] width 11 height 11
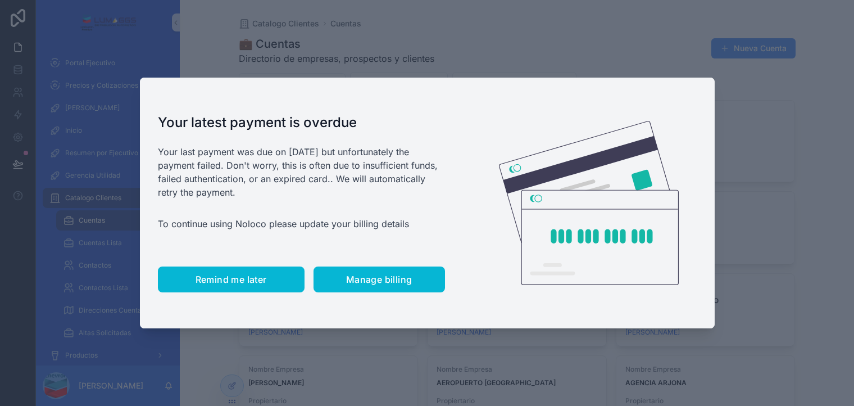
click at [250, 286] on button "Remind me later" at bounding box center [231, 279] width 147 height 26
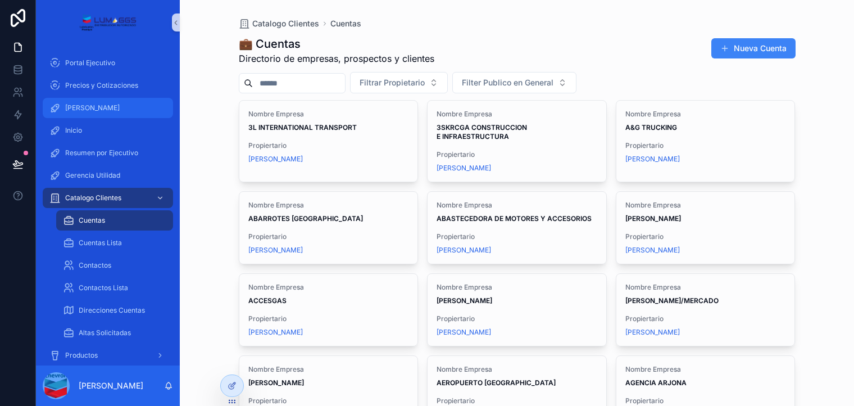
click at [106, 106] on span "[PERSON_NAME]" at bounding box center [92, 107] width 55 height 9
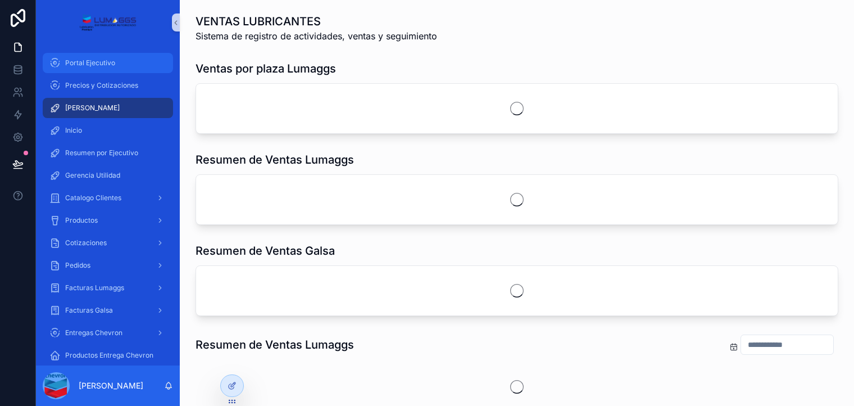
click at [97, 57] on div "Portal Ejecutivo" at bounding box center [107, 63] width 117 height 18
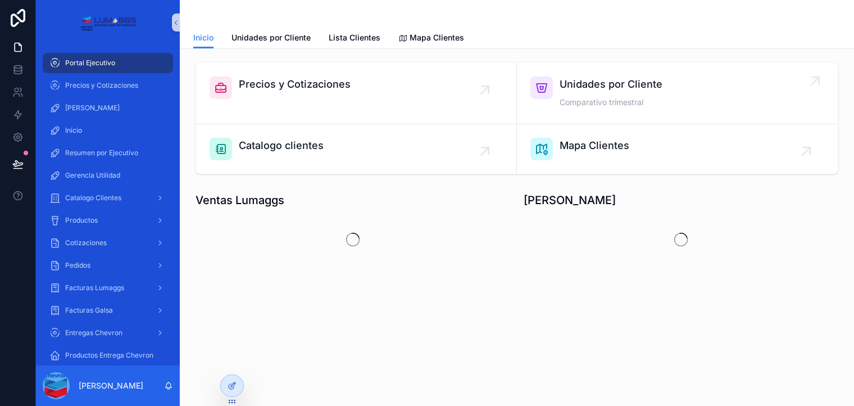
click at [675, 85] on div "Unidades por Cliente Comparativo trimestral" at bounding box center [678, 93] width 294 height 34
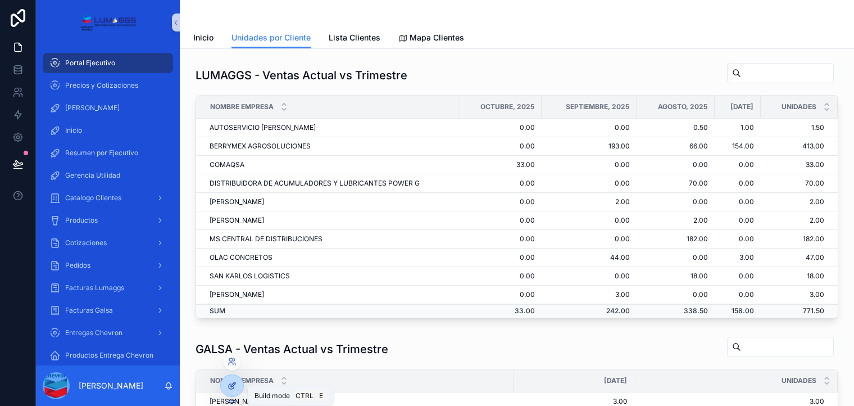
click at [239, 390] on div at bounding box center [232, 385] width 22 height 21
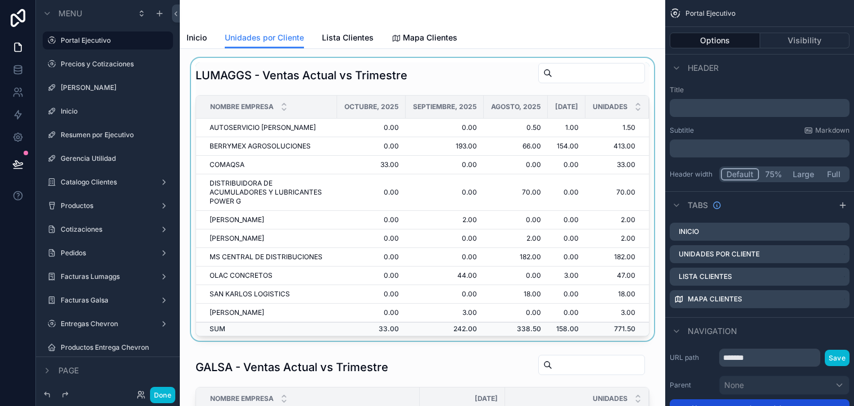
click at [472, 77] on div "scrollable content" at bounding box center [423, 199] width 468 height 283
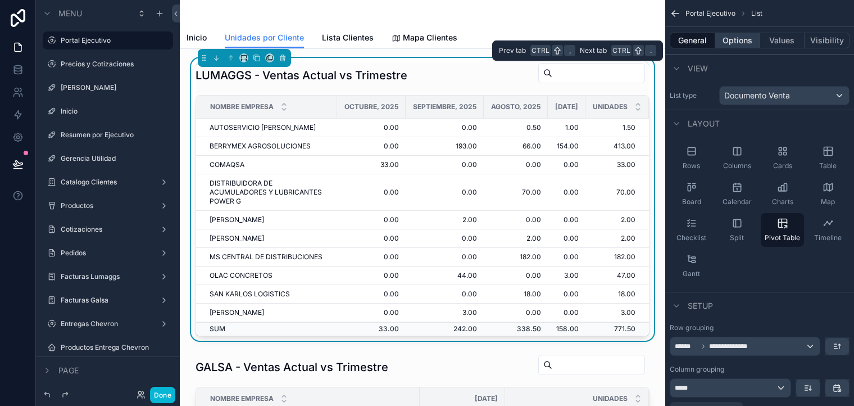
click at [730, 39] on button "Options" at bounding box center [737, 41] width 45 height 16
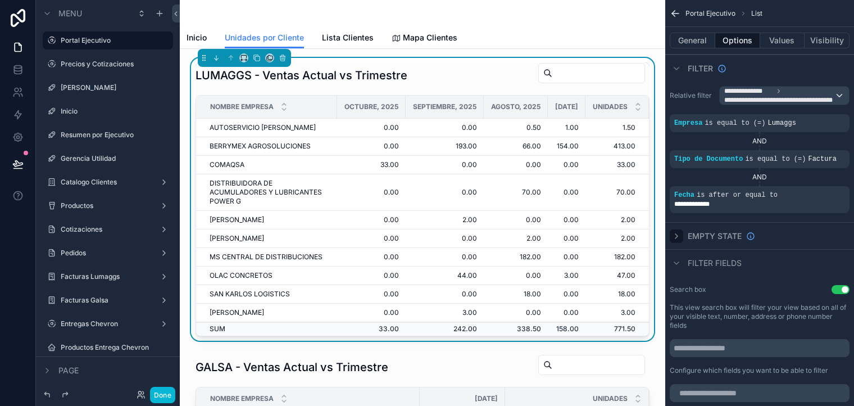
click at [674, 233] on icon "scrollable content" at bounding box center [676, 236] width 9 height 9
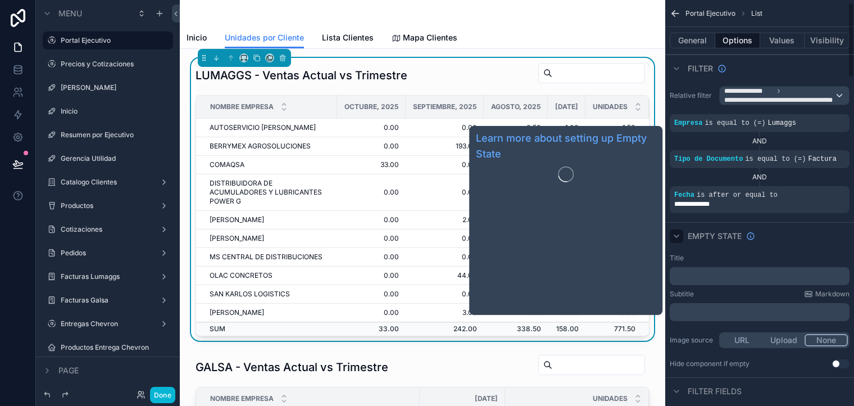
scroll to position [22, 0]
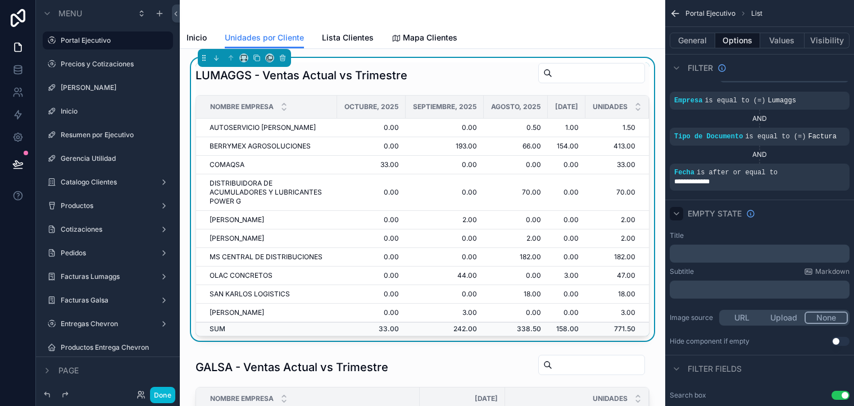
click at [676, 210] on icon "scrollable content" at bounding box center [676, 213] width 9 height 9
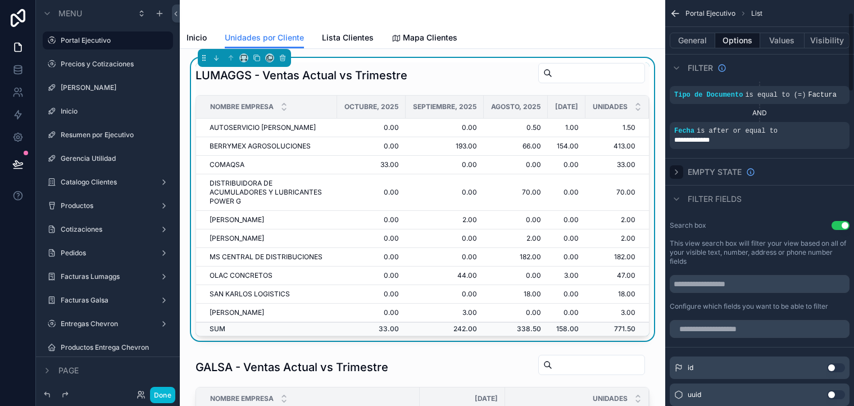
scroll to position [63, 0]
click at [679, 202] on icon "scrollable content" at bounding box center [676, 200] width 9 height 9
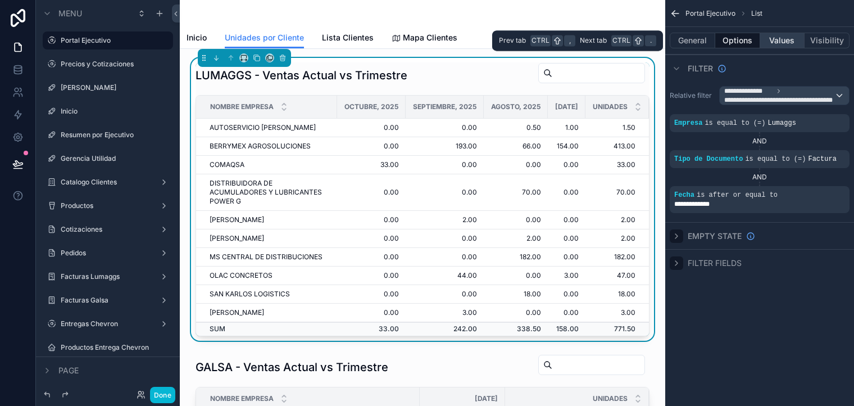
click at [781, 43] on button "Values" at bounding box center [782, 41] width 45 height 16
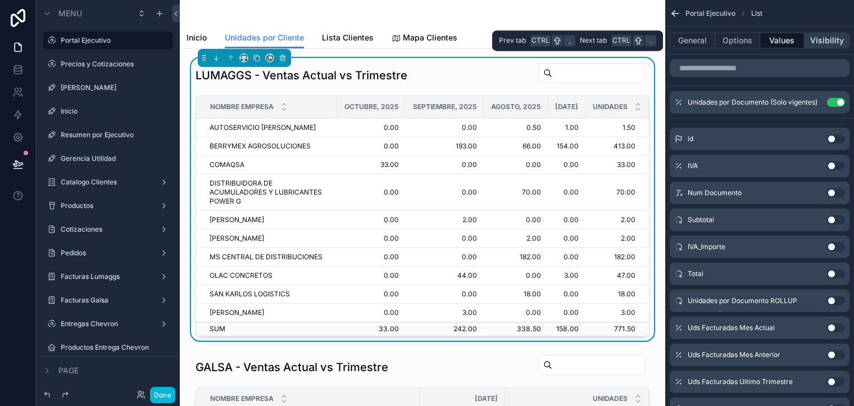
click at [825, 41] on button "Visibility" at bounding box center [827, 41] width 45 height 16
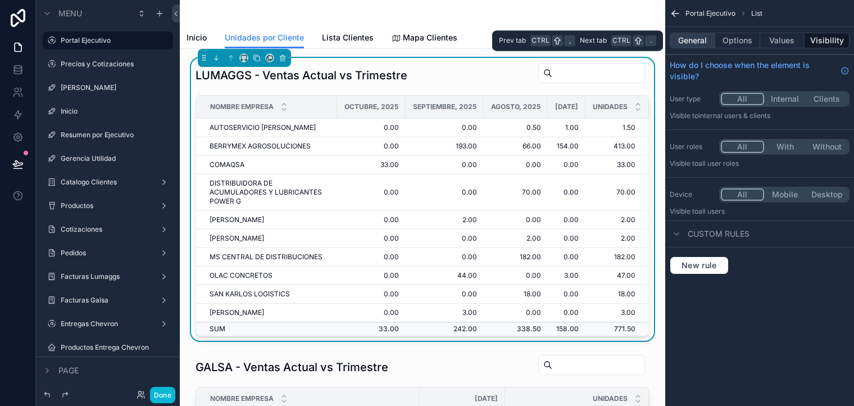
click at [686, 39] on button "General" at bounding box center [693, 41] width 46 height 16
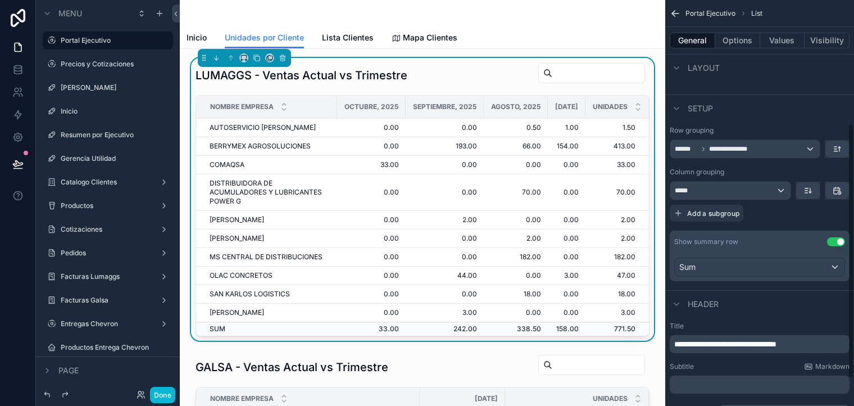
scroll to position [240, 0]
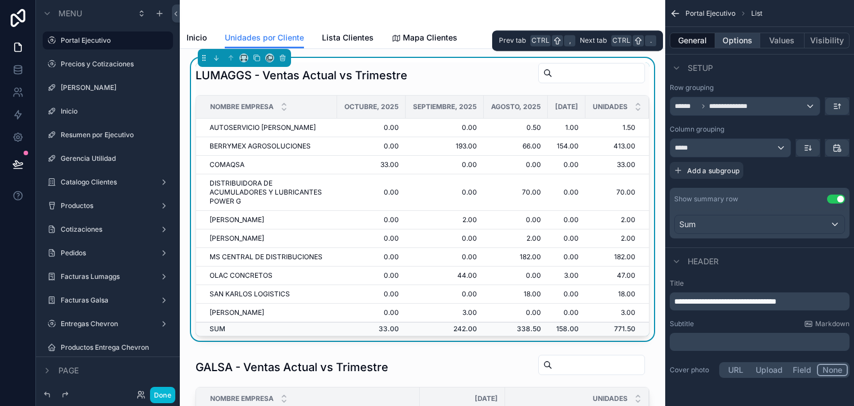
click at [731, 41] on button "Options" at bounding box center [737, 41] width 45 height 16
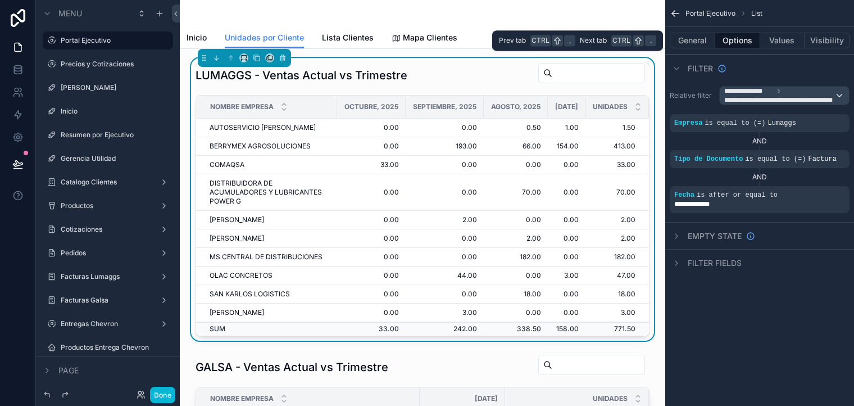
scroll to position [0, 0]
click at [616, 13] on div "scrollable content" at bounding box center [423, 13] width 472 height 27
click at [599, 21] on div "scrollable content" at bounding box center [423, 13] width 472 height 27
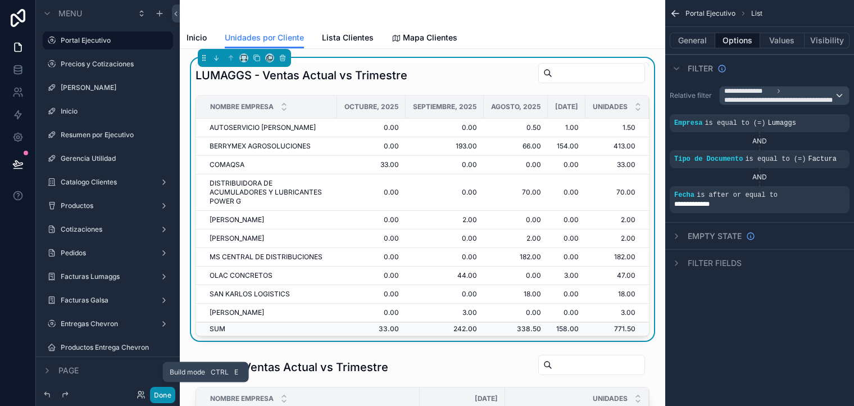
click at [160, 395] on button "Done" at bounding box center [162, 395] width 25 height 16
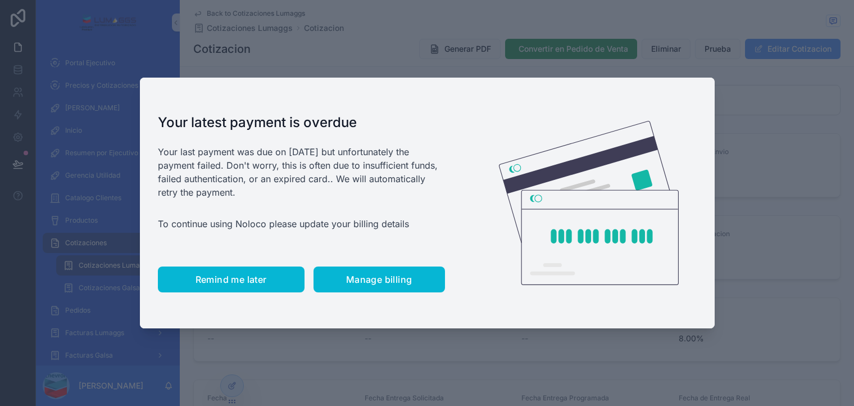
click at [216, 284] on span "Remind me later" at bounding box center [231, 279] width 71 height 11
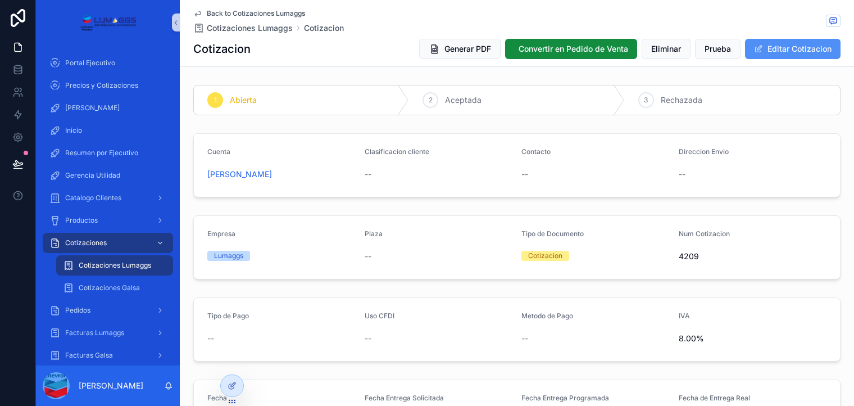
click at [778, 48] on button "Editar Cotizacion" at bounding box center [793, 49] width 96 height 20
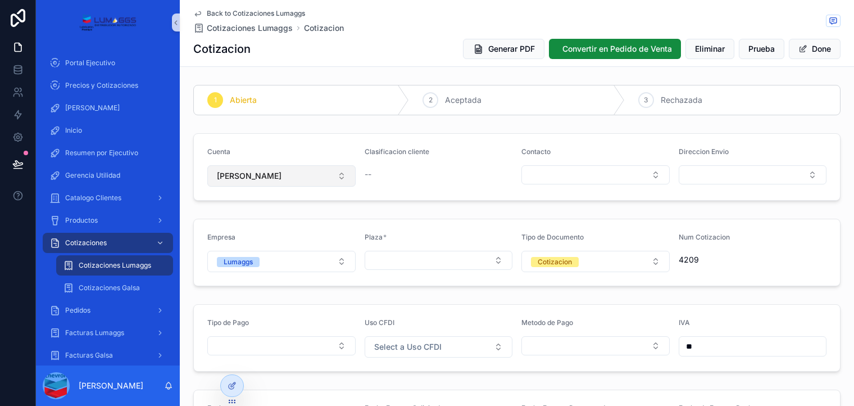
click at [286, 183] on button "[PERSON_NAME]" at bounding box center [281, 175] width 148 height 21
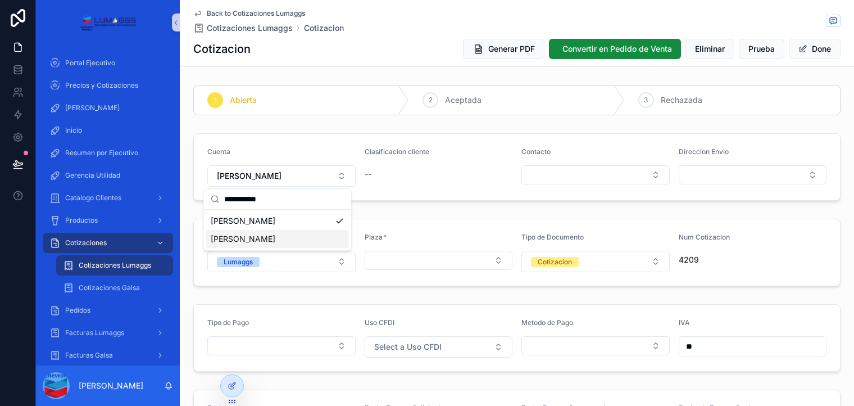
type input "**********"
click at [262, 241] on span "[PERSON_NAME]" at bounding box center [243, 238] width 65 height 11
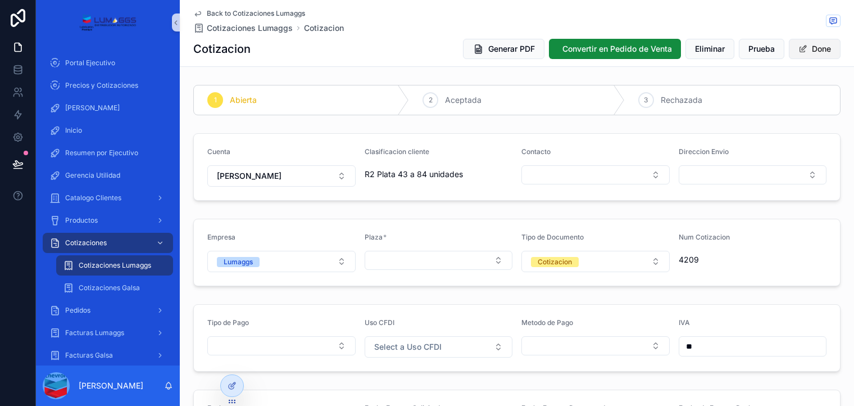
click at [803, 44] on button "Done" at bounding box center [815, 49] width 52 height 20
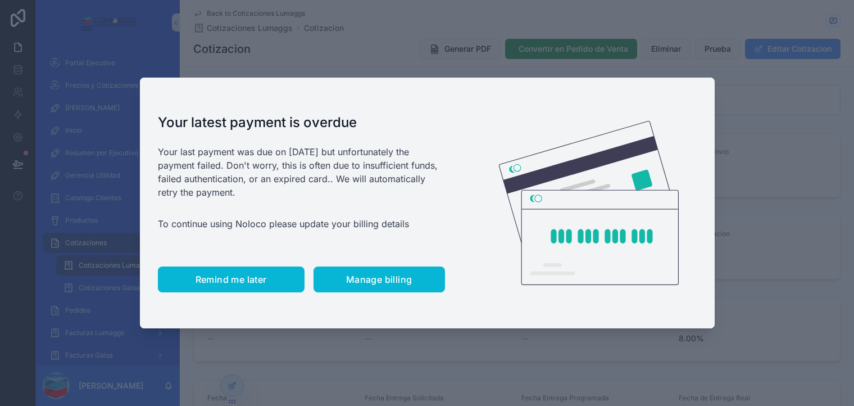
click at [224, 282] on span "Remind me later" at bounding box center [231, 279] width 71 height 11
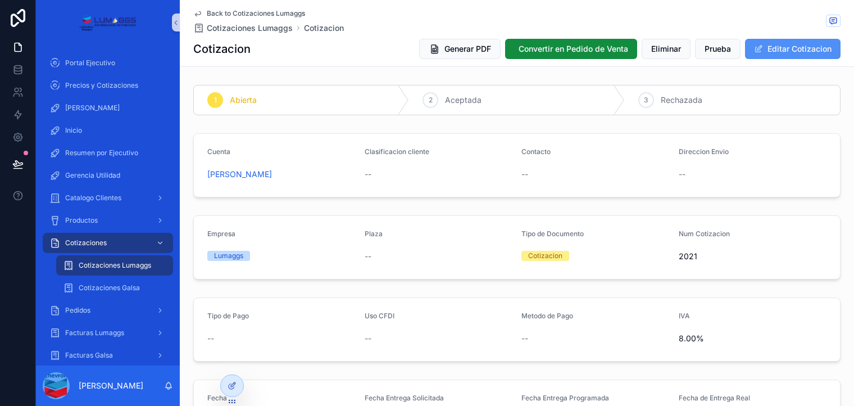
click at [785, 50] on button "Editar Cotizacion" at bounding box center [793, 49] width 96 height 20
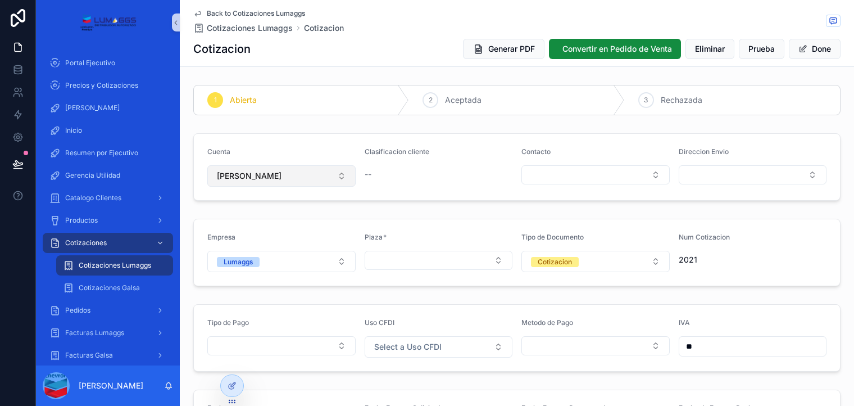
click at [316, 178] on button "[PERSON_NAME]" at bounding box center [281, 175] width 148 height 21
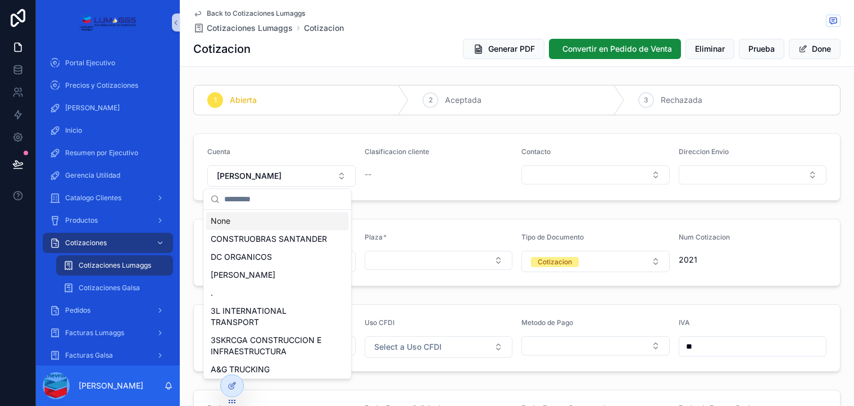
click at [279, 195] on input "scrollable content" at bounding box center [284, 199] width 120 height 20
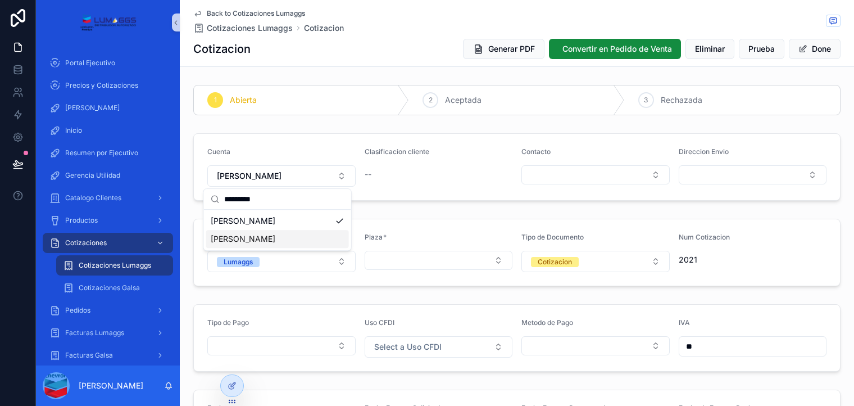
type input "*********"
click at [274, 239] on span "[PERSON_NAME]" at bounding box center [243, 238] width 65 height 11
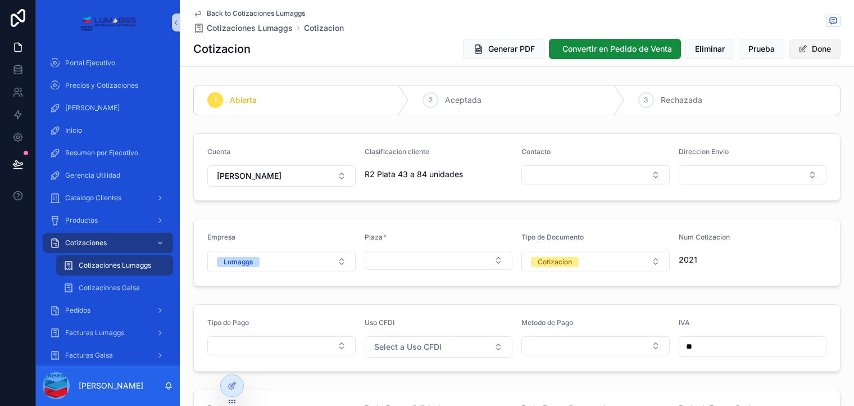
click at [808, 52] on button "Done" at bounding box center [815, 49] width 52 height 20
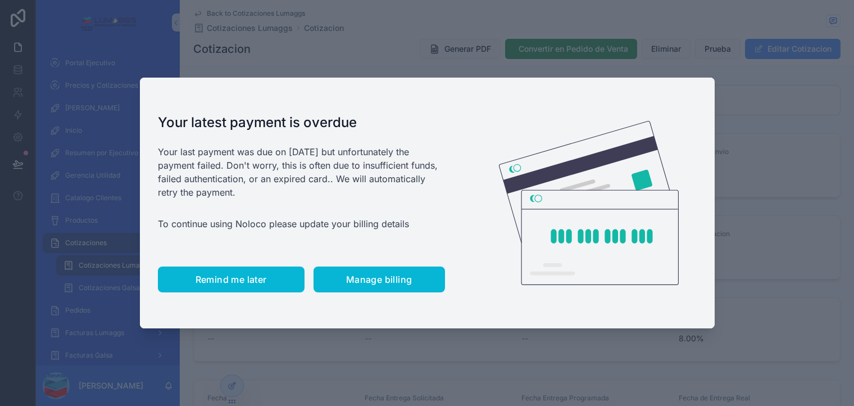
click at [227, 270] on button "Remind me later" at bounding box center [231, 279] width 147 height 26
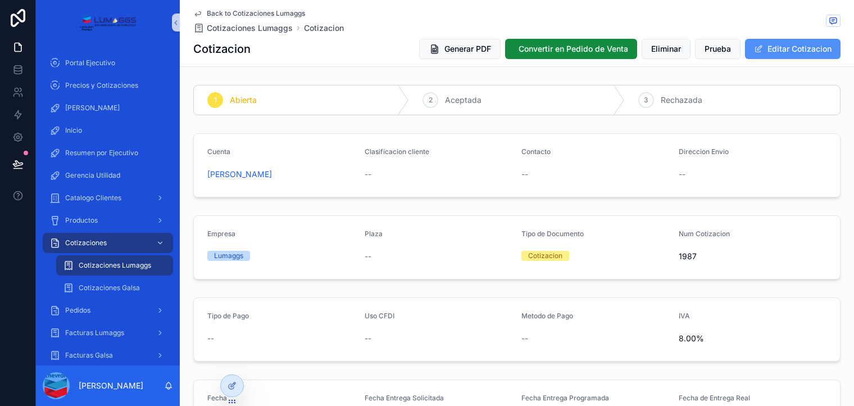
click at [798, 41] on button "Editar Cotizacion" at bounding box center [793, 49] width 96 height 20
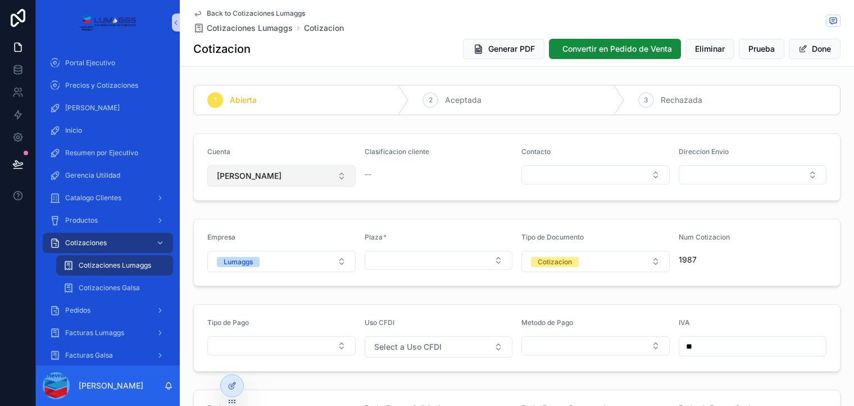
click at [312, 174] on button "[PERSON_NAME]" at bounding box center [281, 175] width 148 height 21
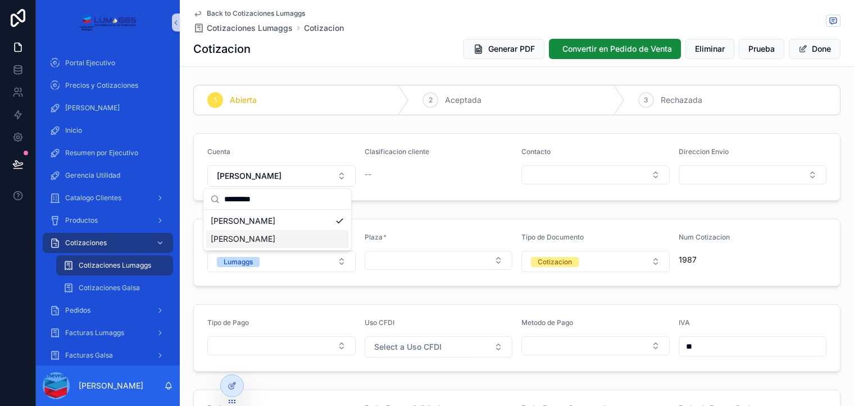
type input "*********"
click at [274, 242] on span "[PERSON_NAME]" at bounding box center [243, 238] width 65 height 11
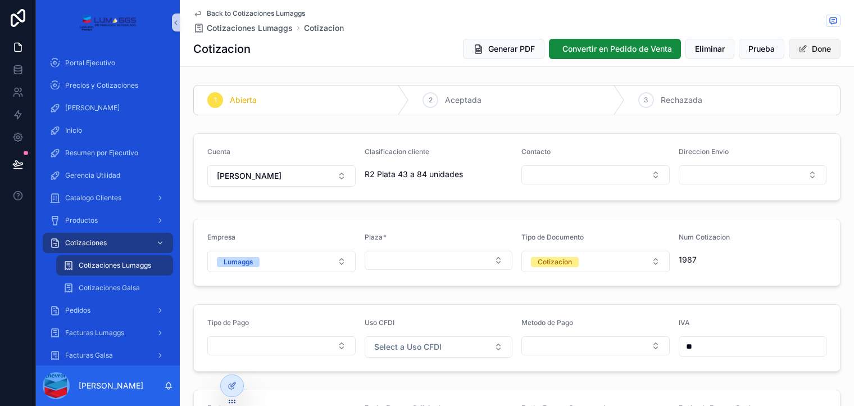
click at [809, 48] on button "Done" at bounding box center [815, 49] width 52 height 20
